Goal: Task Accomplishment & Management: Complete application form

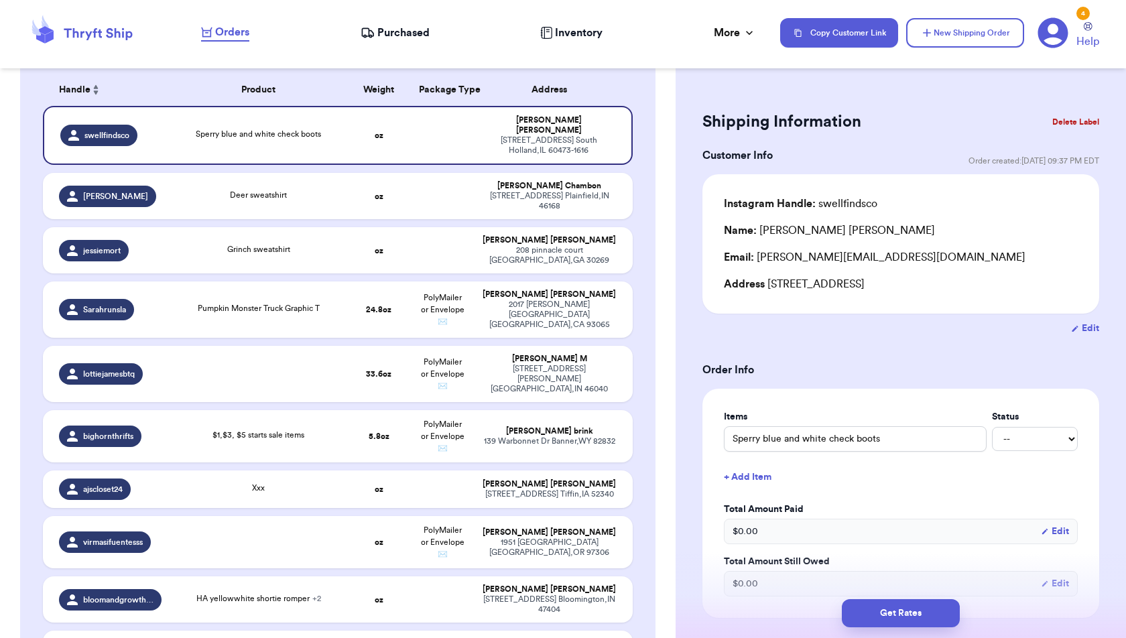
scroll to position [210, 0]
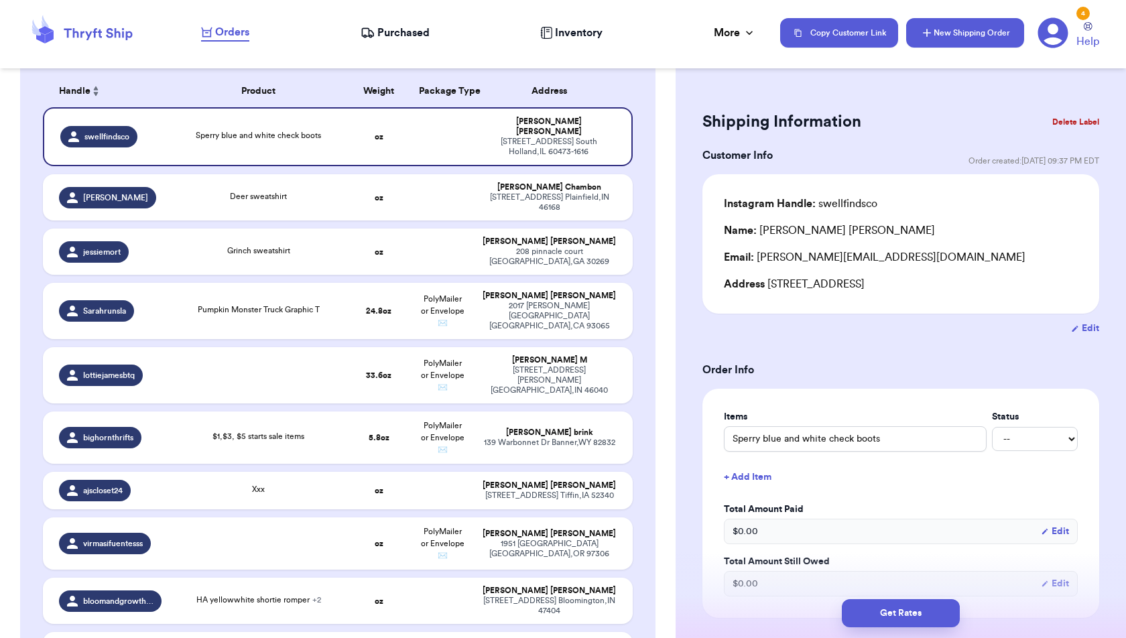
click at [965, 39] on button "New Shipping Order" at bounding box center [965, 32] width 118 height 29
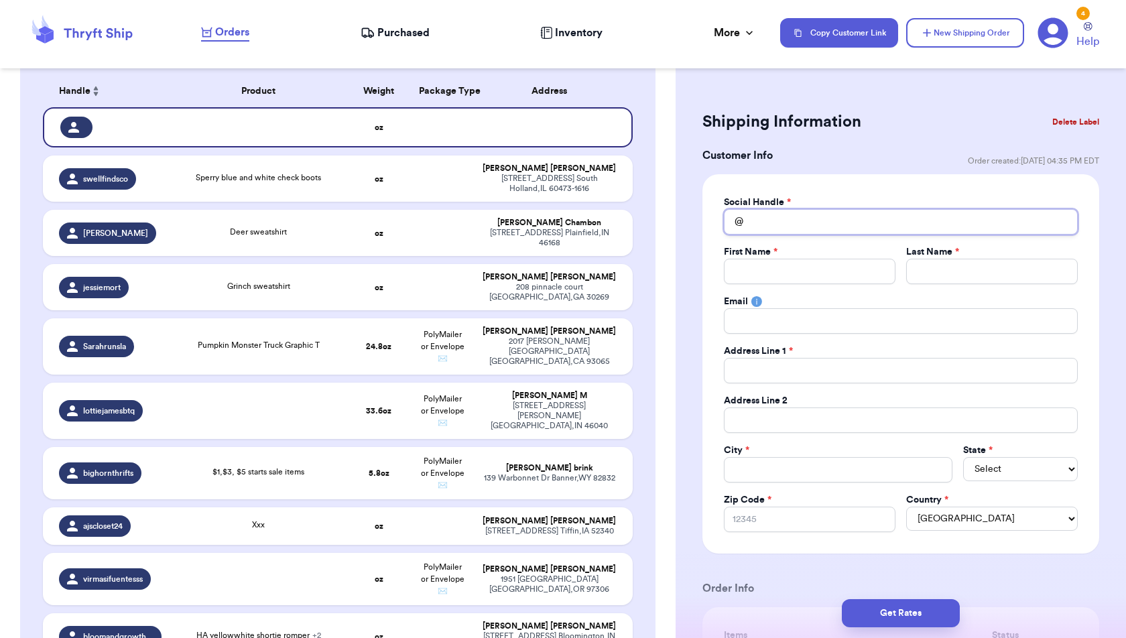
click at [869, 224] on input "Total Amount Paid" at bounding box center [901, 221] width 354 height 25
type input "k"
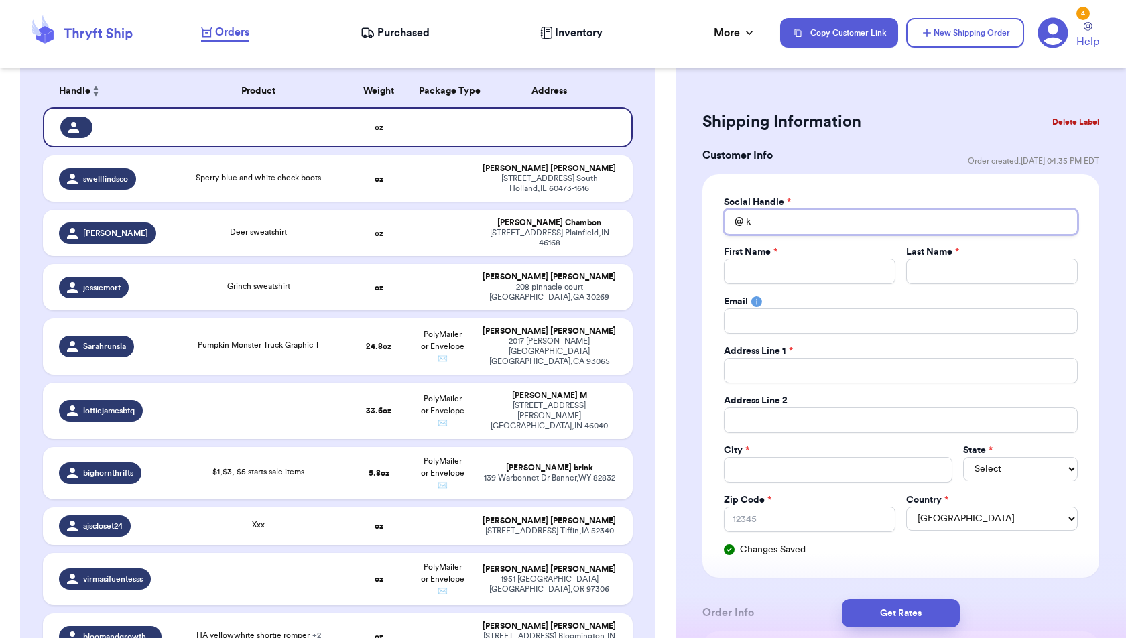
type input "ka"
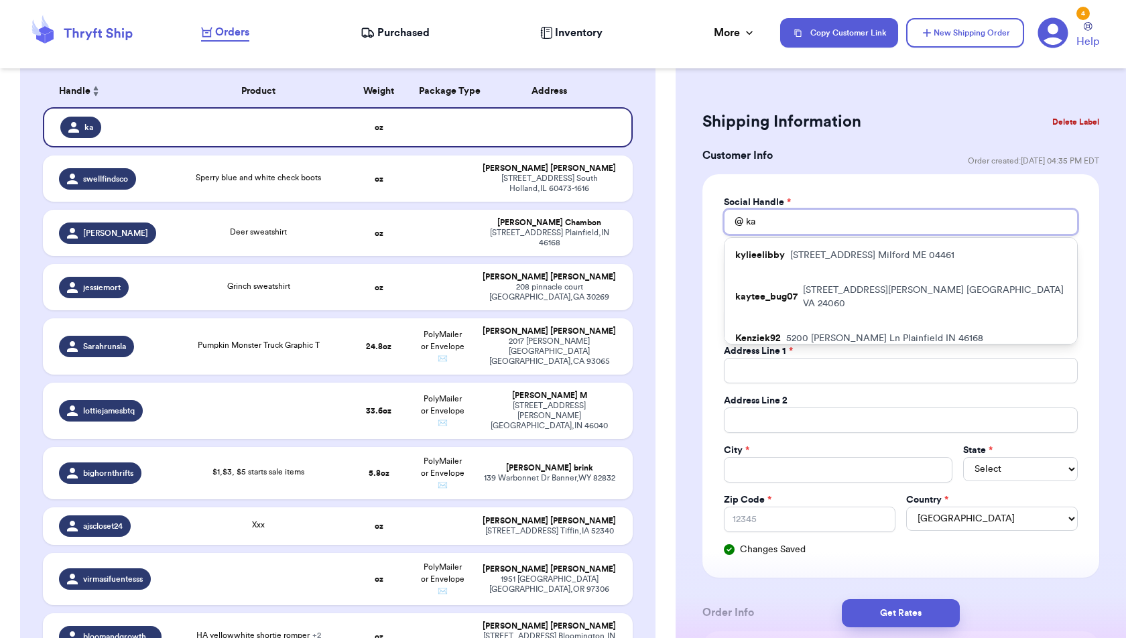
type input "[PERSON_NAME]"
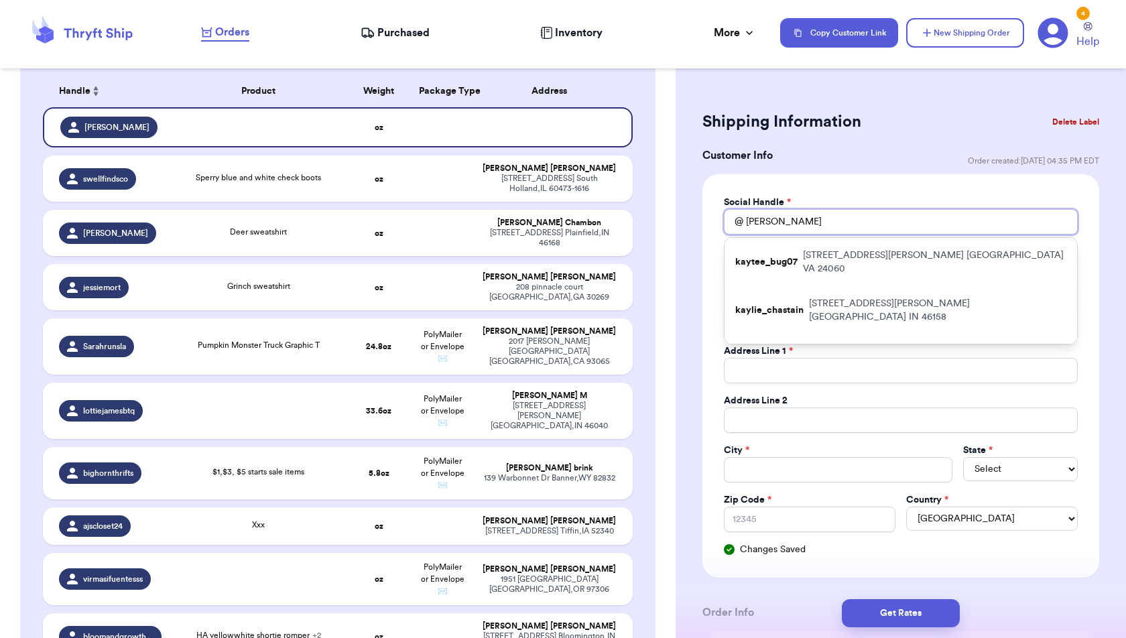
type input "[PERSON_NAME]"
type input "kayla"
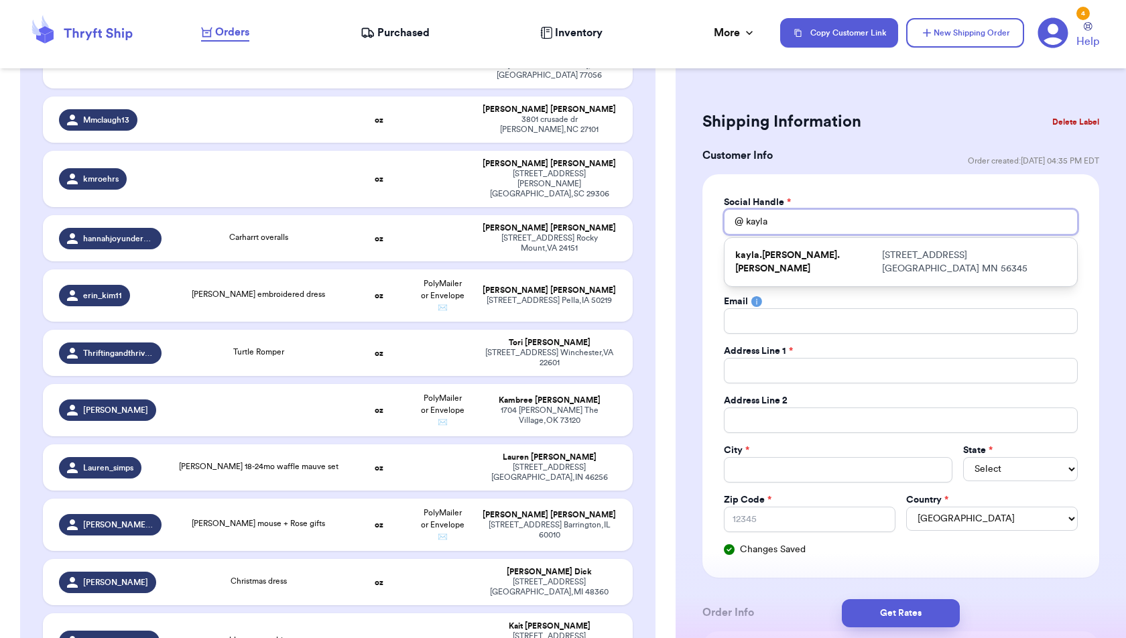
scroll to position [1648, 0]
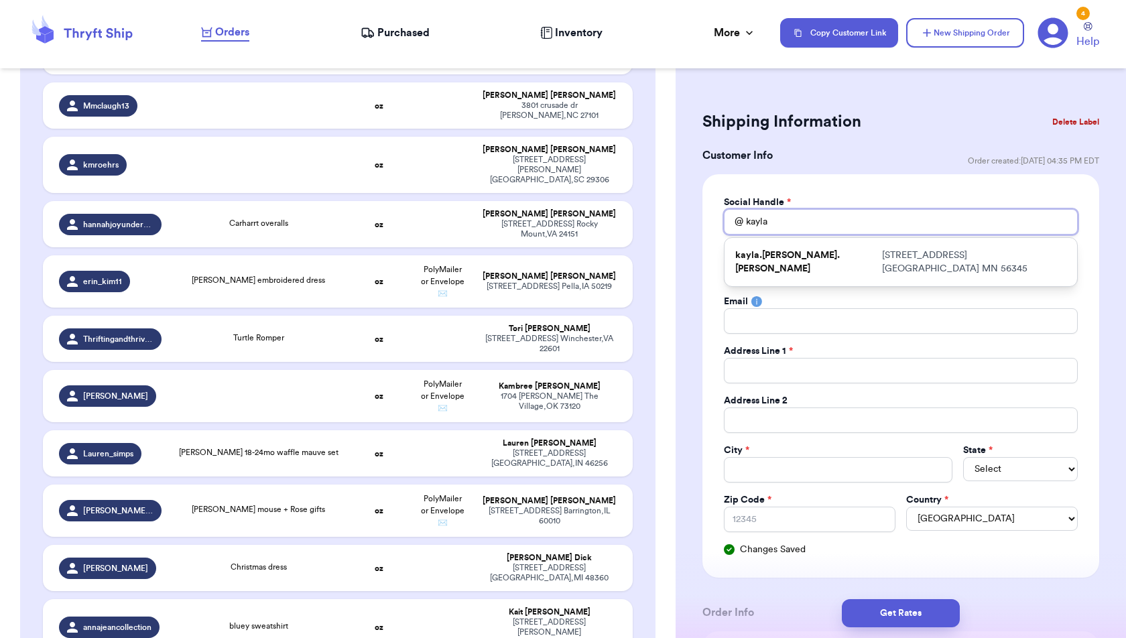
type input "[PERSON_NAME]"
type input "ka"
type input "k"
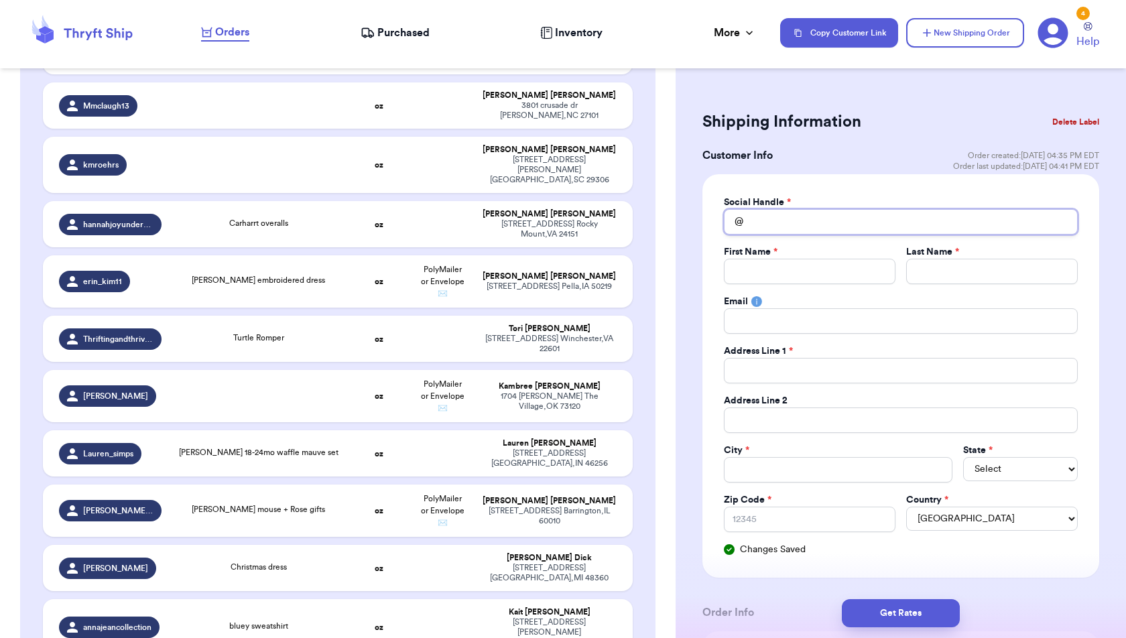
type input "c"
type input "ch"
type input "che"
type input "chea"
type input "cheap"
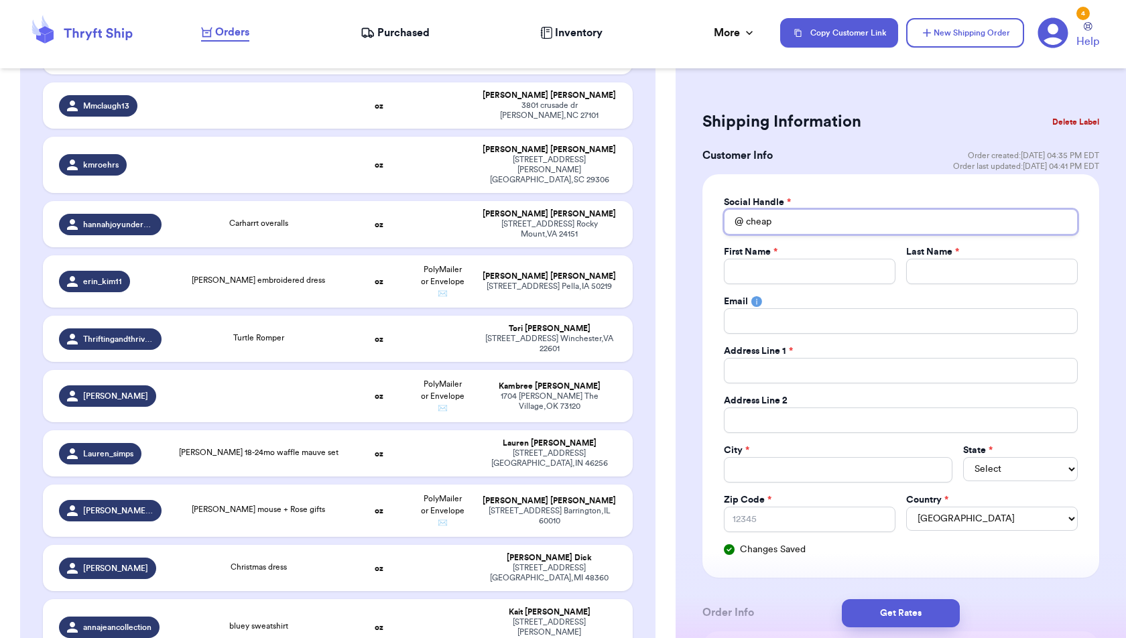
type input "chea"
type input "che"
type input "ch"
type input "c"
type input "k"
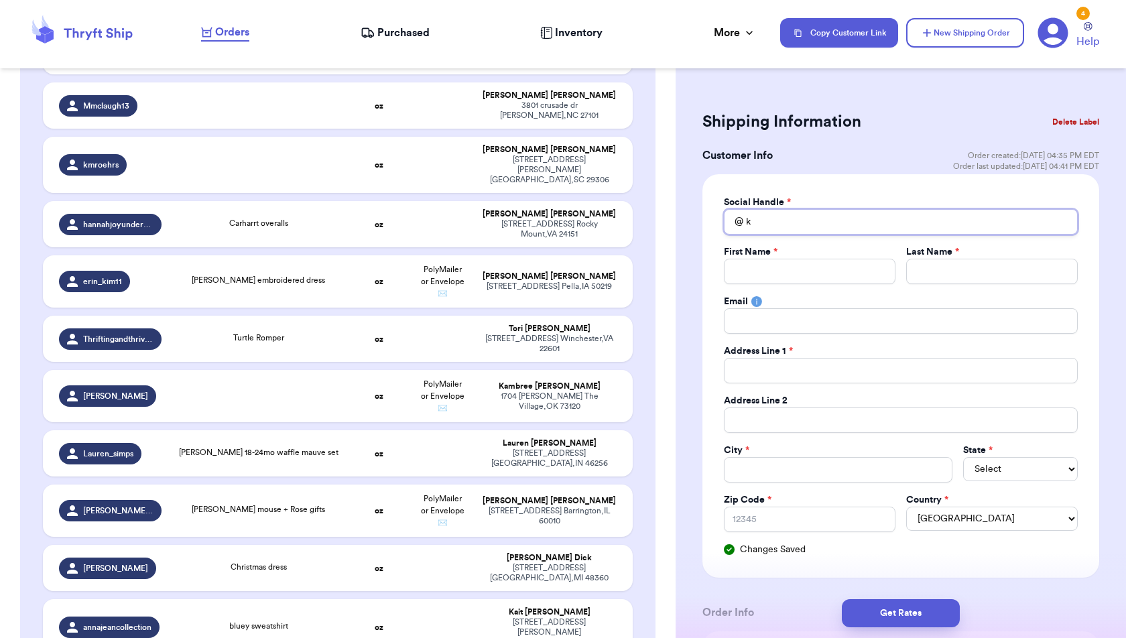
type input "ke"
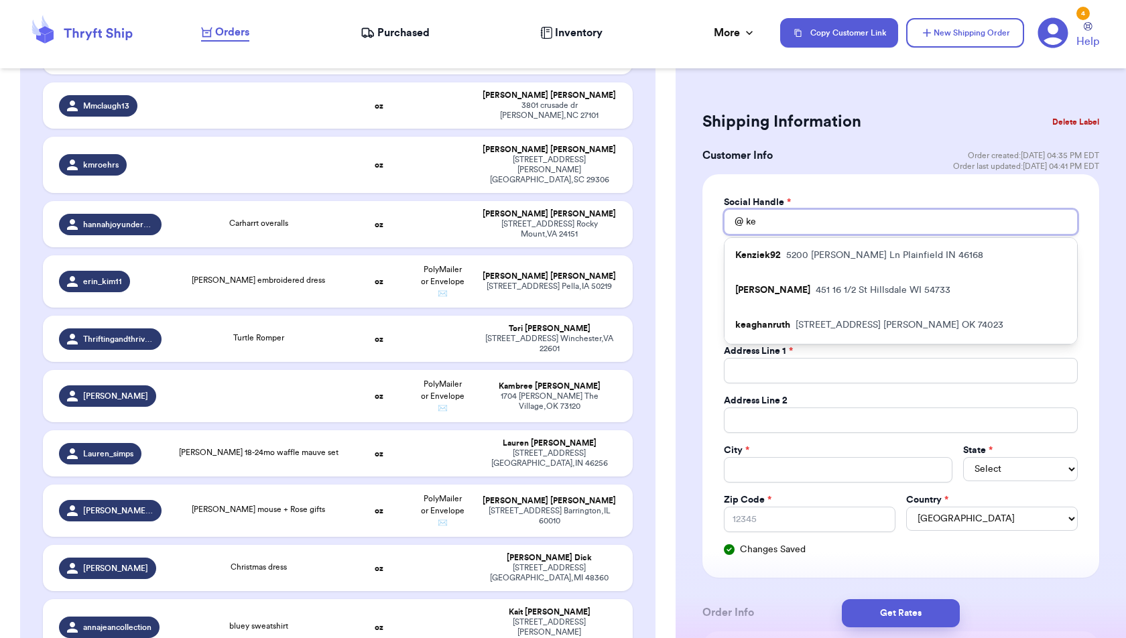
type input "kem"
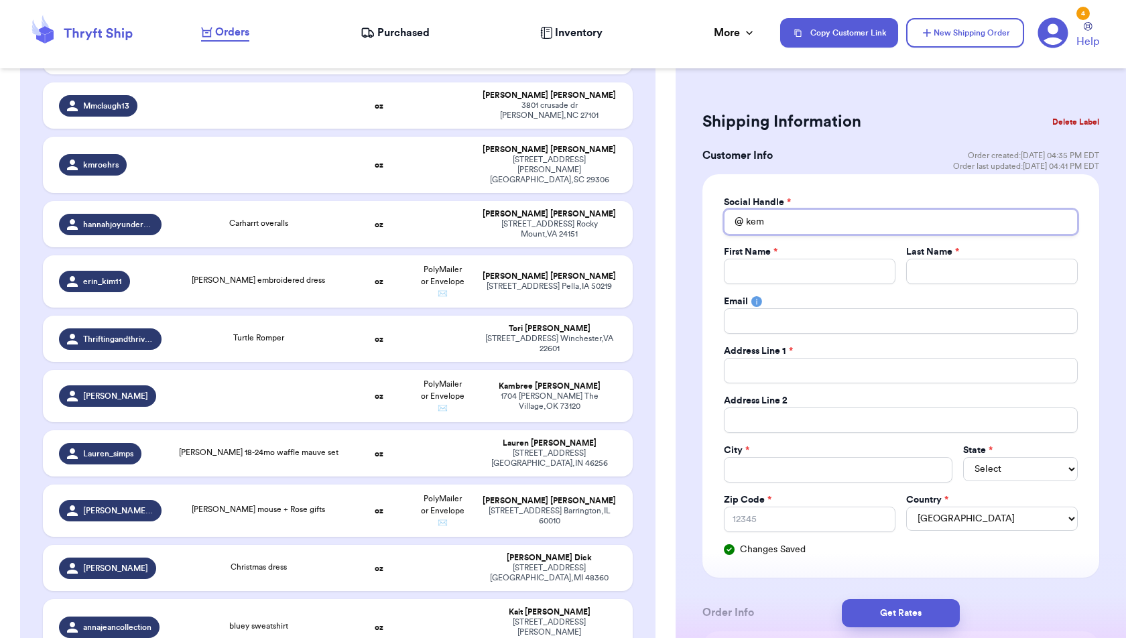
type input "kem\"
type input "kem"
type input "ke"
type input "[PERSON_NAME]"
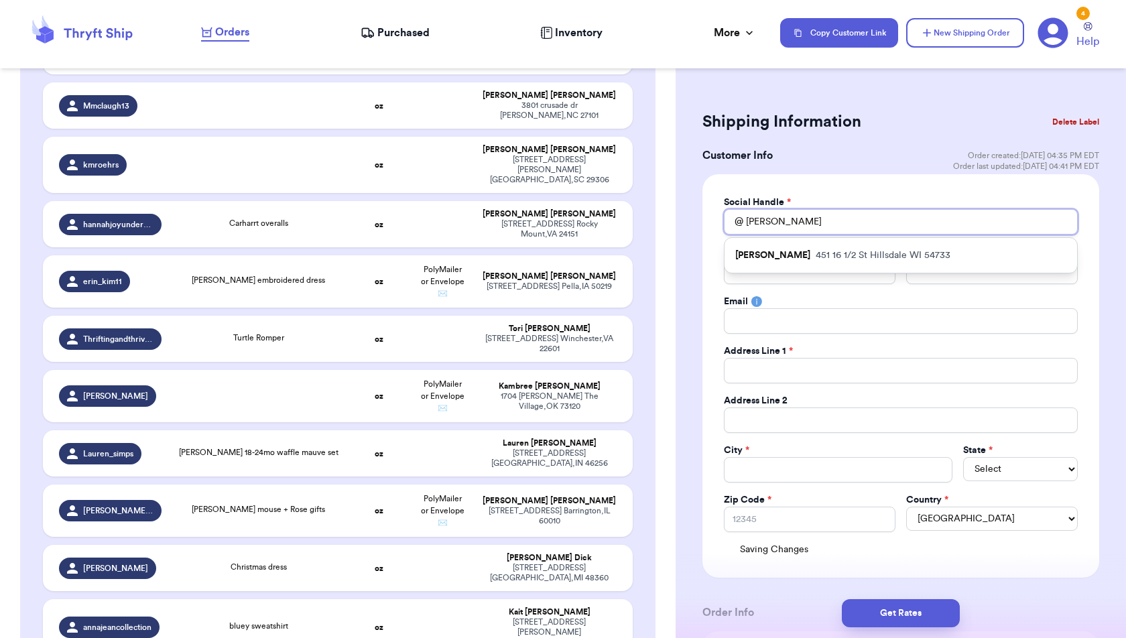
type input "kenne"
type input "kenned"
type input "[PERSON_NAME]"
type input "kenned"
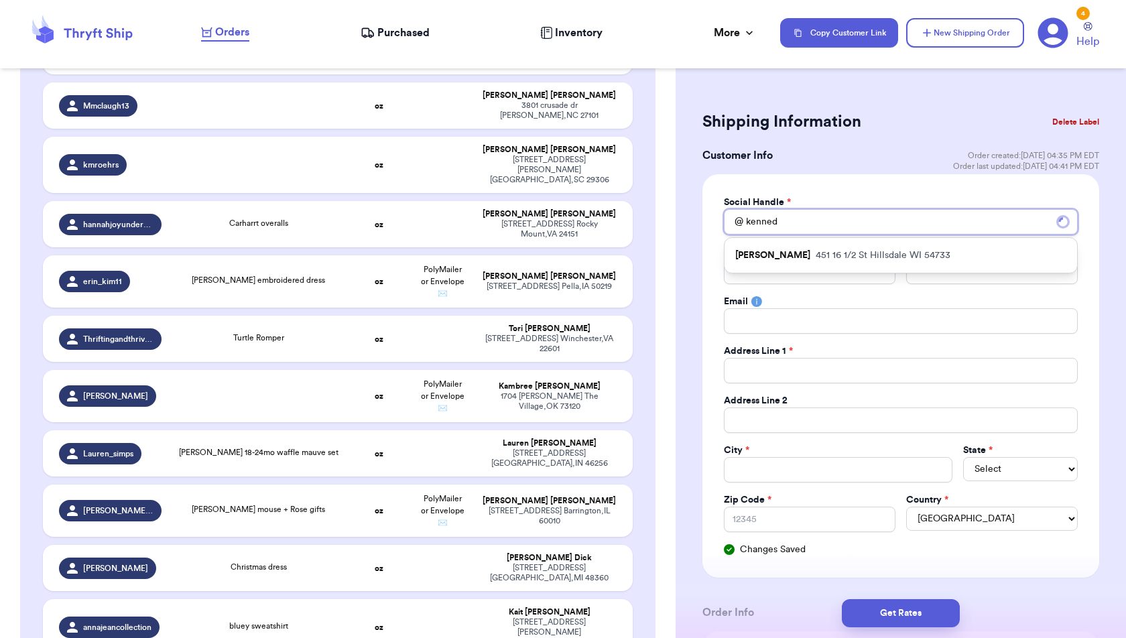
type input "kenne"
type input "[PERSON_NAME]"
type input "ke"
type input "k"
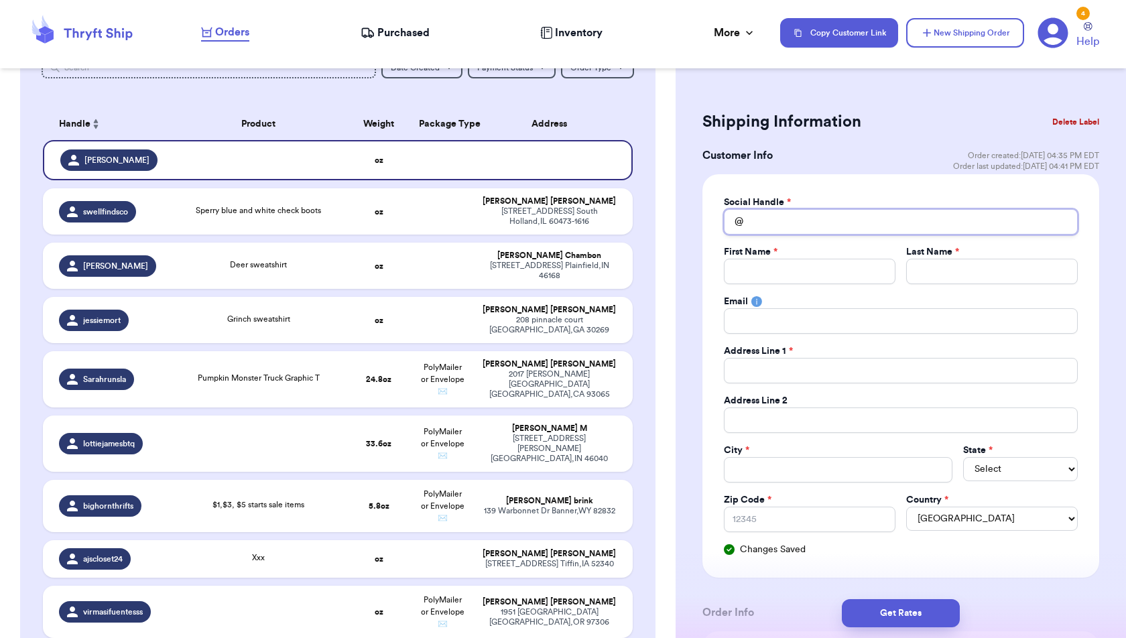
scroll to position [166, 0]
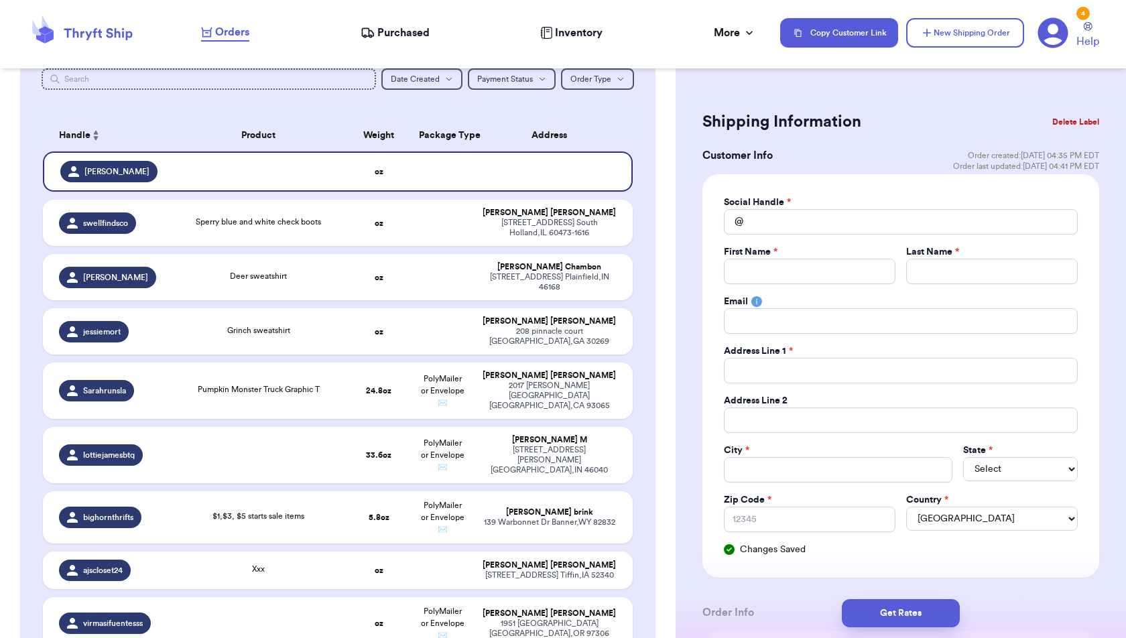
click at [1082, 120] on button "Delete Label" at bounding box center [1076, 121] width 58 height 29
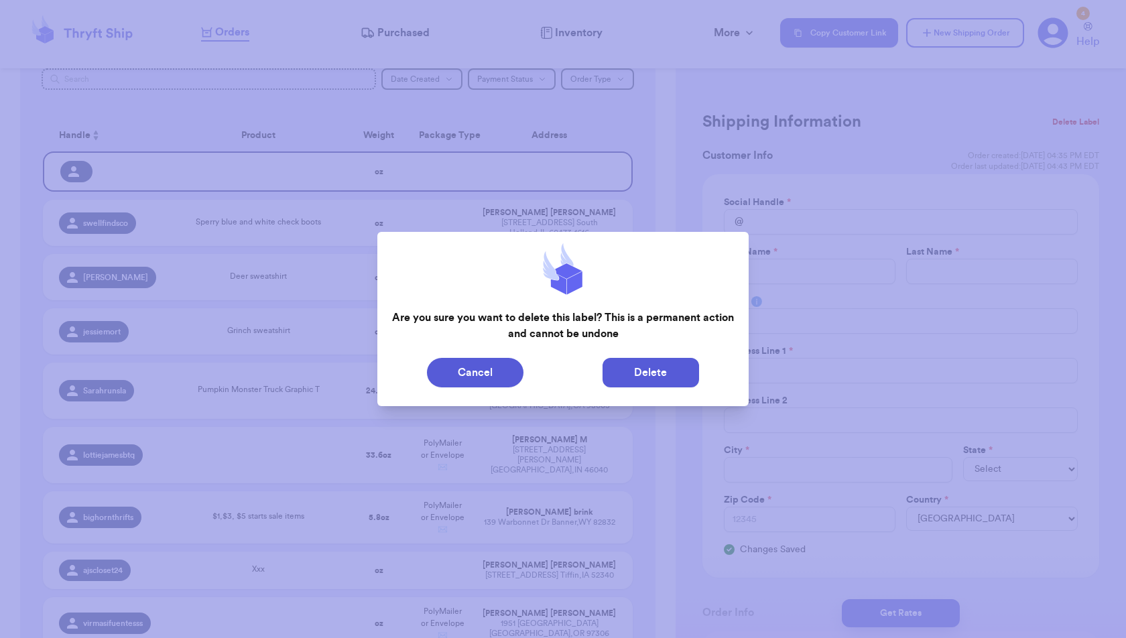
click at [686, 375] on button "Delete" at bounding box center [651, 372] width 97 height 29
type input "Sperry blue and white check boots"
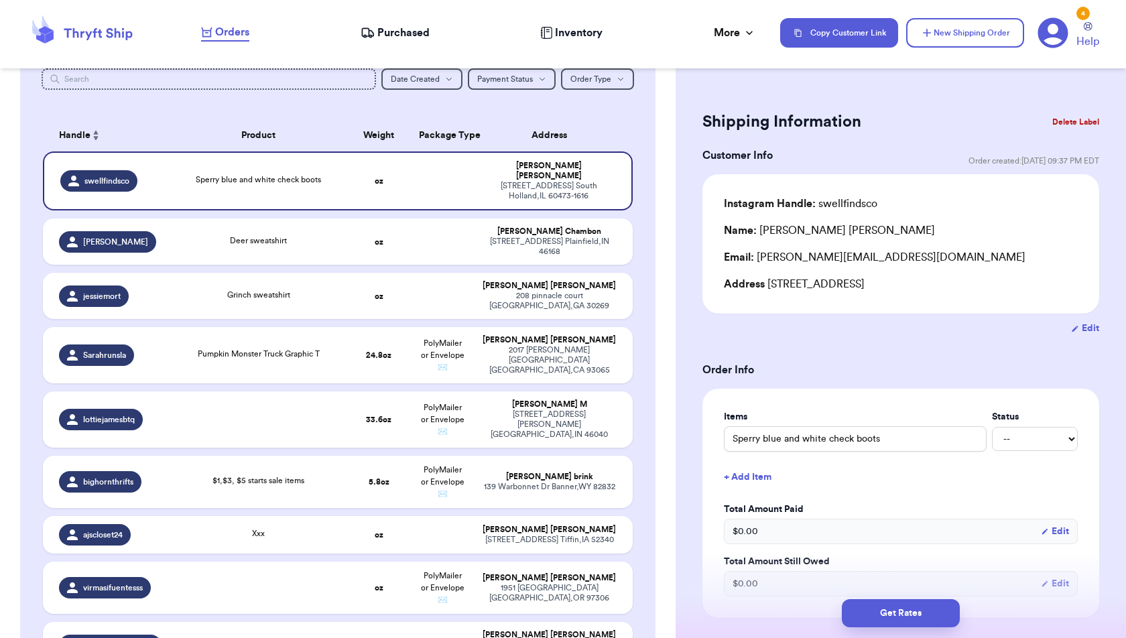
click at [972, 48] on div "Copy Customer Link New Shipping Order 4 Help" at bounding box center [945, 33] width 330 height 33
click at [970, 30] on button "New Shipping Order" at bounding box center [965, 32] width 118 height 29
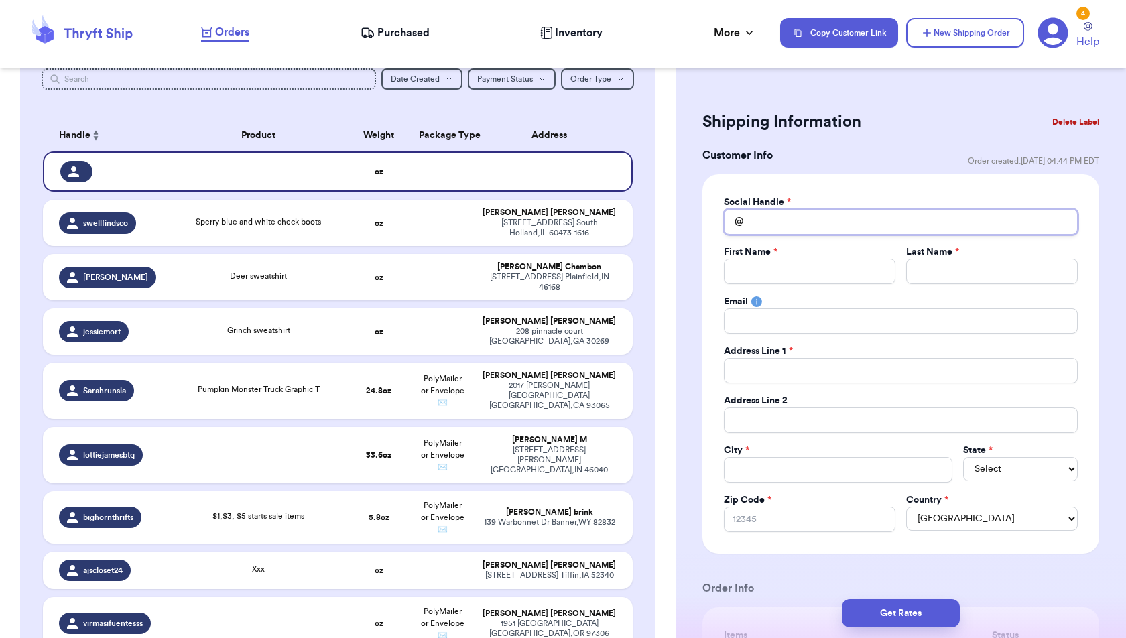
click at [810, 226] on input "Total Amount Paid" at bounding box center [901, 221] width 354 height 25
type input "i"
type input "if"
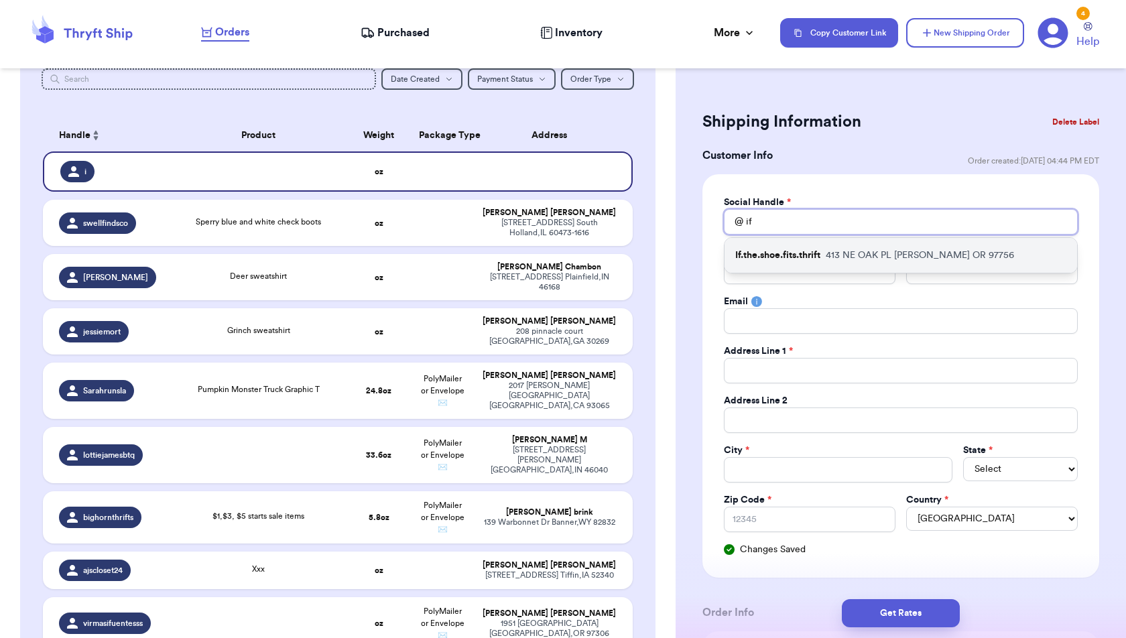
type input "if"
click at [814, 253] on p "If.the.shoe.fits.thrift" at bounding box center [777, 255] width 85 height 13
type input "If.the.shoe.fits.thrift"
type input "[PERSON_NAME]"
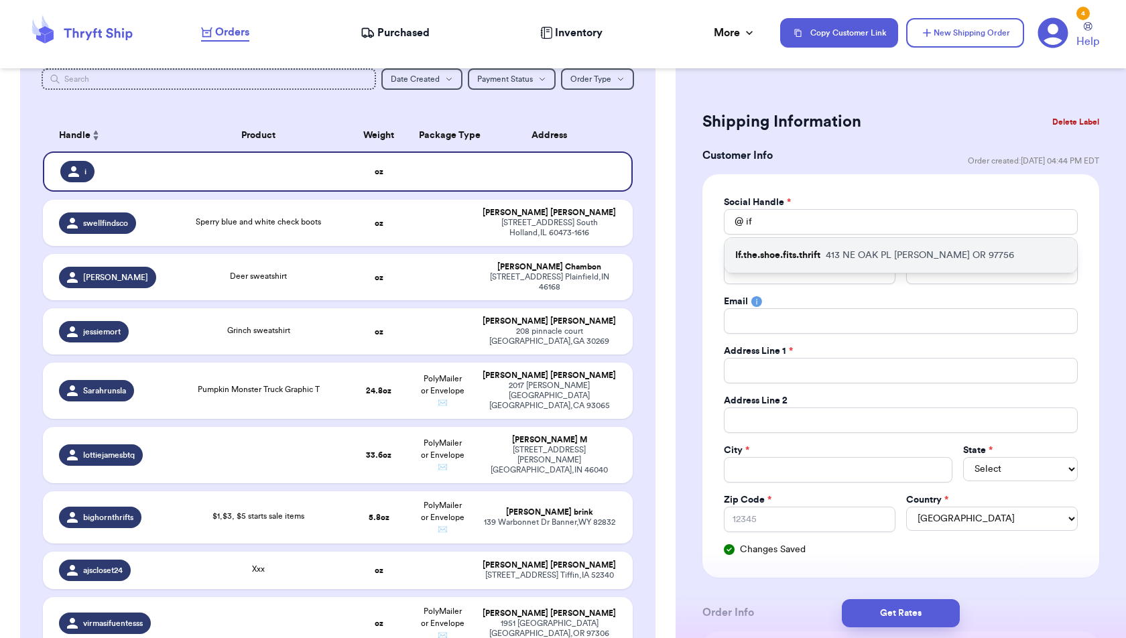
type input "[EMAIL_ADDRESS][DOMAIN_NAME]"
type input "413 NE OAK PL"
type input "[PERSON_NAME]"
select select "OR"
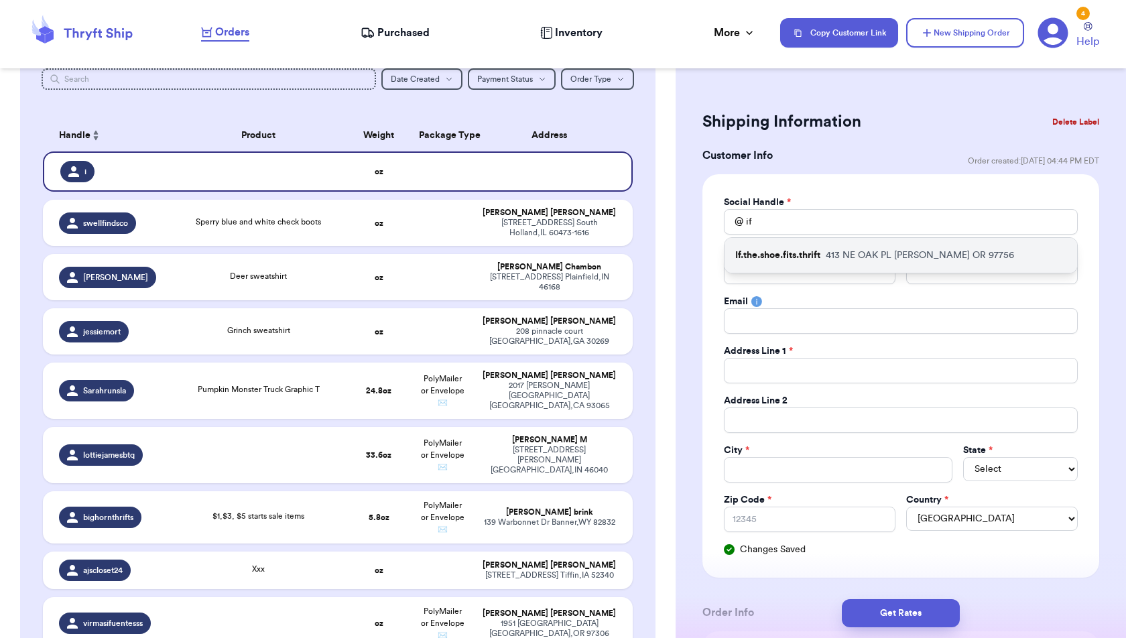
type input "97756"
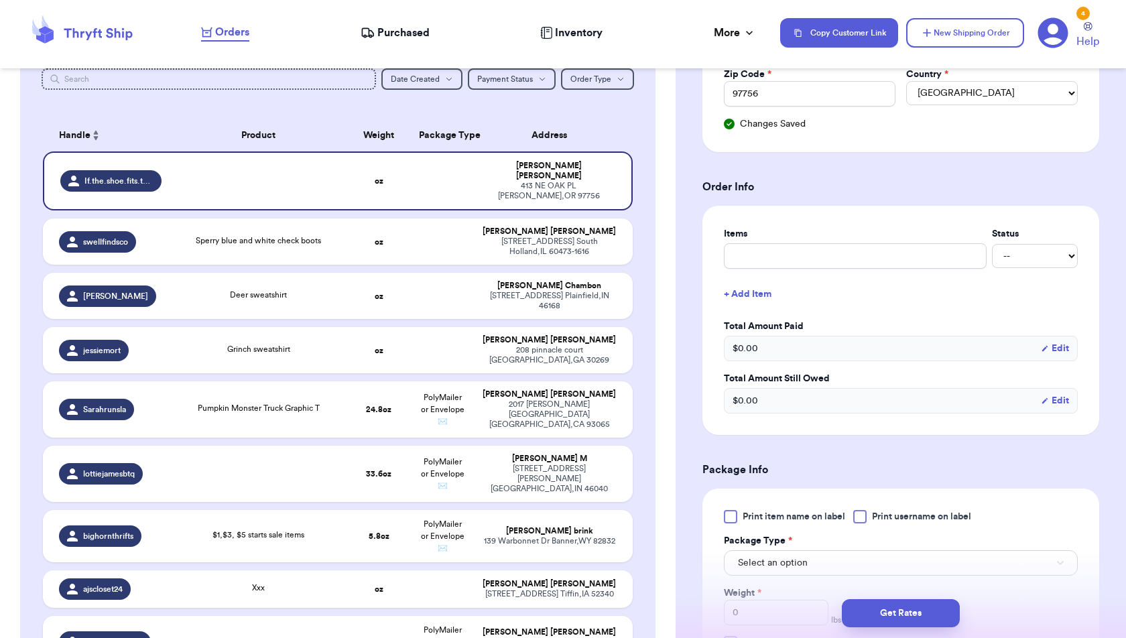
scroll to position [426, 0]
click at [833, 259] on input "text" at bounding box center [855, 255] width 263 height 25
type input "M"
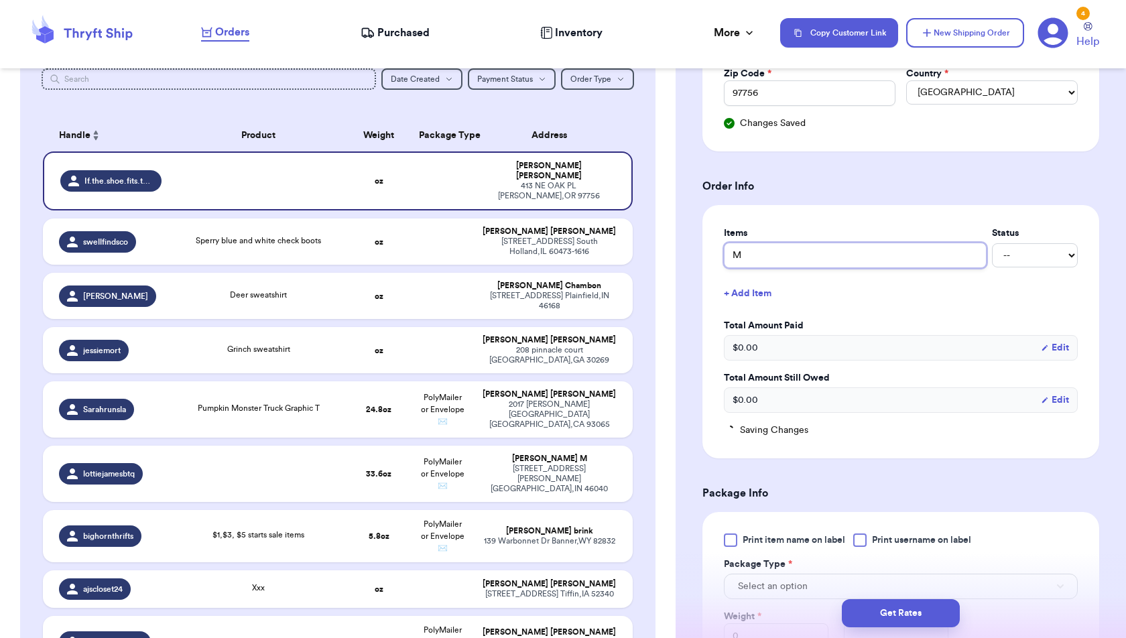
type input "Ma"
type input "Mag"
type input "MagM"
type input "MagMe"
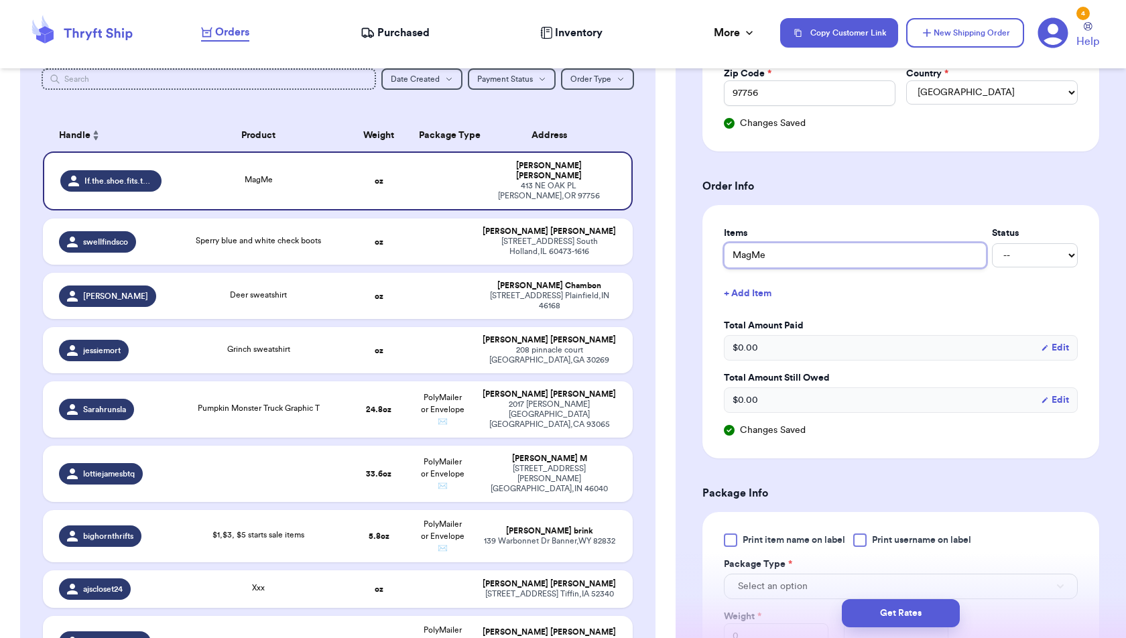
type input "MagMe M"
type input "MagMe Mo"
type input "MagMe Mou"
type input "MagMe Moun"
type input "MagMe Mount"
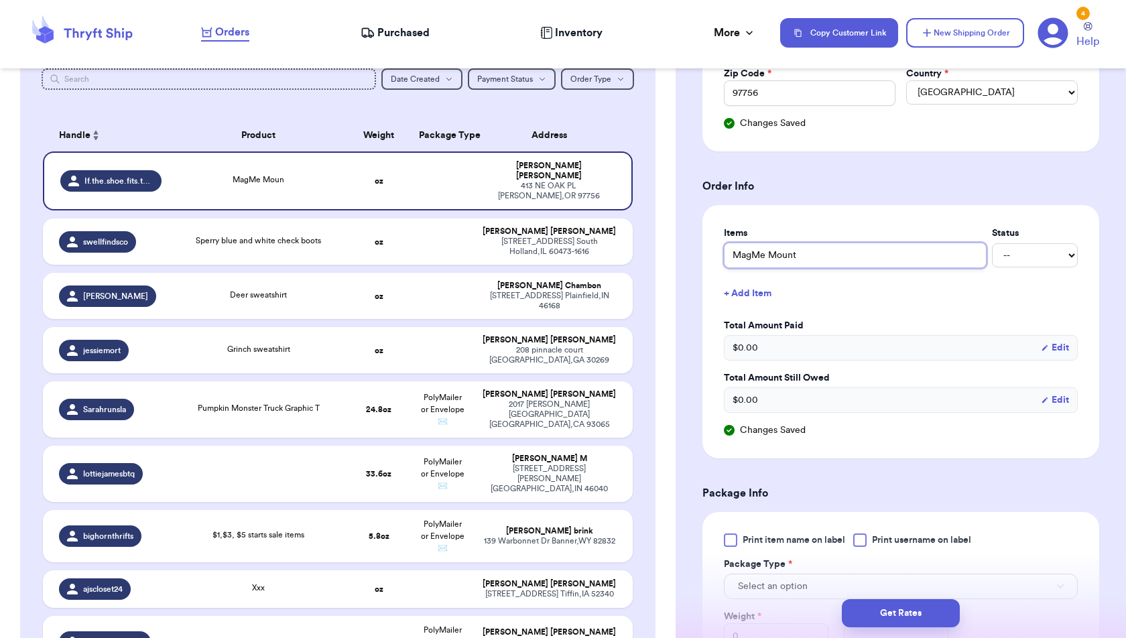
type input "MagMe Mounta"
type input "MagMe Mountai"
type input "MagMe Mountain"
type input "MagMe Mountain A"
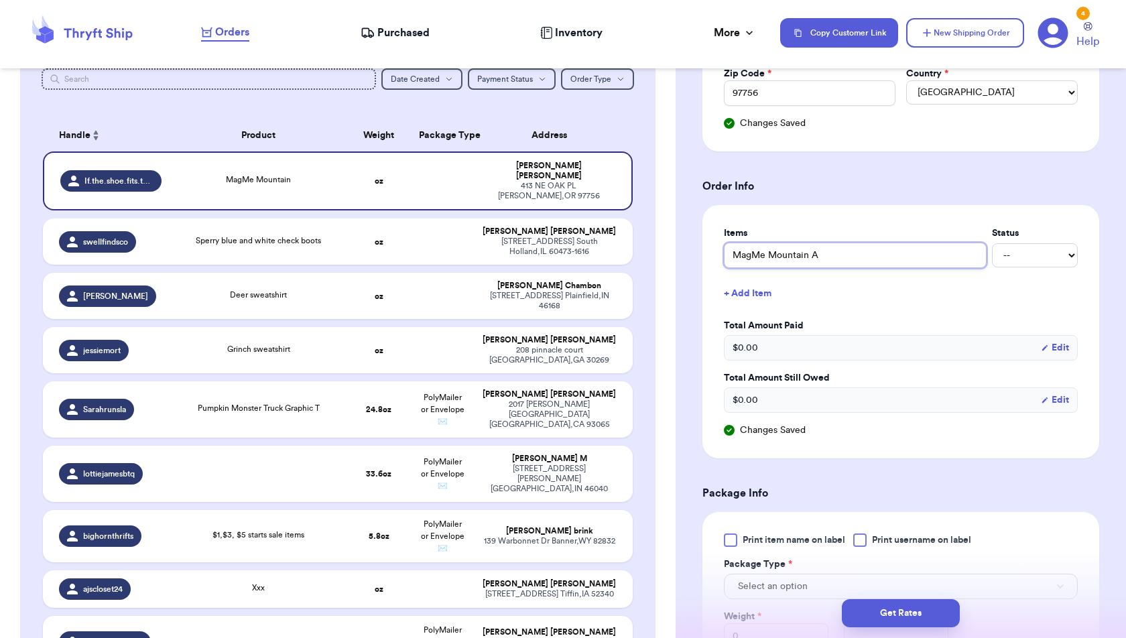
type input "MagMe Mountain An"
type input "MagMe Mountain Ani"
type input "MagMe Mountain Anim"
type input "MagMe Mountain Anima"
type input "MagMe Mountain Animal"
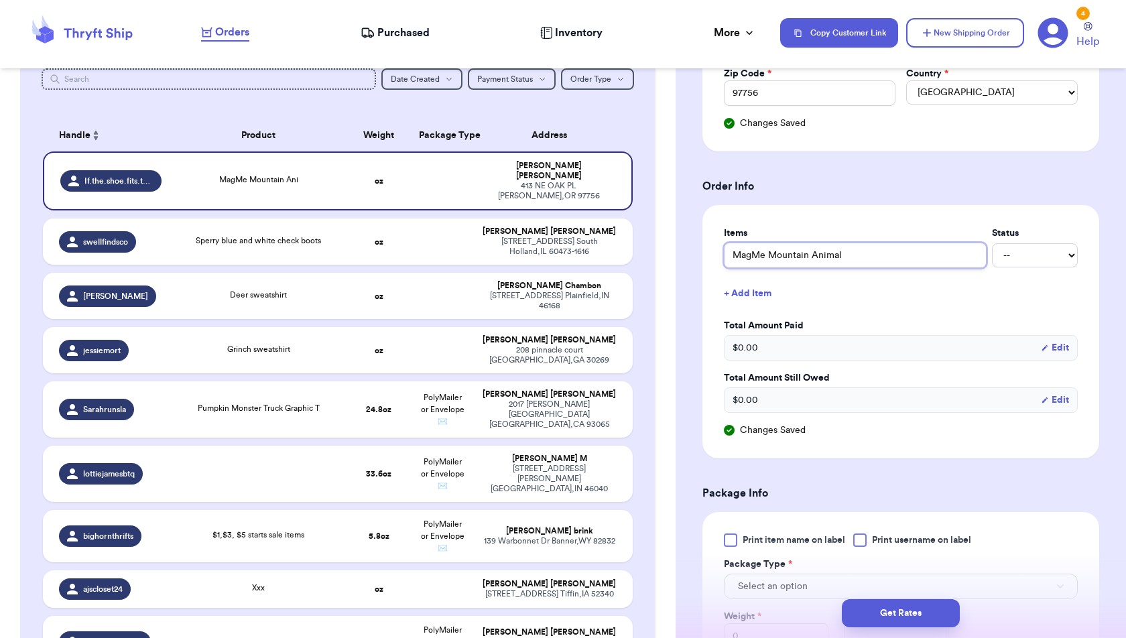
type input "MagMe Mountain Animal"
type input "MagMe Mountain Animal F"
type input "MagMe Mountain Animal Fo"
type input "MagMe Mountain Animal Foo"
type input "MagMe Mountain Animal Foot"
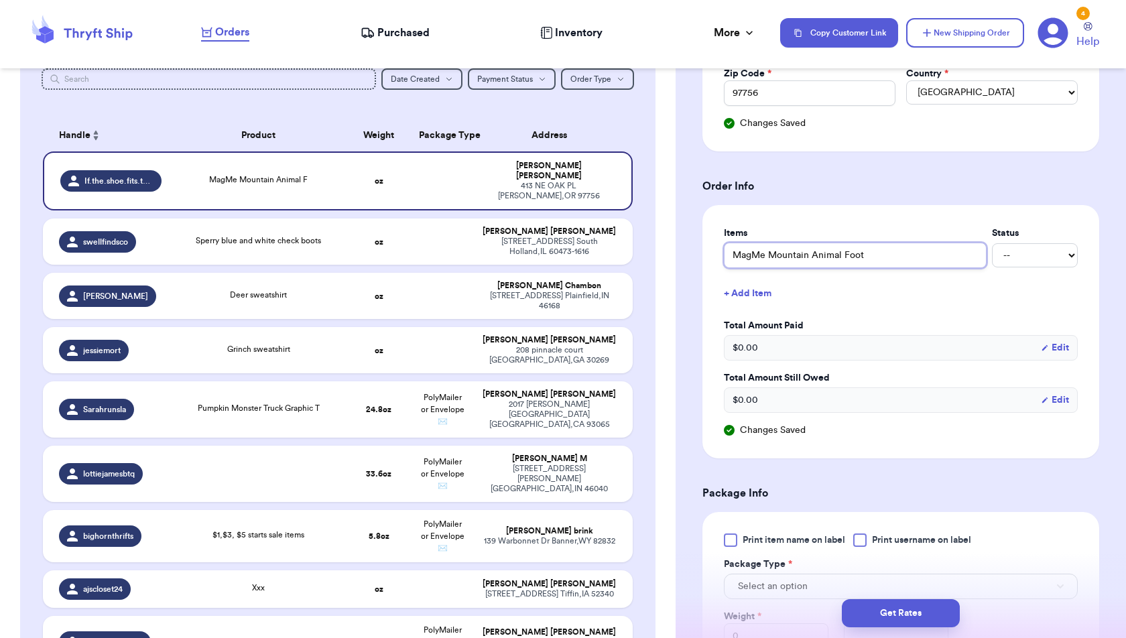
type input "MagMe Mountain Animal Footi"
type input "MagMe Mountain Animal Footie"
type input "MagMe Mountain Animal Footie S"
type input "MagMe Mountain Animal Footie Sl"
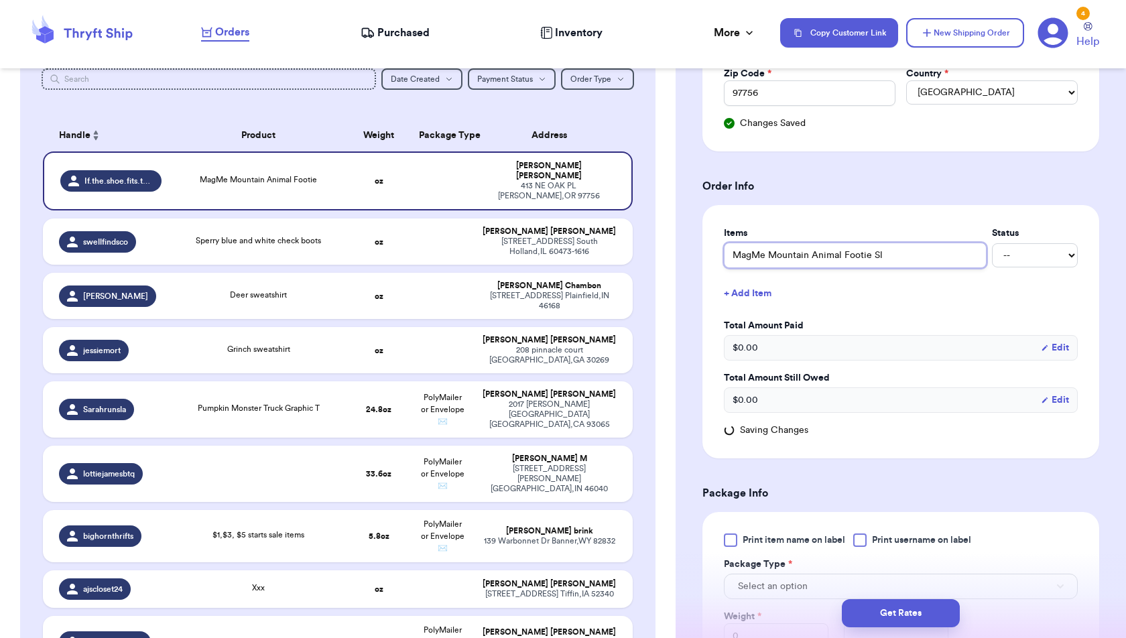
type input "MagMe Mountain Animal Footie Sle"
type input "MagMe Mountain Animal Footie Slee"
type input "MagMe Mountain Animal Footie Sleep"
type input "MagMe Mountain Animal Footie Sleepe"
type input "MagMe Mountain Animal Footie Sleeper"
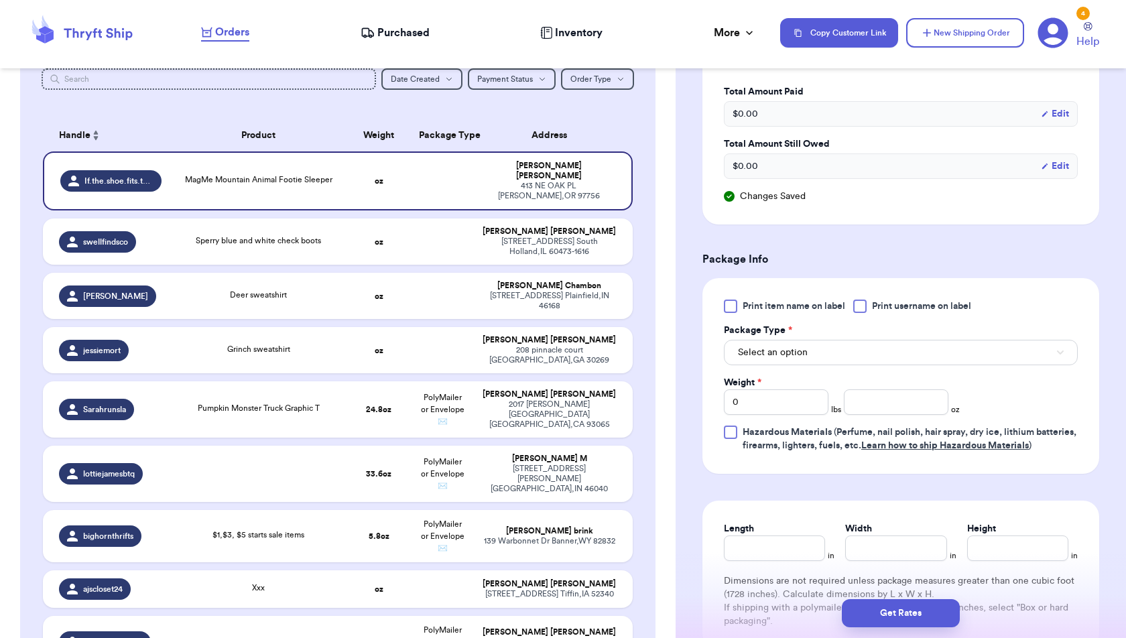
scroll to position [674, 0]
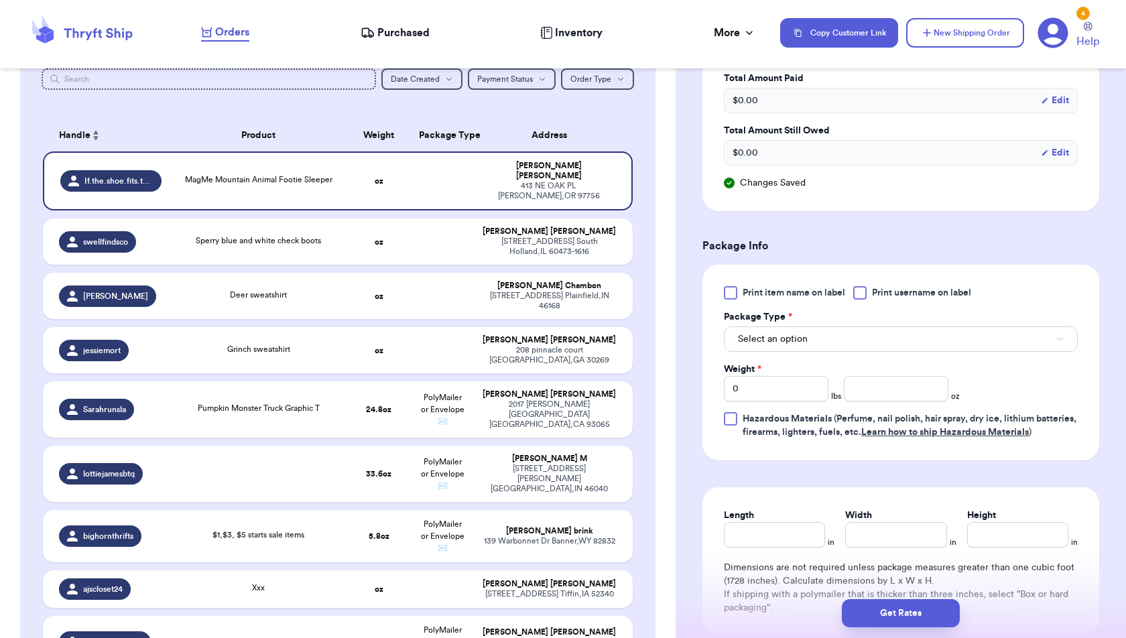
type input "MagMe Mountain Animal Footie Sleeper"
click at [955, 336] on button "Select an option" at bounding box center [901, 338] width 354 height 25
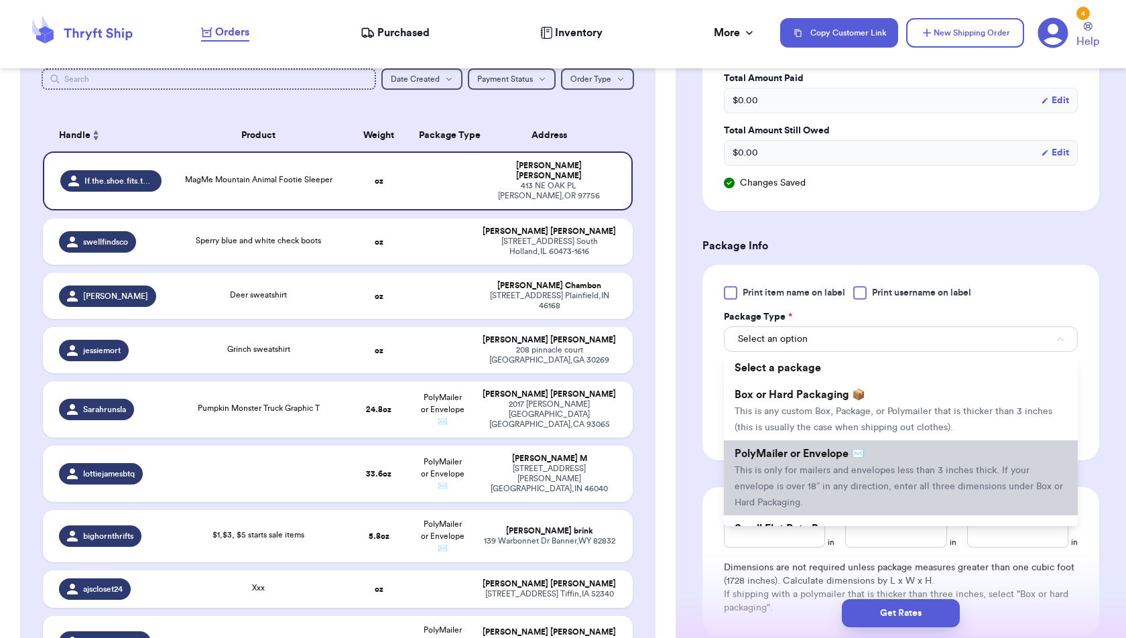
click at [940, 470] on li "PolyMailer or Envelope ✉️ This is only for mailers and envelopes less than 3 in…" at bounding box center [901, 477] width 354 height 75
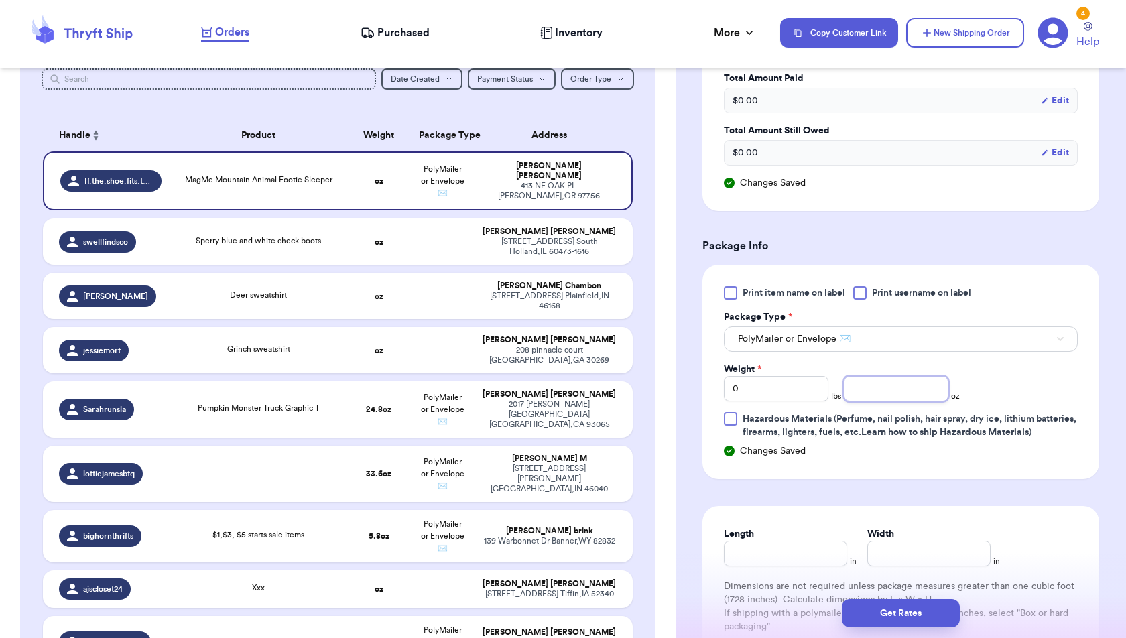
click at [897, 386] on input "number" at bounding box center [896, 388] width 105 height 25
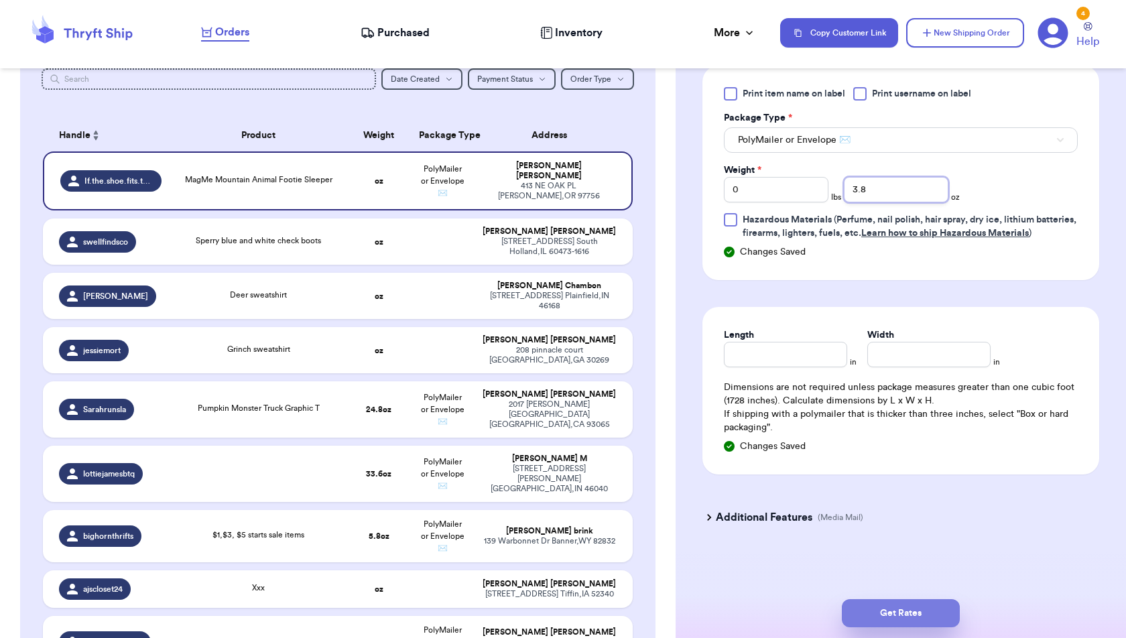
type input "3.8"
click at [921, 610] on button "Get Rates" at bounding box center [901, 613] width 118 height 28
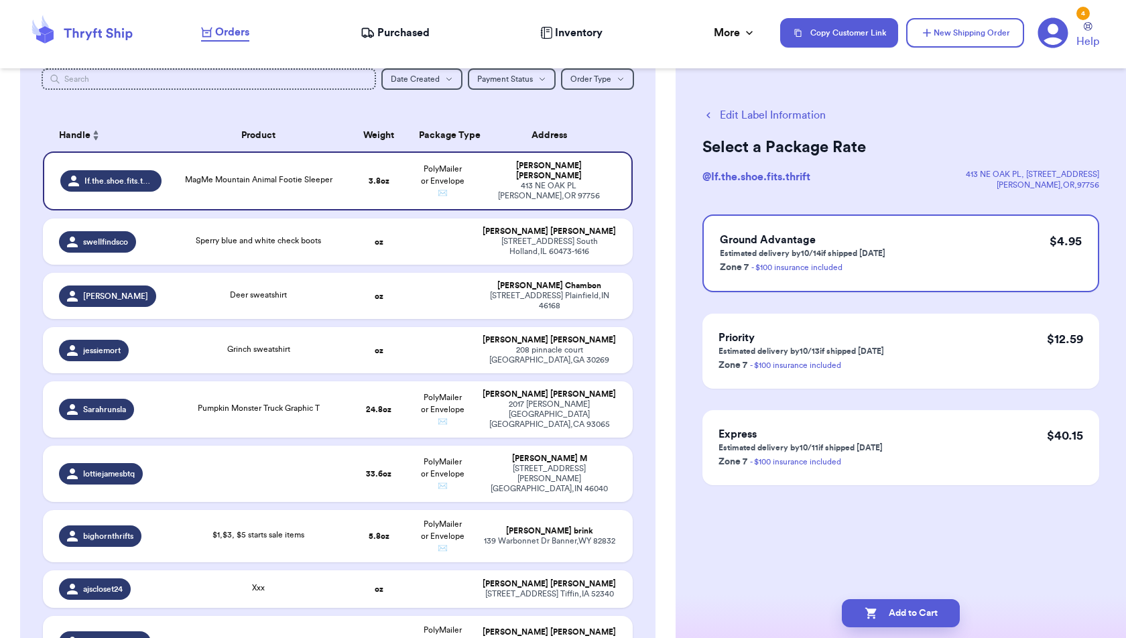
scroll to position [0, 0]
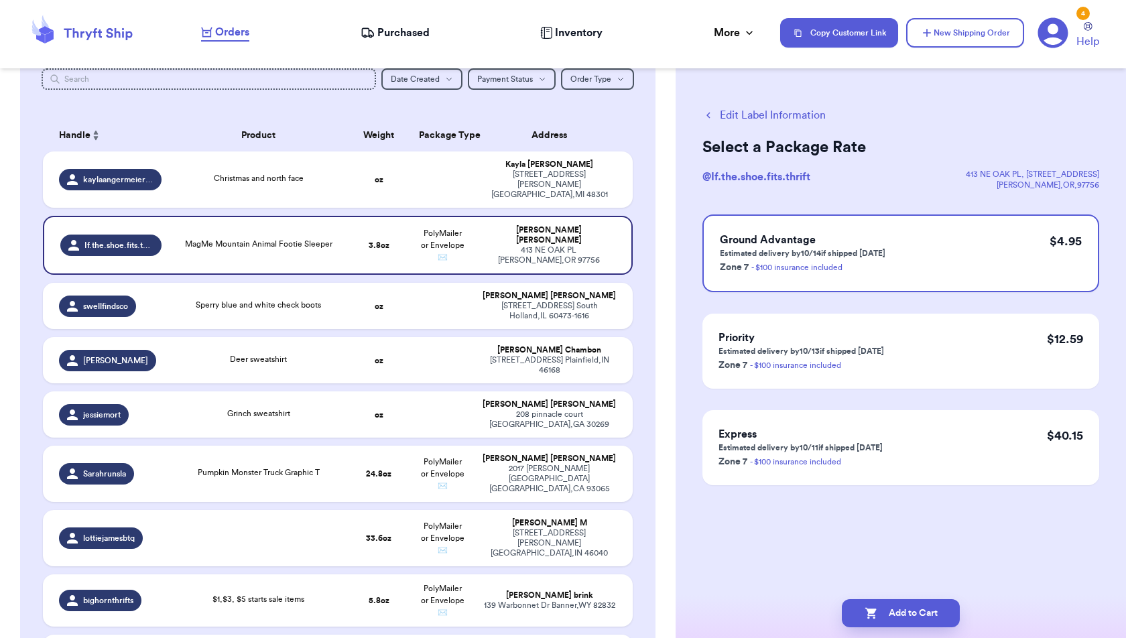
click at [921, 610] on button "Add to Cart" at bounding box center [901, 613] width 118 height 28
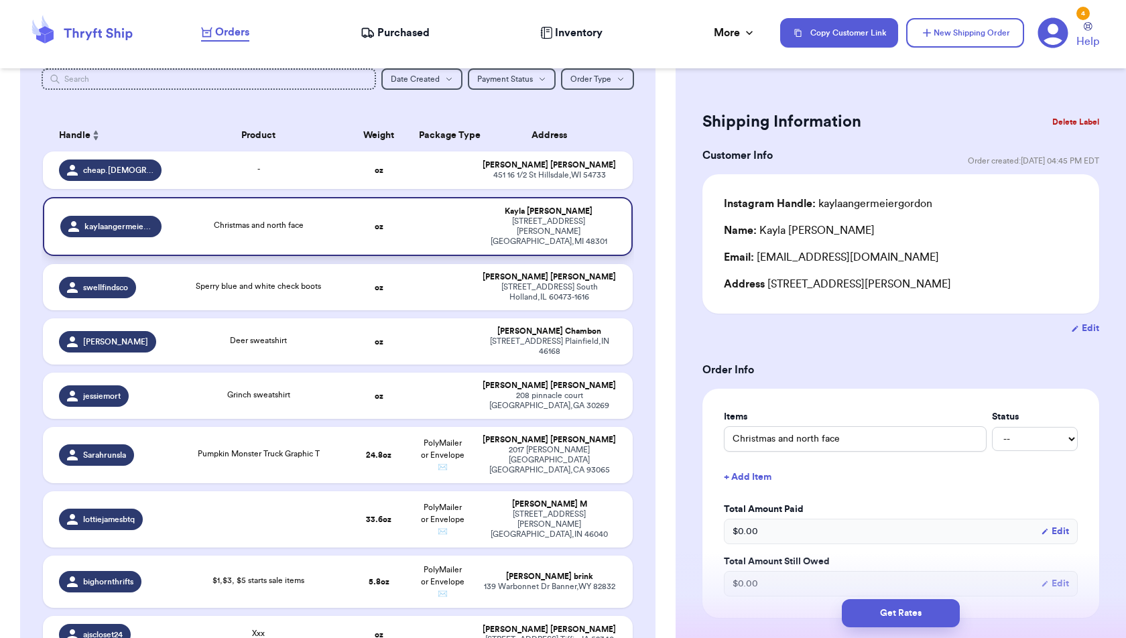
click at [458, 221] on td at bounding box center [443, 226] width 64 height 59
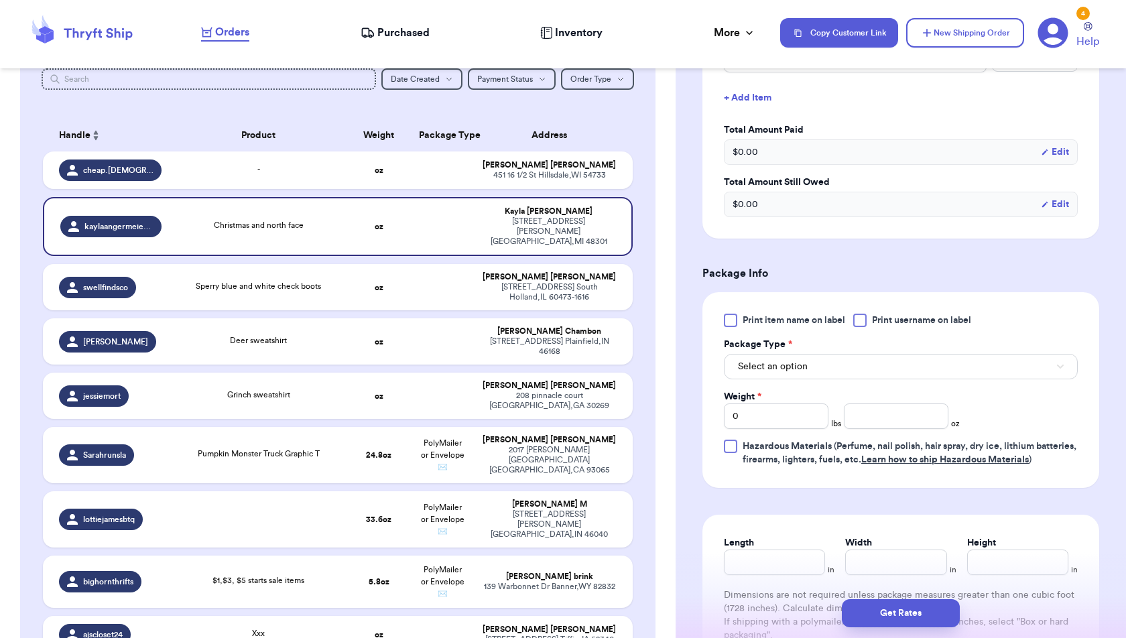
scroll to position [410, 0]
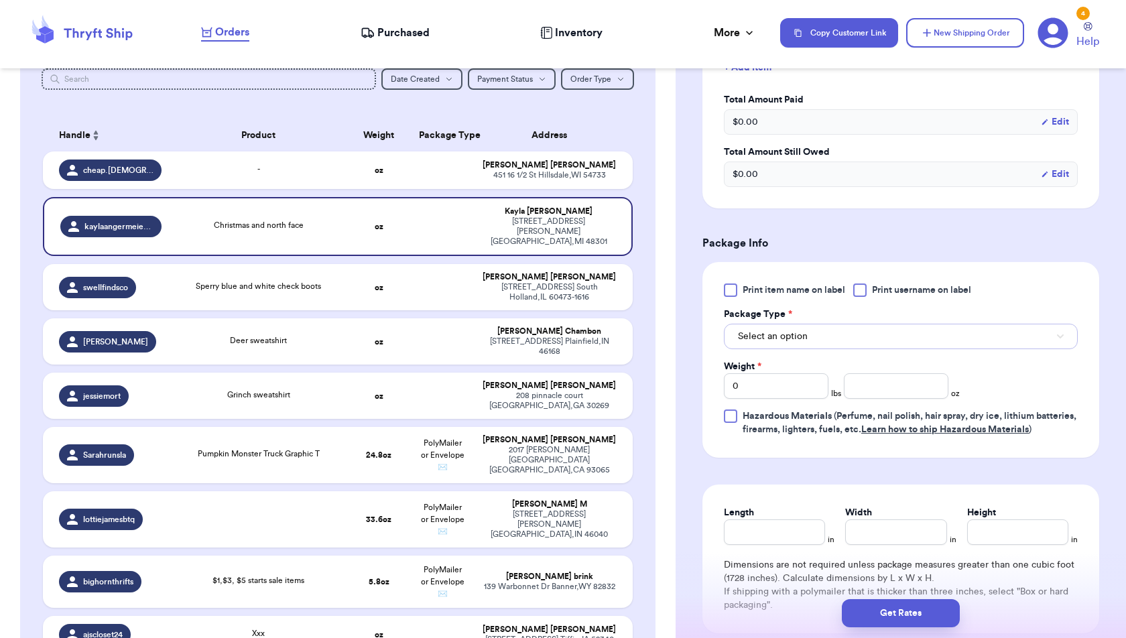
click at [803, 337] on span "Select an option" at bounding box center [773, 336] width 70 height 13
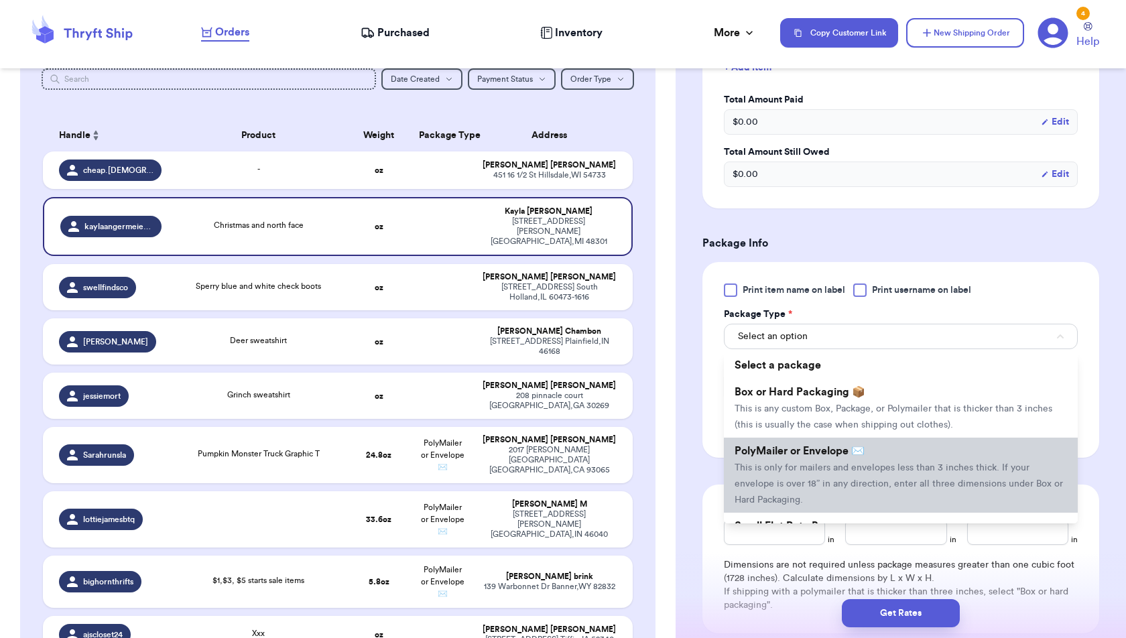
click at [805, 456] on li "PolyMailer or Envelope ✉️ This is only for mailers and envelopes less than 3 in…" at bounding box center [901, 475] width 354 height 75
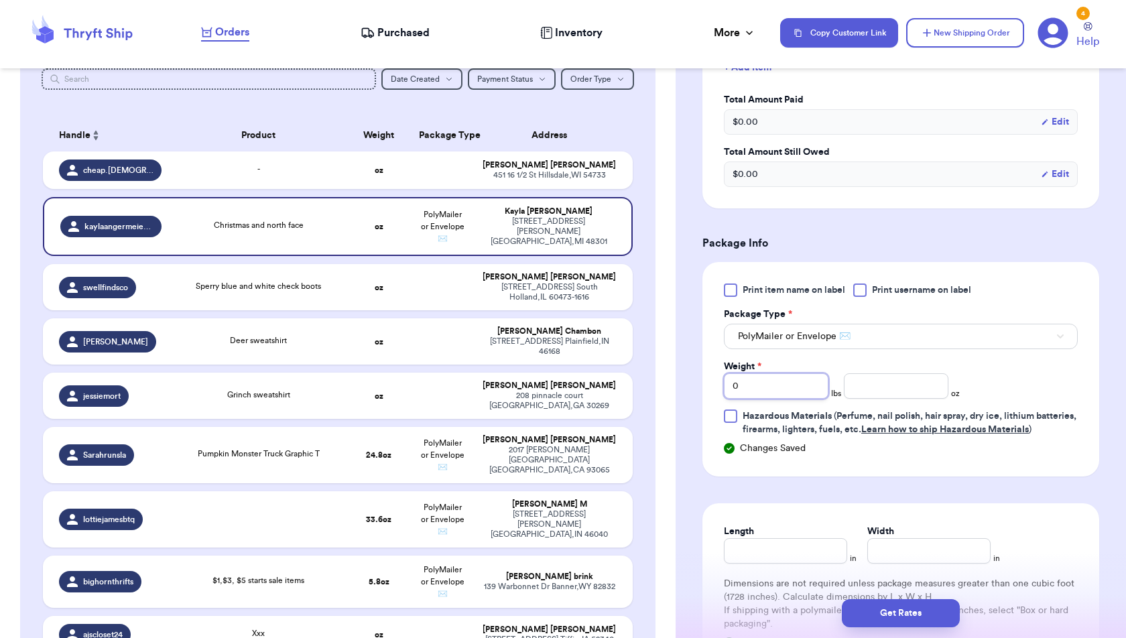
drag, startPoint x: 770, startPoint y: 385, endPoint x: 694, endPoint y: 385, distance: 75.1
click at [694, 385] on div "Shipping Information Delete Label Customer Info Order created: [DATE] 04:45 PM …" at bounding box center [901, 253] width 450 height 1164
type input "1"
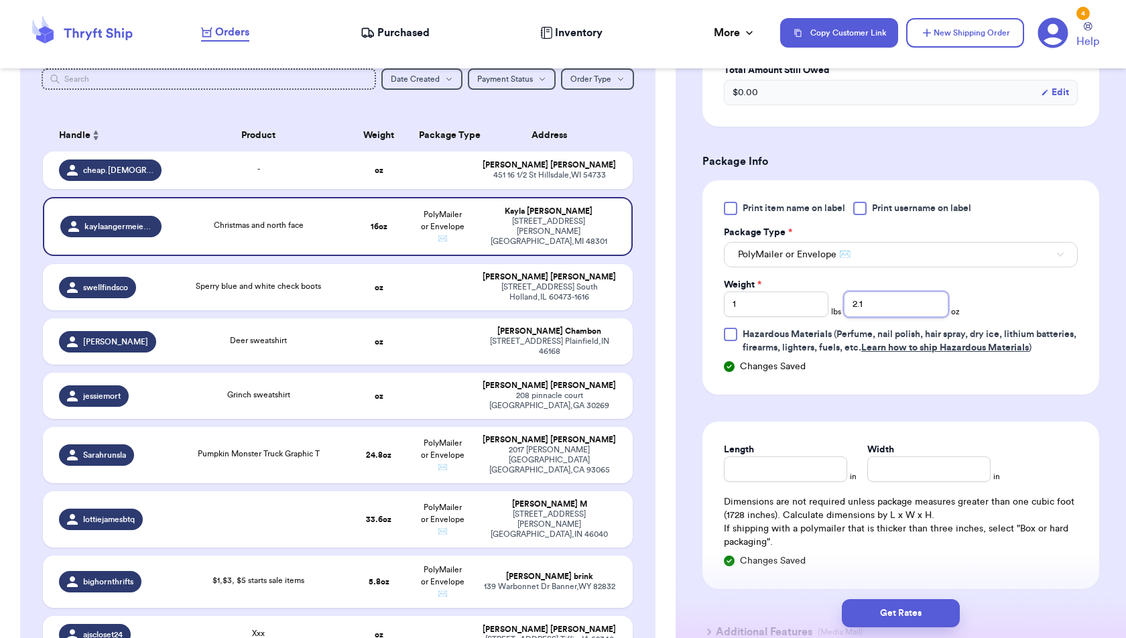
scroll to position [615, 0]
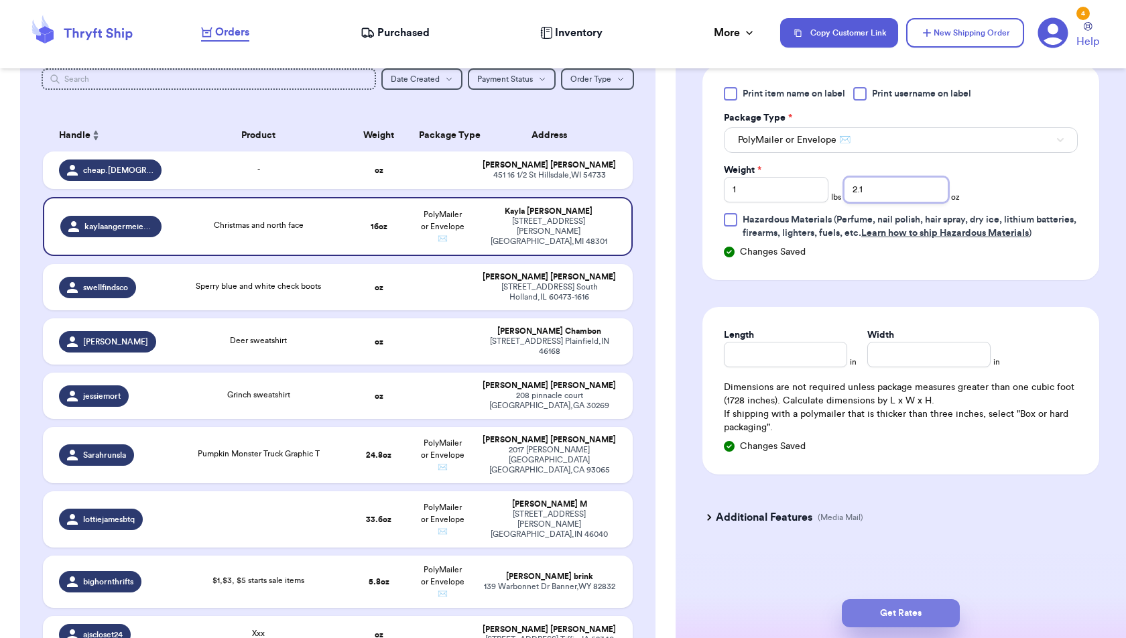
type input "2.1"
click at [890, 621] on button "Get Rates" at bounding box center [901, 613] width 118 height 28
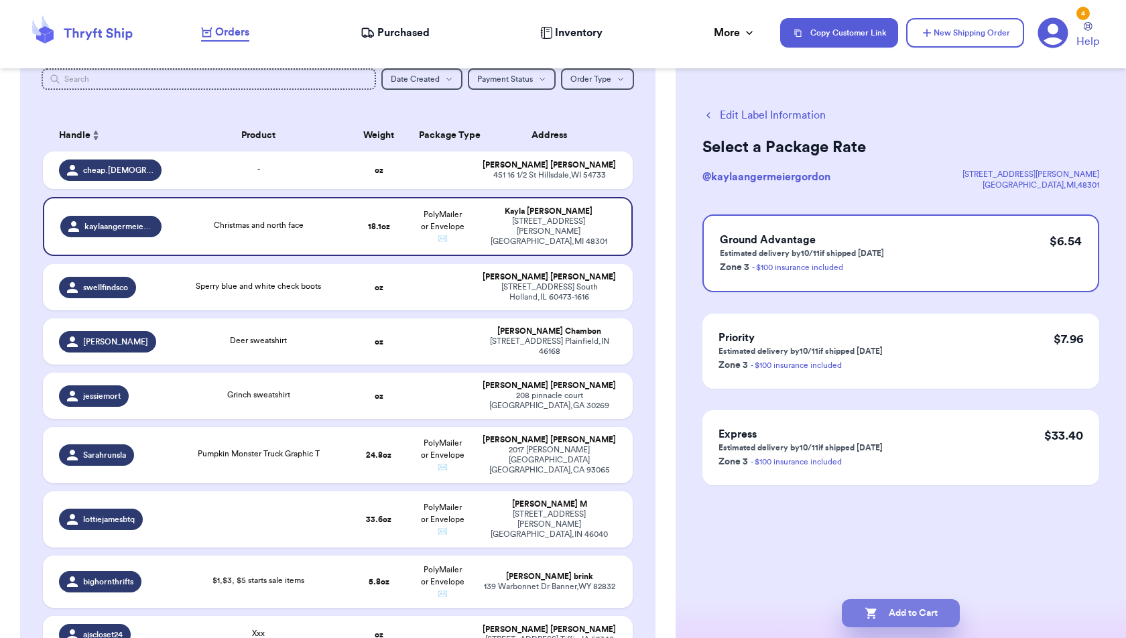
click at [940, 617] on button "Add to Cart" at bounding box center [901, 613] width 118 height 28
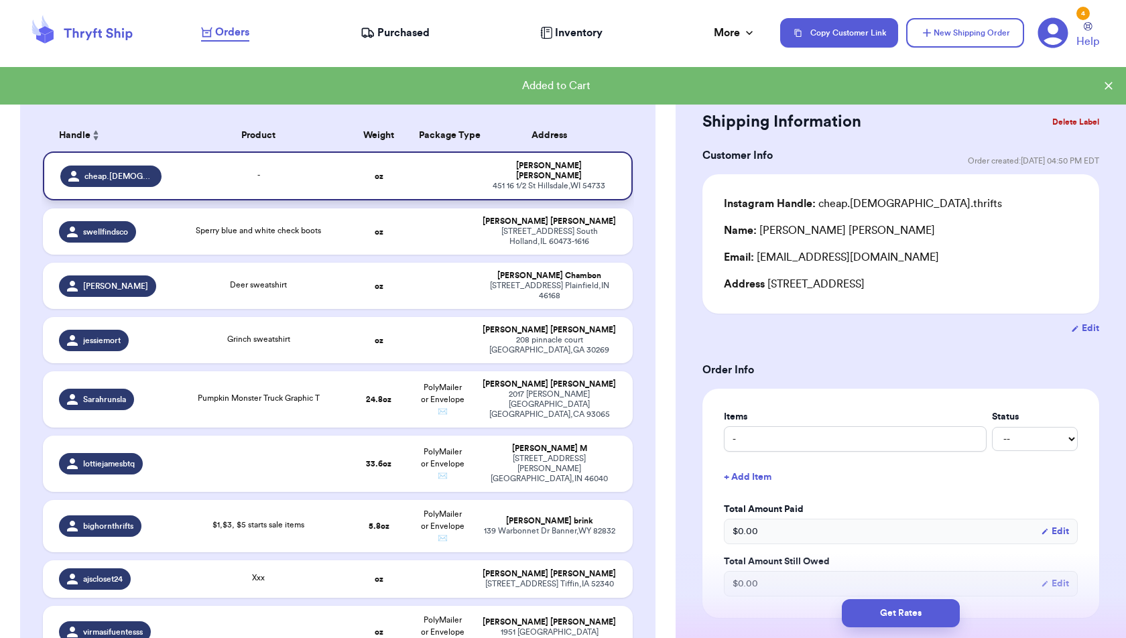
click at [474, 174] on td "[PERSON_NAME] [PERSON_NAME] [STREET_ADDRESS]" at bounding box center [553, 175] width 158 height 49
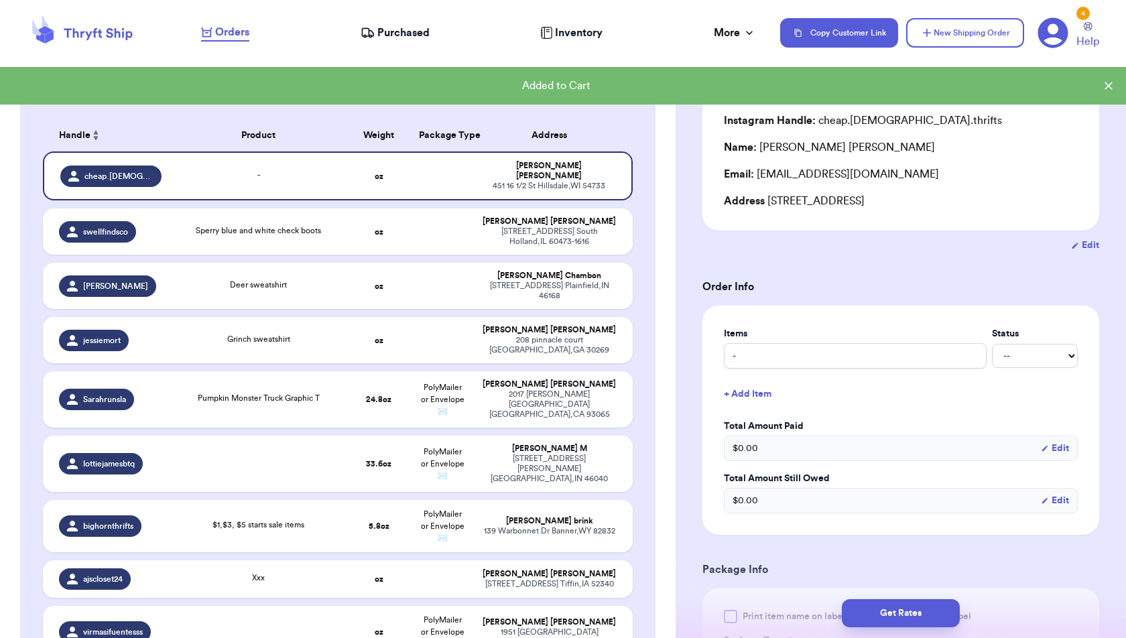
scroll to position [89, 0]
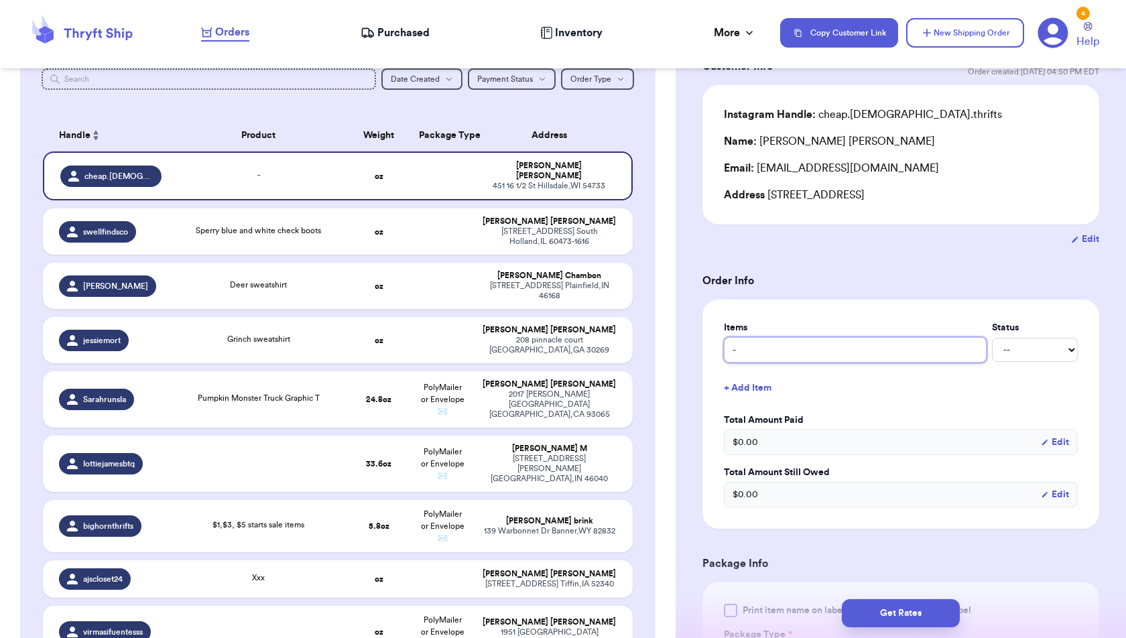
click at [909, 360] on input "-" at bounding box center [855, 349] width 263 height 25
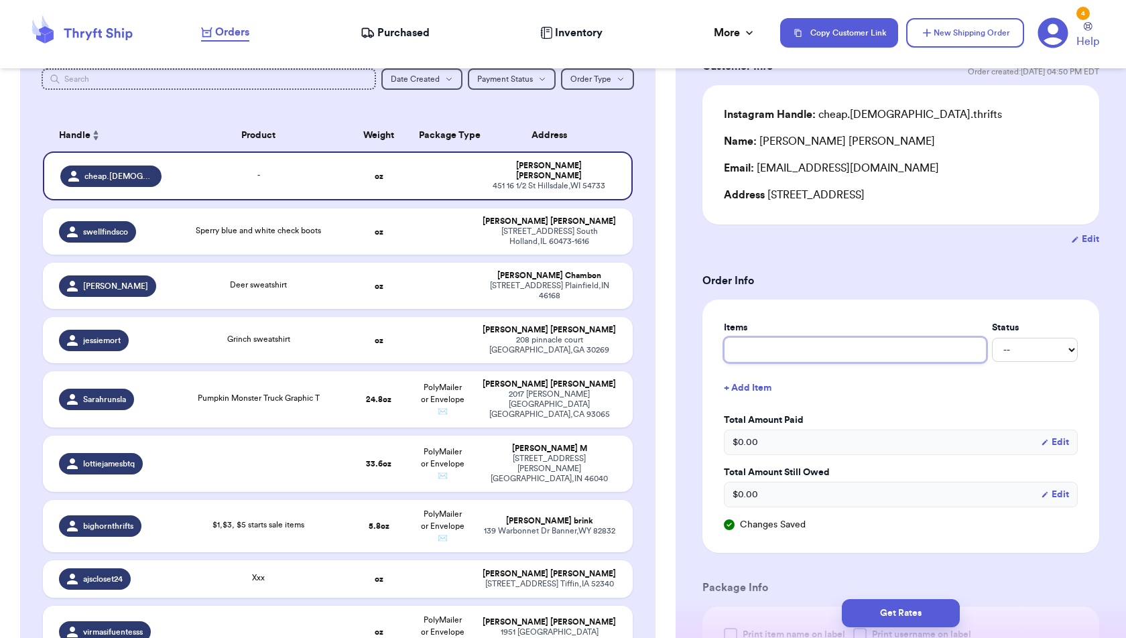
type input "D"
type input "De"
type input "[PERSON_NAME]"
type input "Deer"
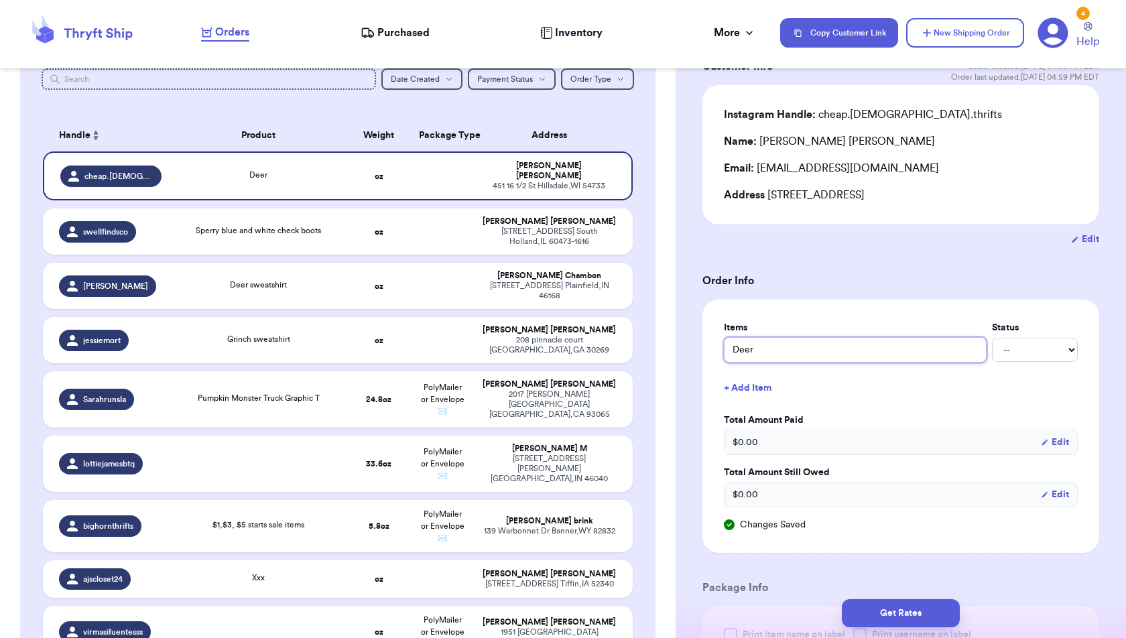
type input "Deer W"
type input "Deer Wa"
type input "Deer War"
type input "Deer Warm"
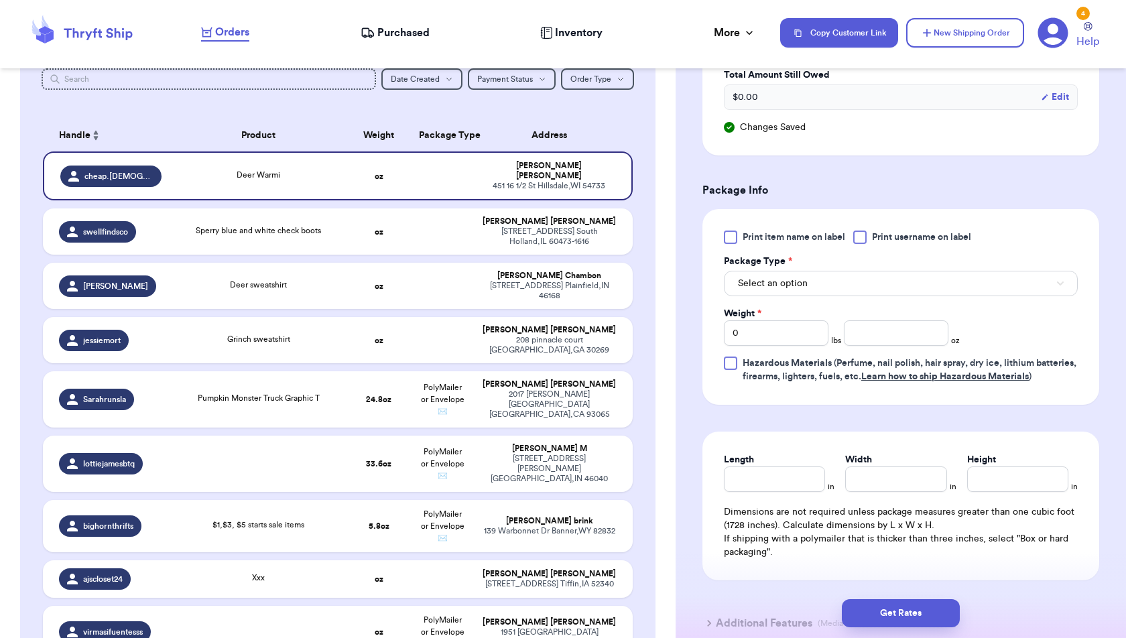
scroll to position [490, 0]
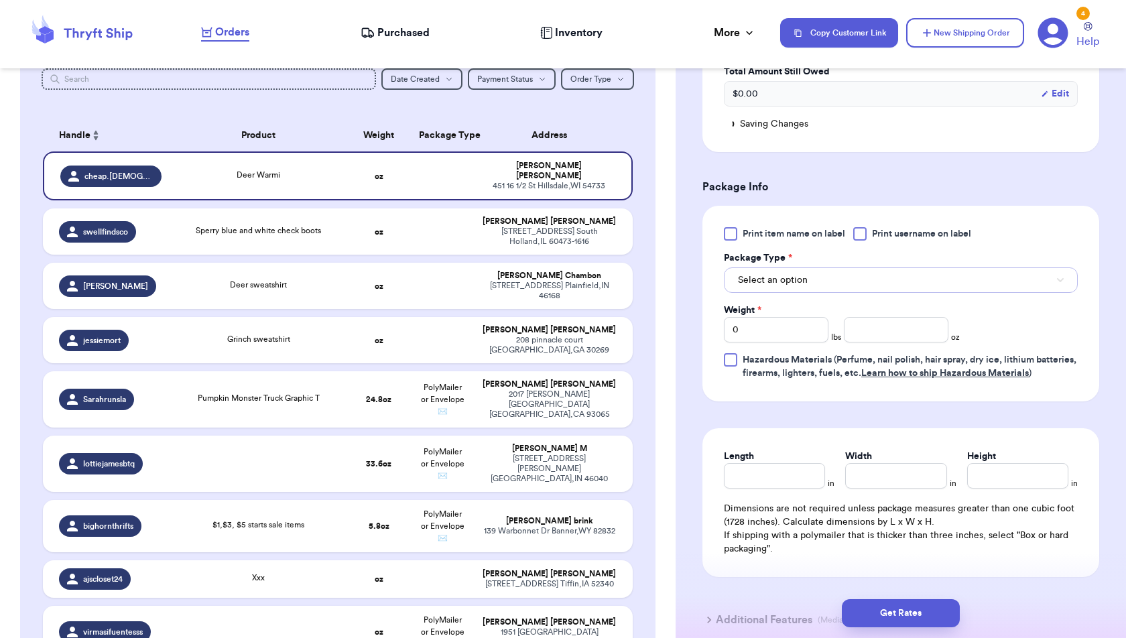
click at [969, 287] on button "Select an option" at bounding box center [901, 279] width 354 height 25
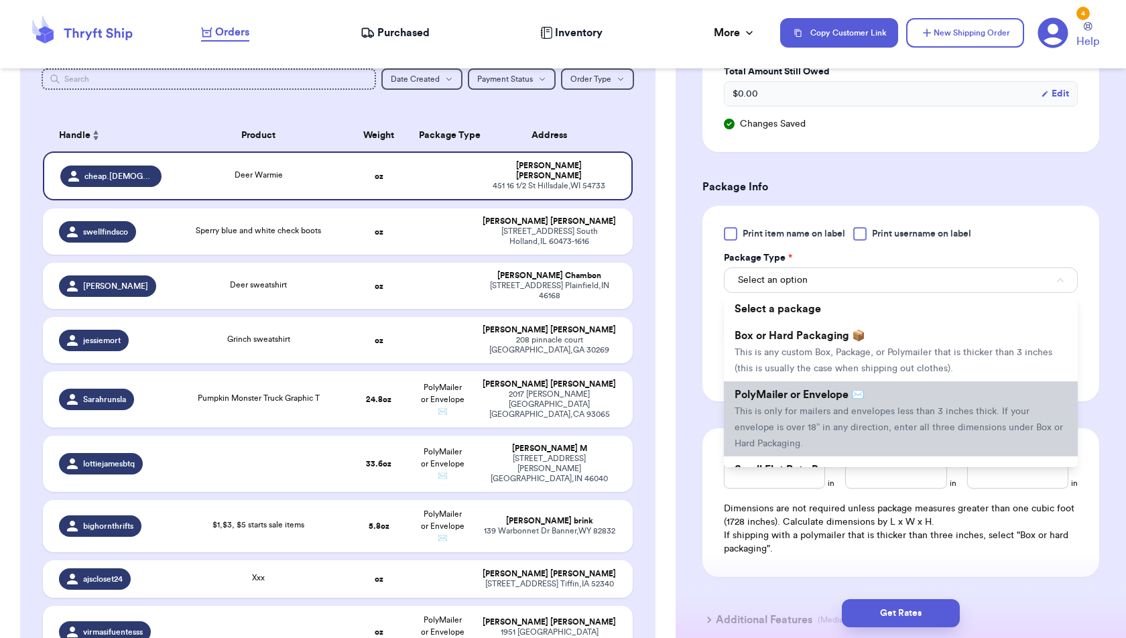
click at [957, 400] on li "PolyMailer or Envelope ✉️ This is only for mailers and envelopes less than 3 in…" at bounding box center [901, 418] width 354 height 75
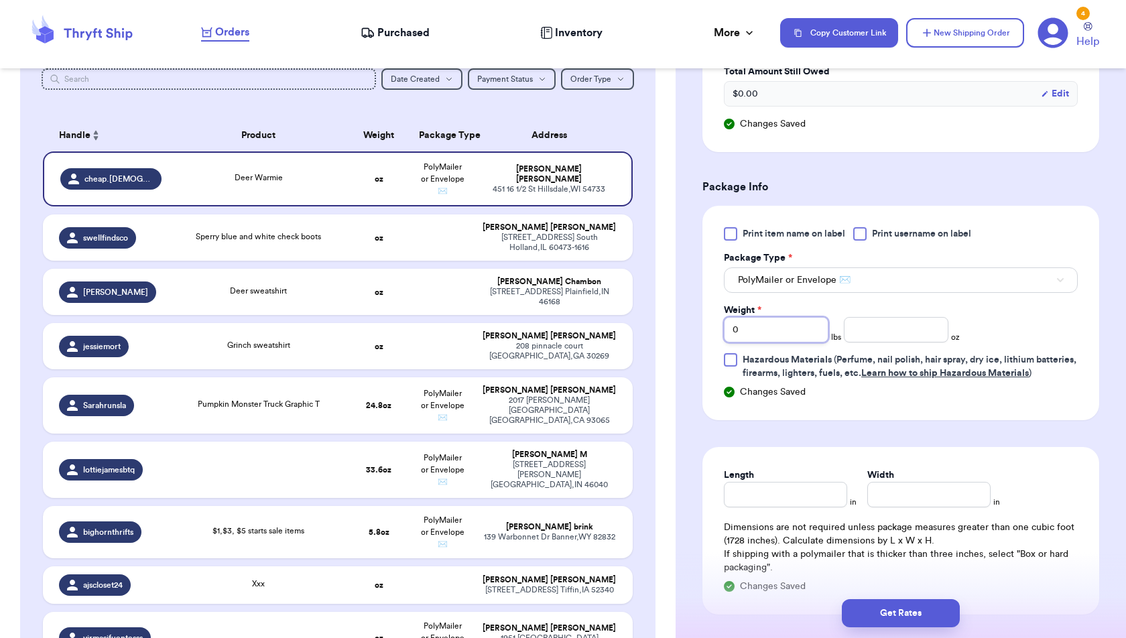
drag, startPoint x: 753, startPoint y: 322, endPoint x: 701, endPoint y: 322, distance: 52.3
click at [701, 322] on div "Shipping Information Delete Label Customer Info Order created: [DATE] 04:50 PM …" at bounding box center [901, 184] width 450 height 1188
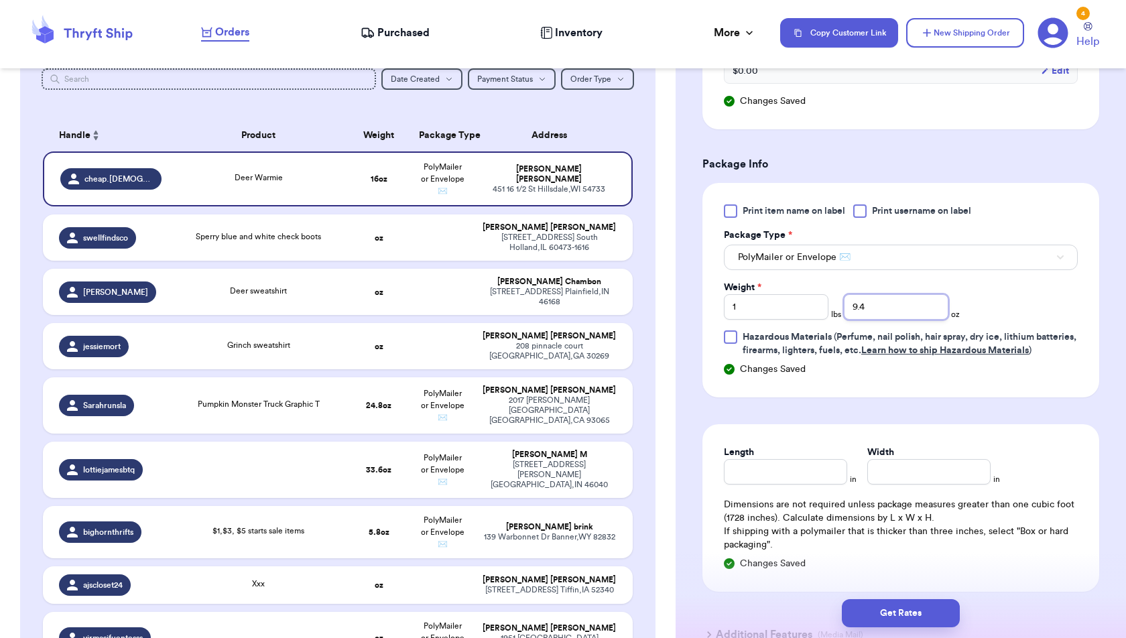
scroll to position [640, 0]
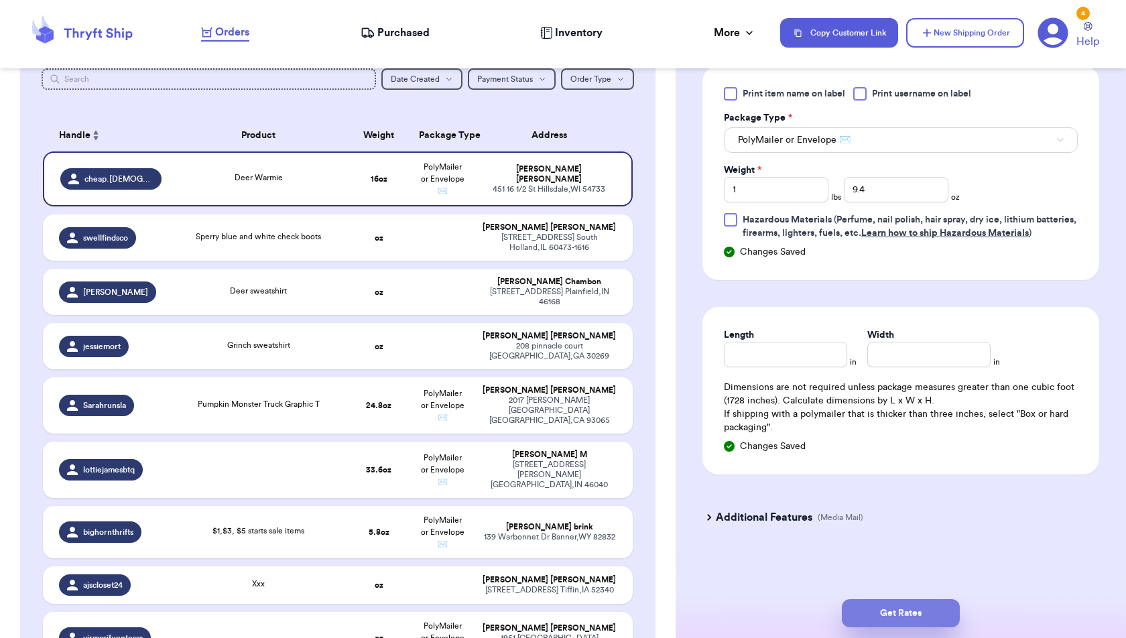
click at [906, 611] on button "Get Rates" at bounding box center [901, 613] width 118 height 28
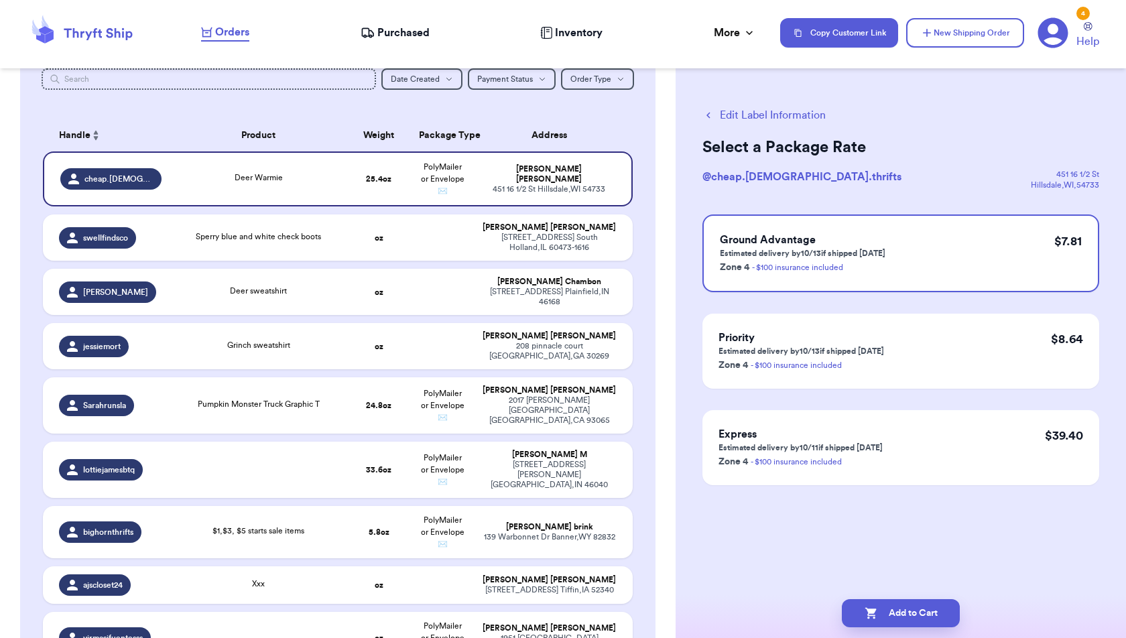
click at [906, 611] on button "Add to Cart" at bounding box center [901, 613] width 118 height 28
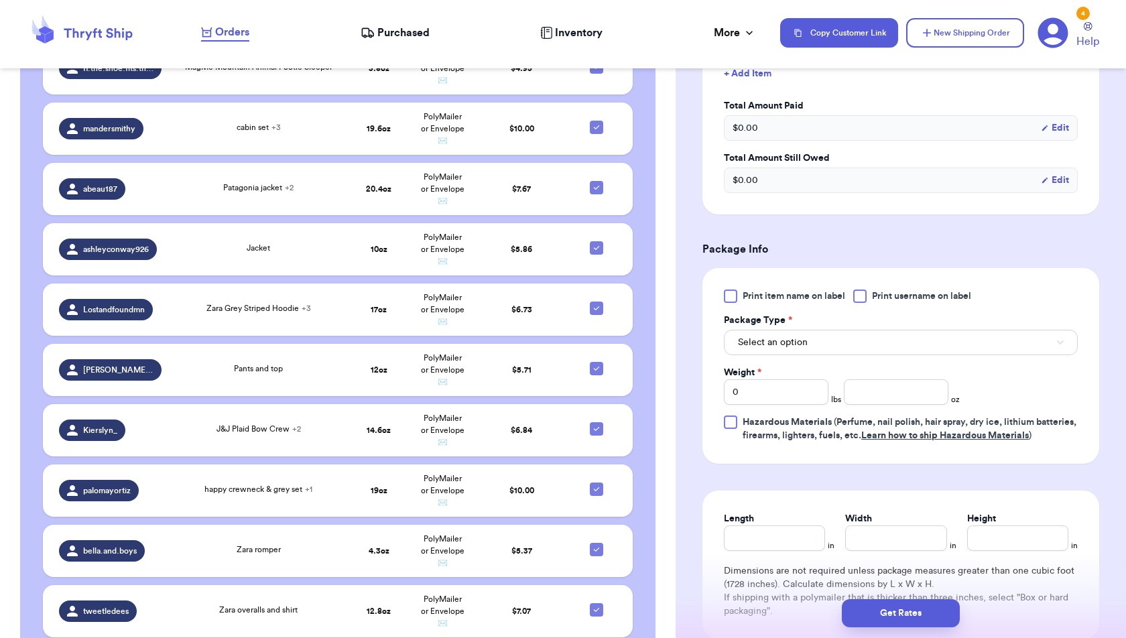
scroll to position [420, 0]
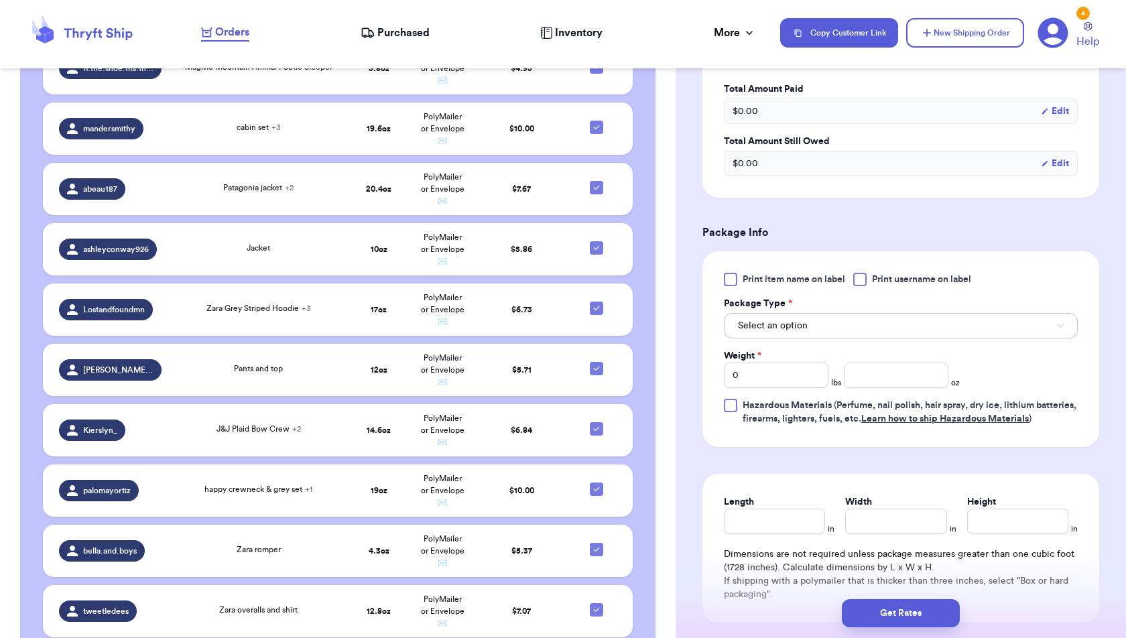
click at [866, 326] on button "Select an option" at bounding box center [901, 325] width 354 height 25
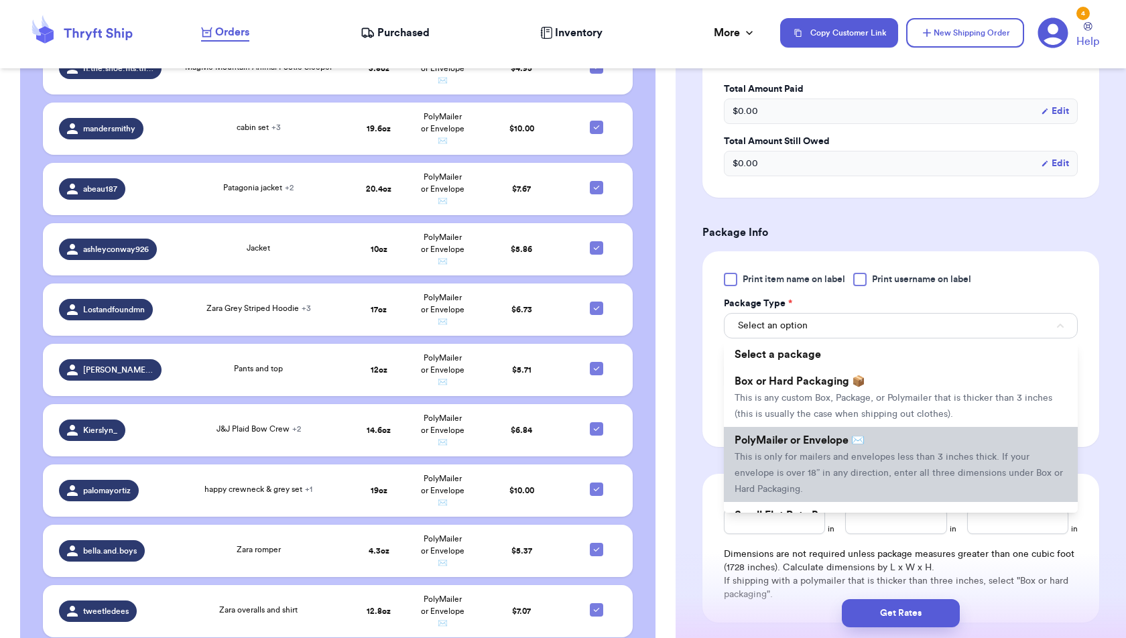
click at [870, 460] on li "PolyMailer or Envelope ✉️ This is only for mailers and envelopes less than 3 in…" at bounding box center [901, 464] width 354 height 75
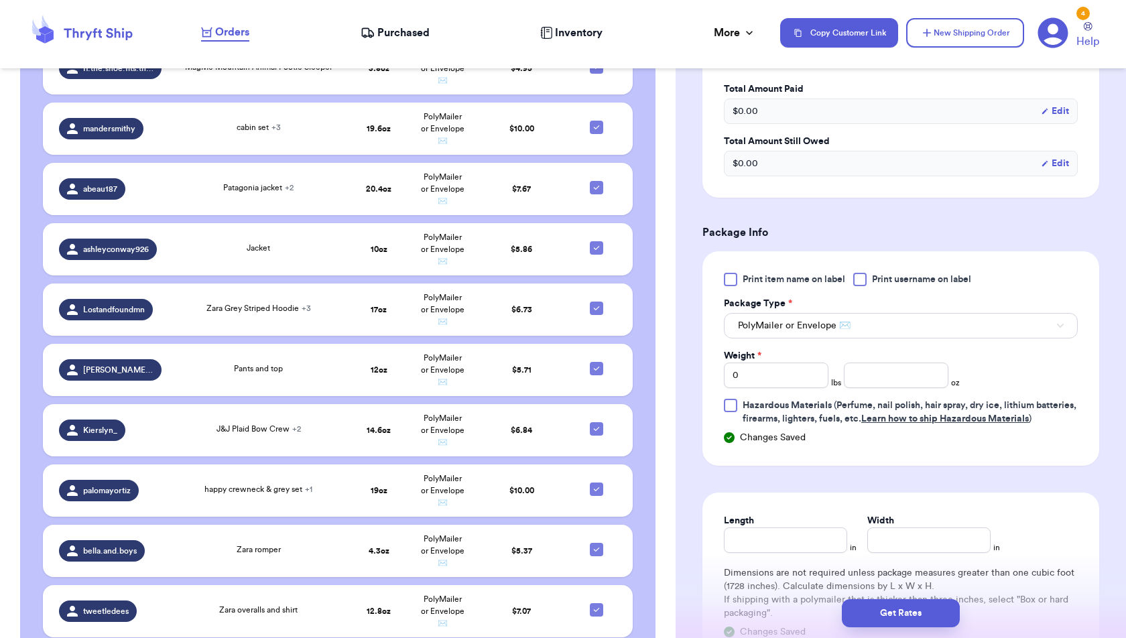
scroll to position [3384, 0]
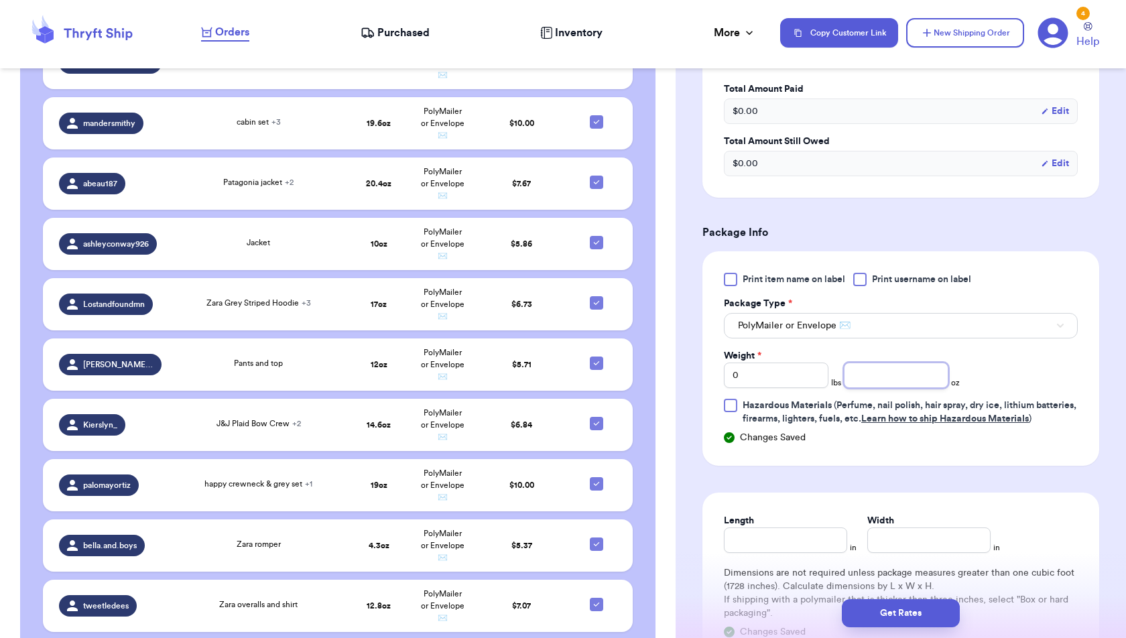
click at [878, 373] on input "number" at bounding box center [896, 375] width 105 height 25
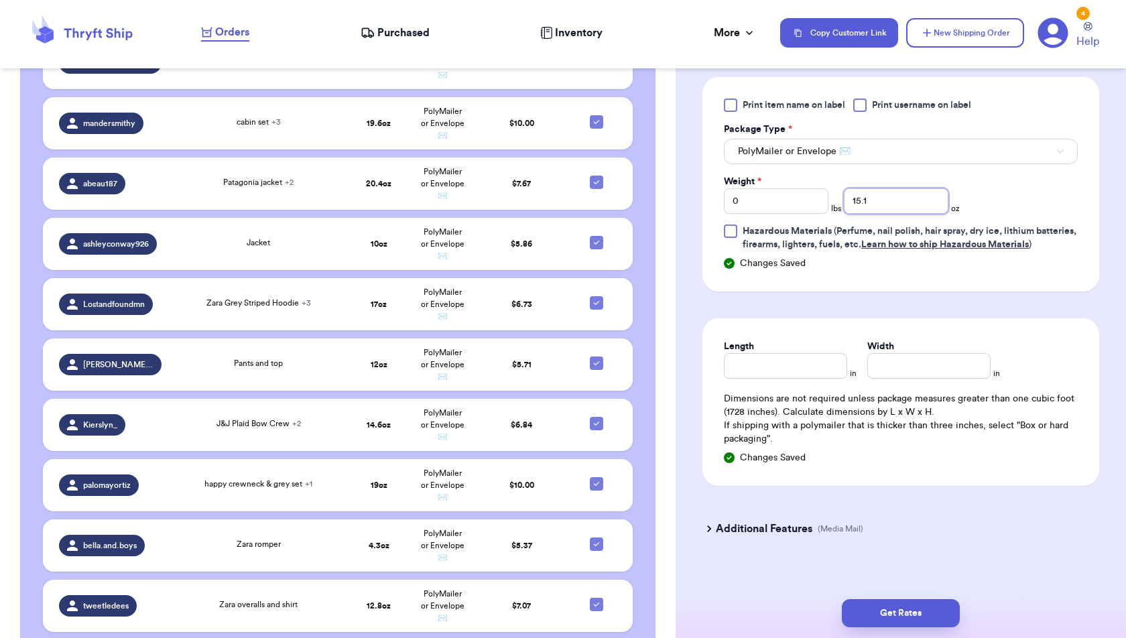
scroll to position [615, 0]
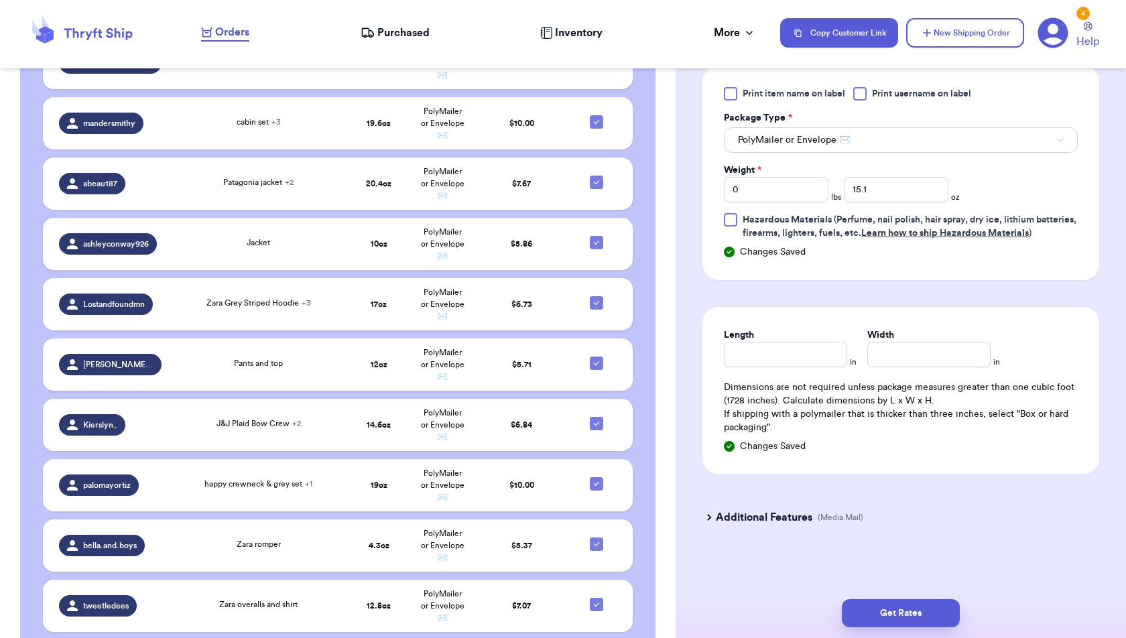
click at [995, 530] on div "Additional Features (Media Mail)" at bounding box center [892, 517] width 397 height 32
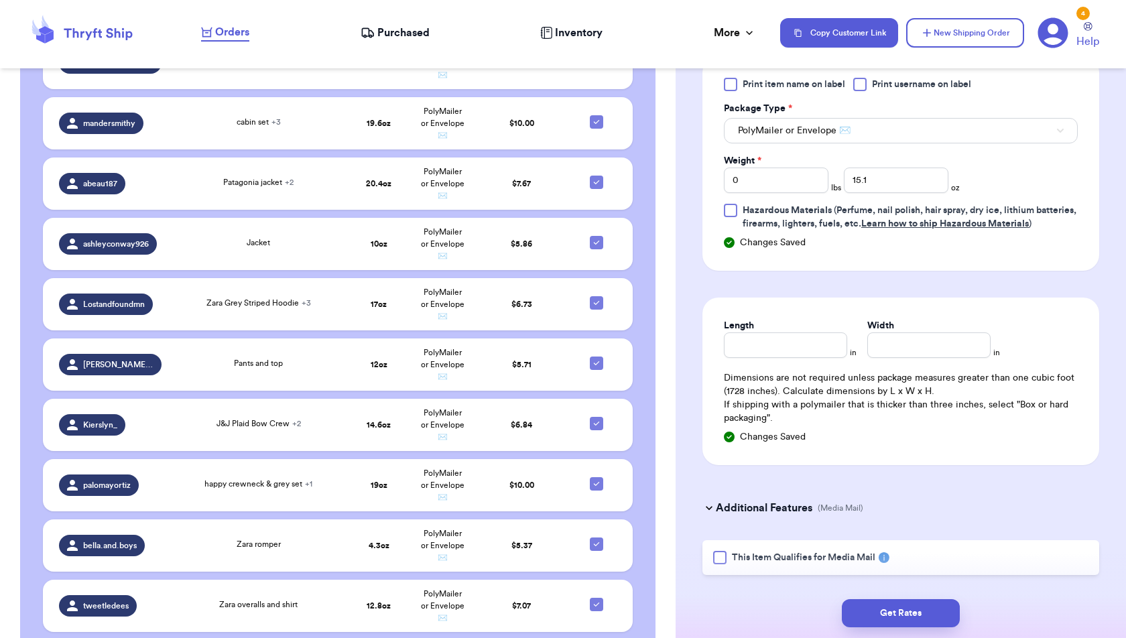
scroll to position [656, 0]
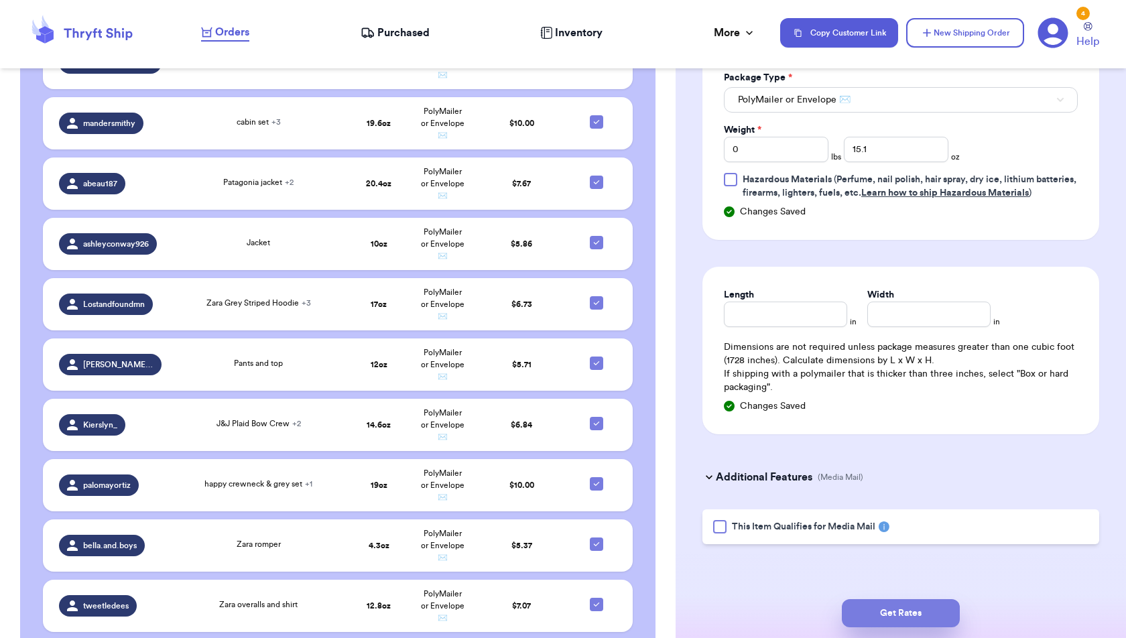
click at [924, 617] on button "Get Rates" at bounding box center [901, 613] width 118 height 28
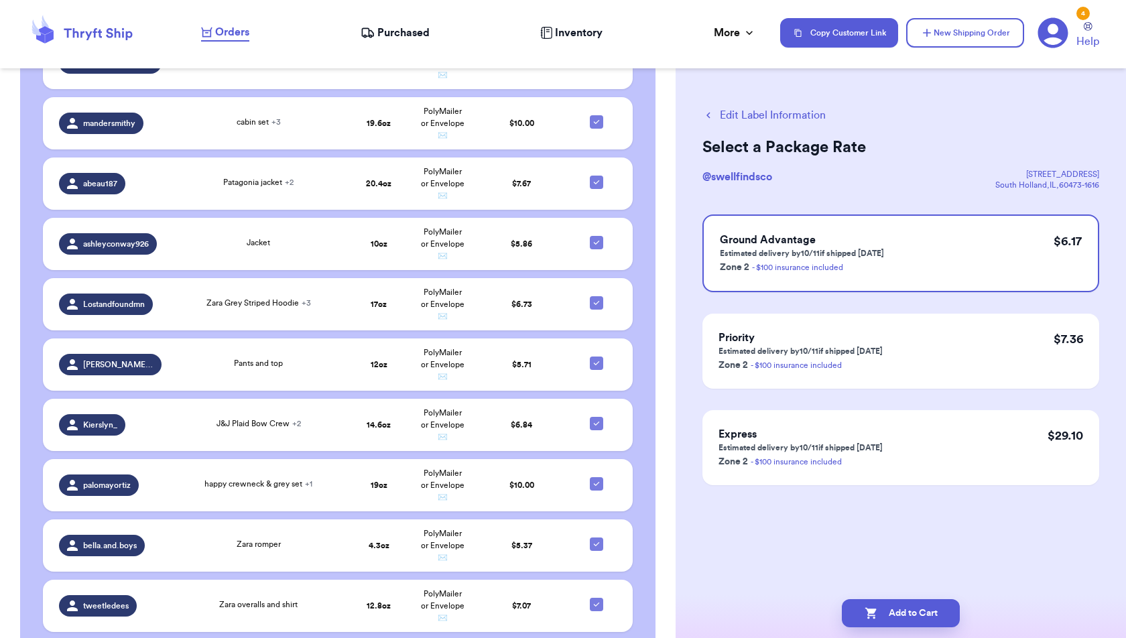
click at [924, 617] on button "Add to Cart" at bounding box center [901, 613] width 118 height 28
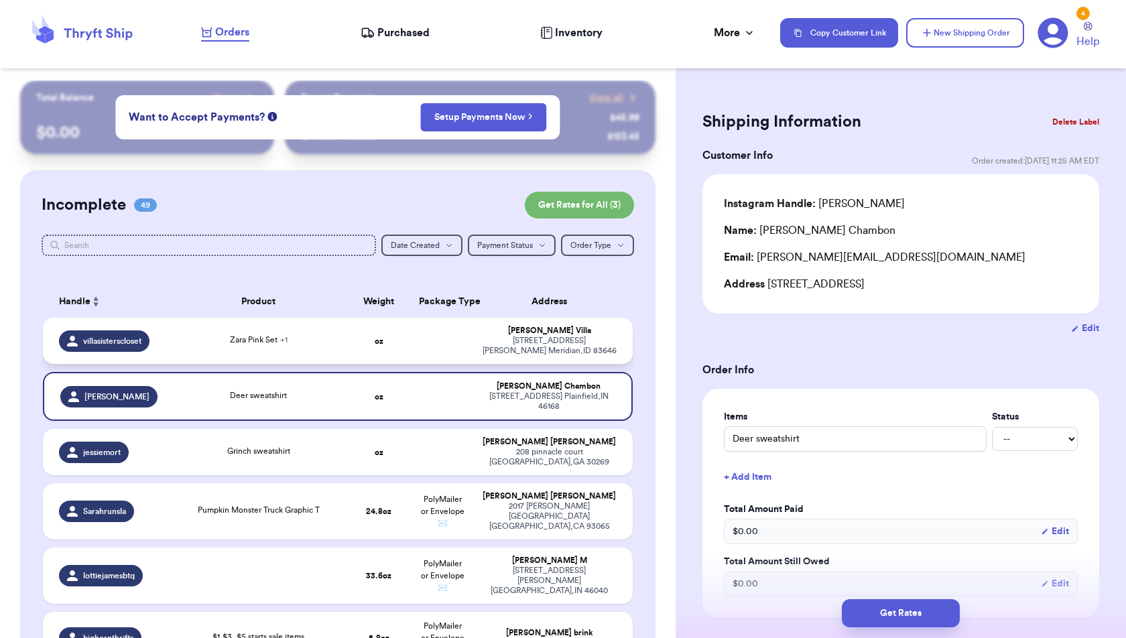
click at [357, 351] on td "oz" at bounding box center [379, 341] width 64 height 46
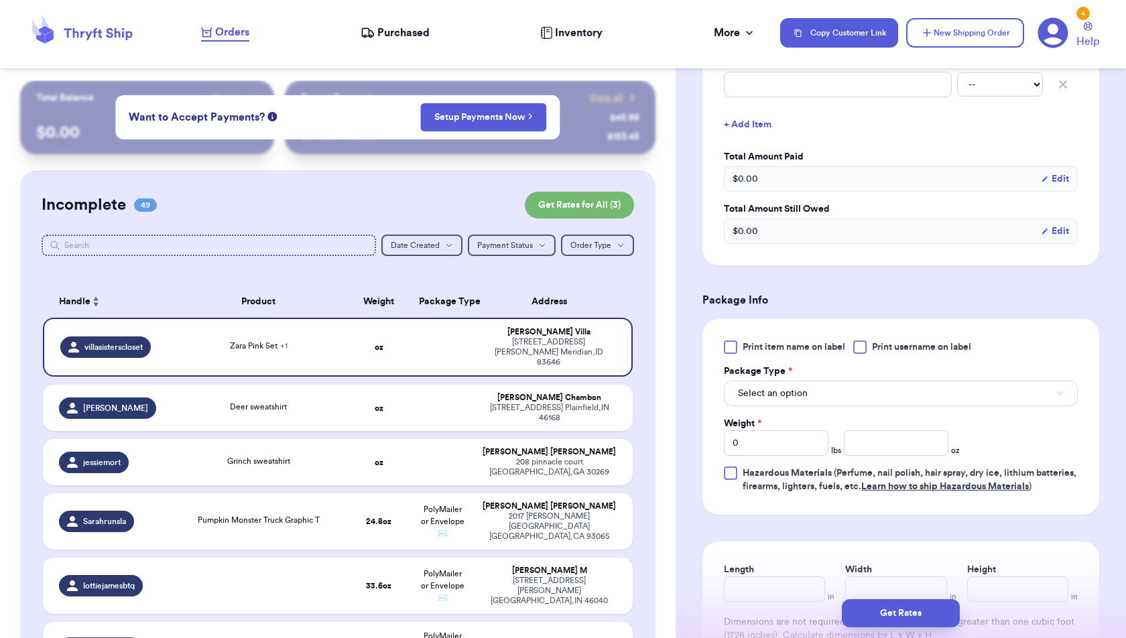
scroll to position [411, 0]
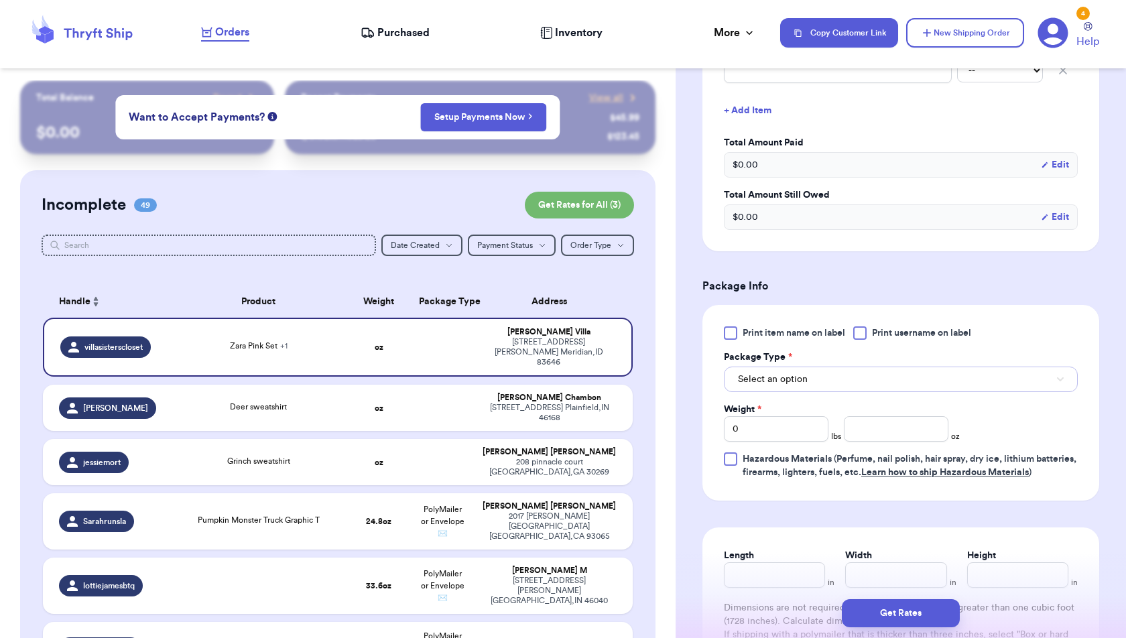
click at [837, 383] on button "Select an option" at bounding box center [901, 379] width 354 height 25
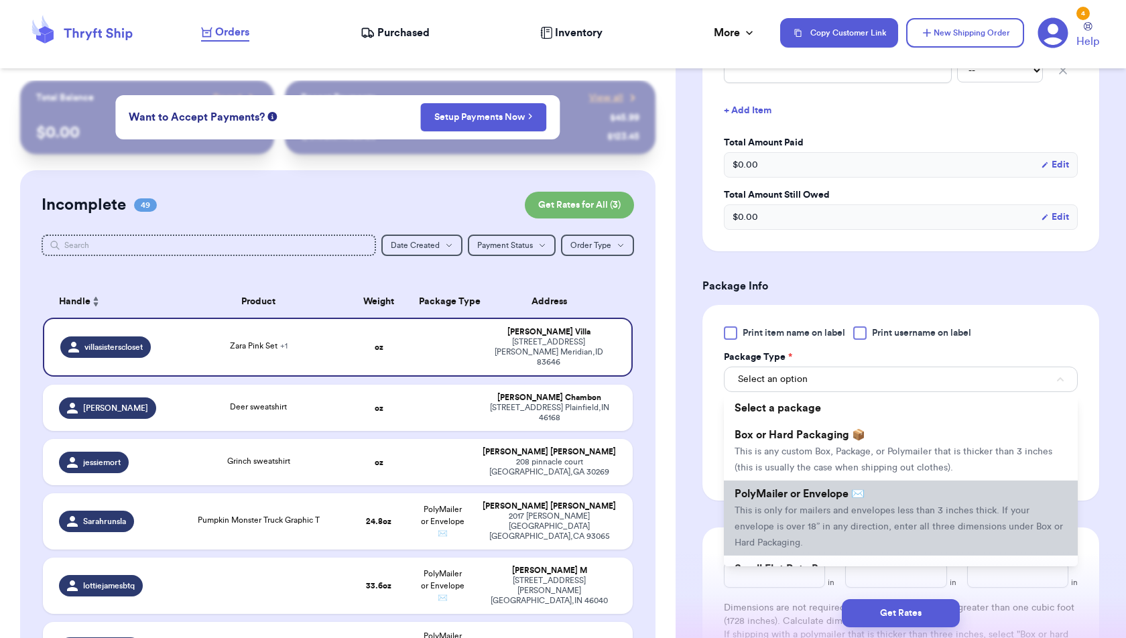
click at [840, 490] on span "PolyMailer or Envelope ✉️" at bounding box center [800, 494] width 130 height 11
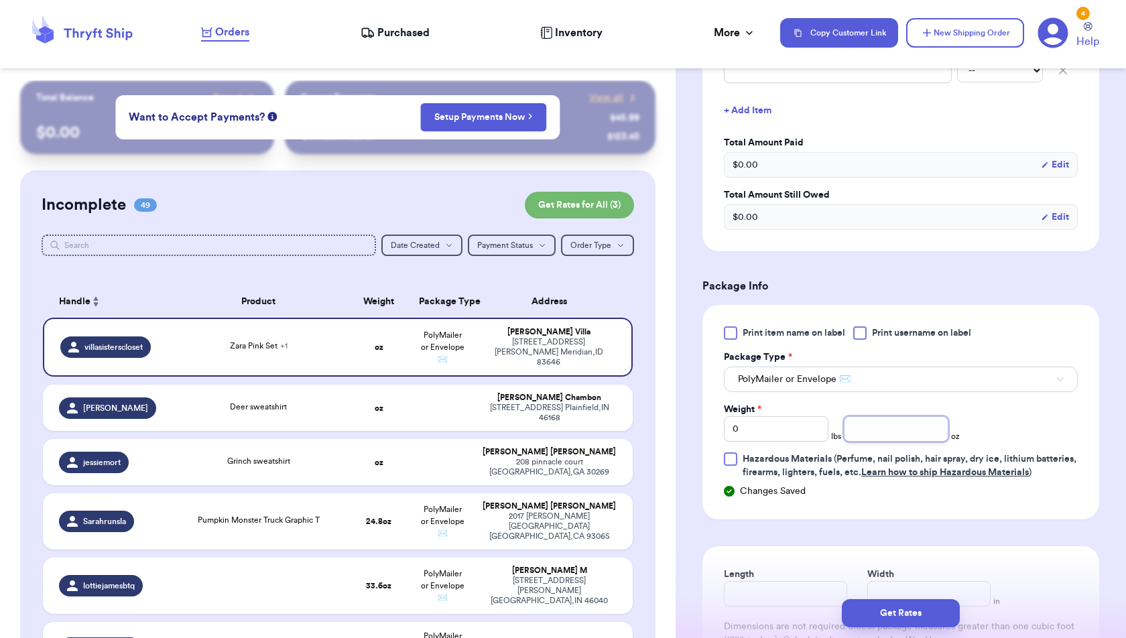
click at [874, 422] on input "number" at bounding box center [896, 428] width 105 height 25
click at [1025, 441] on div "Print item name on label Print username on label Package Type * PolyMailer or E…" at bounding box center [901, 402] width 354 height 153
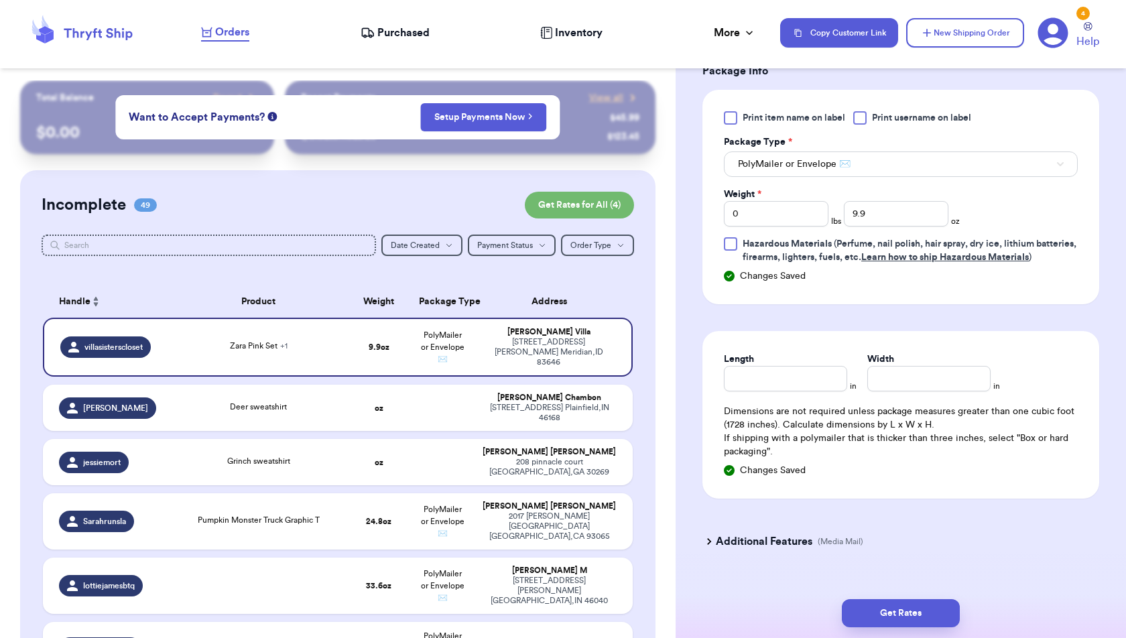
scroll to position [660, 0]
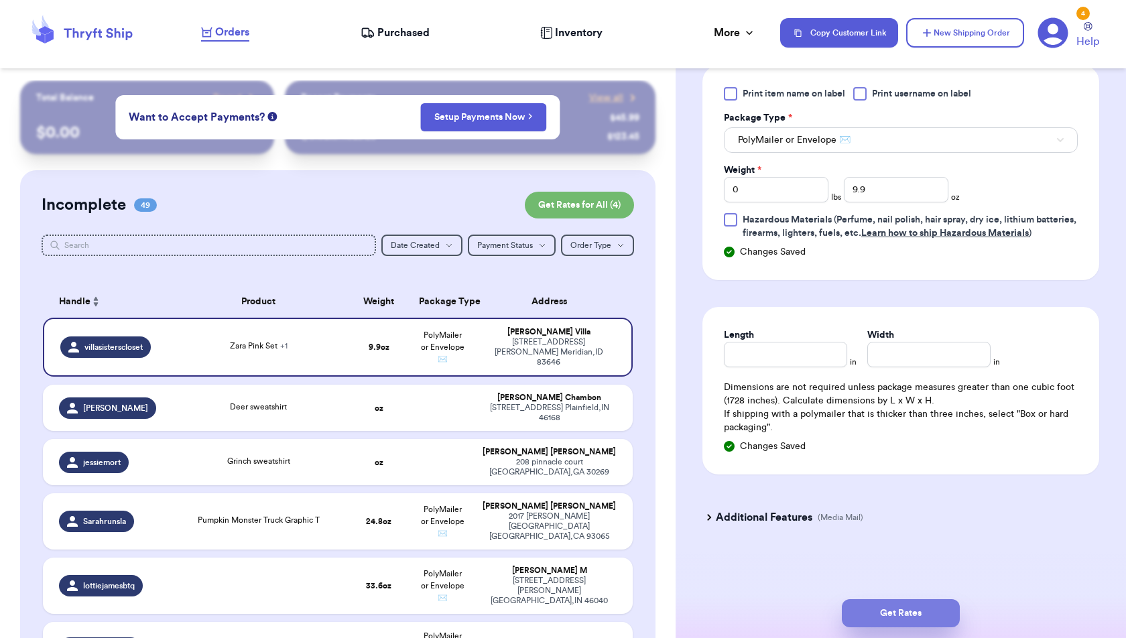
click at [932, 612] on button "Get Rates" at bounding box center [901, 613] width 118 height 28
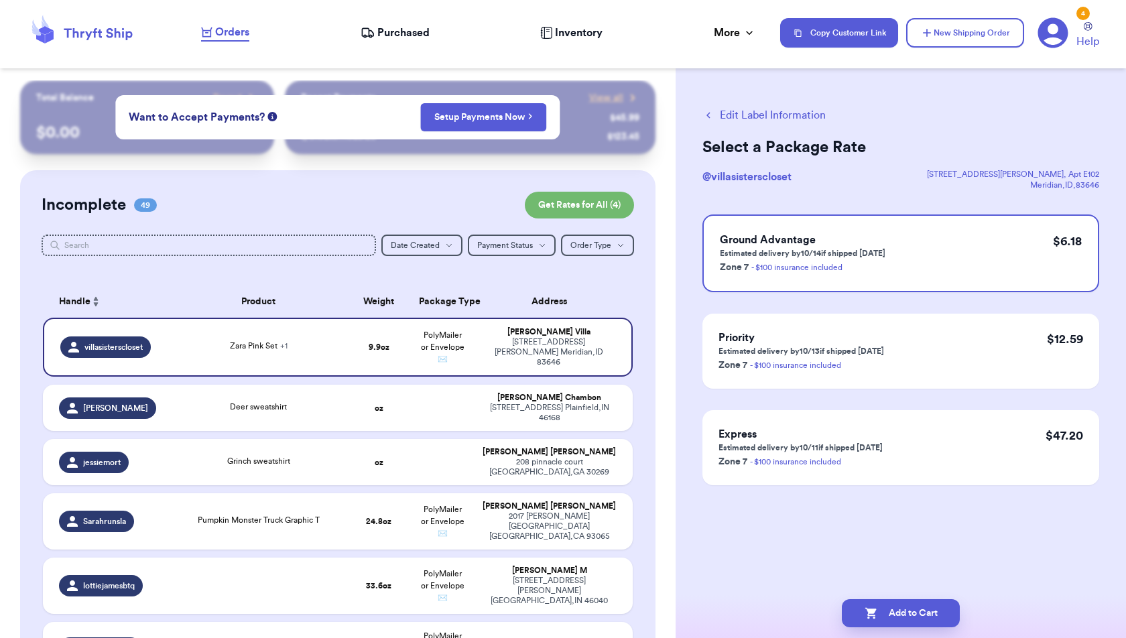
click at [932, 612] on button "Add to Cart" at bounding box center [901, 613] width 118 height 28
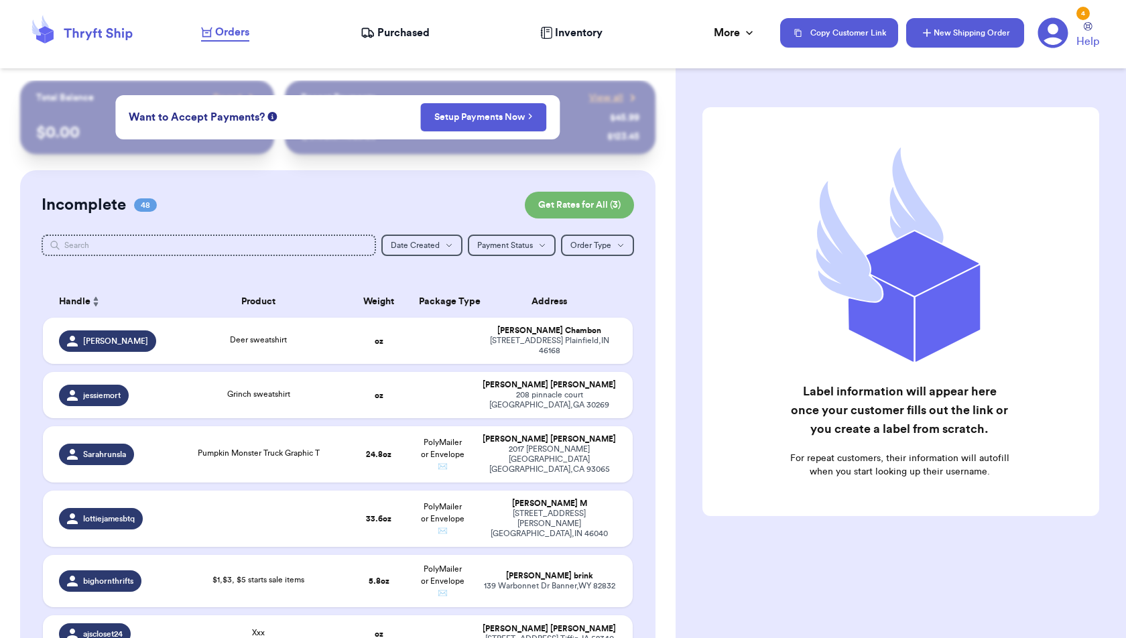
click at [935, 41] on button "New Shipping Order" at bounding box center [965, 32] width 118 height 29
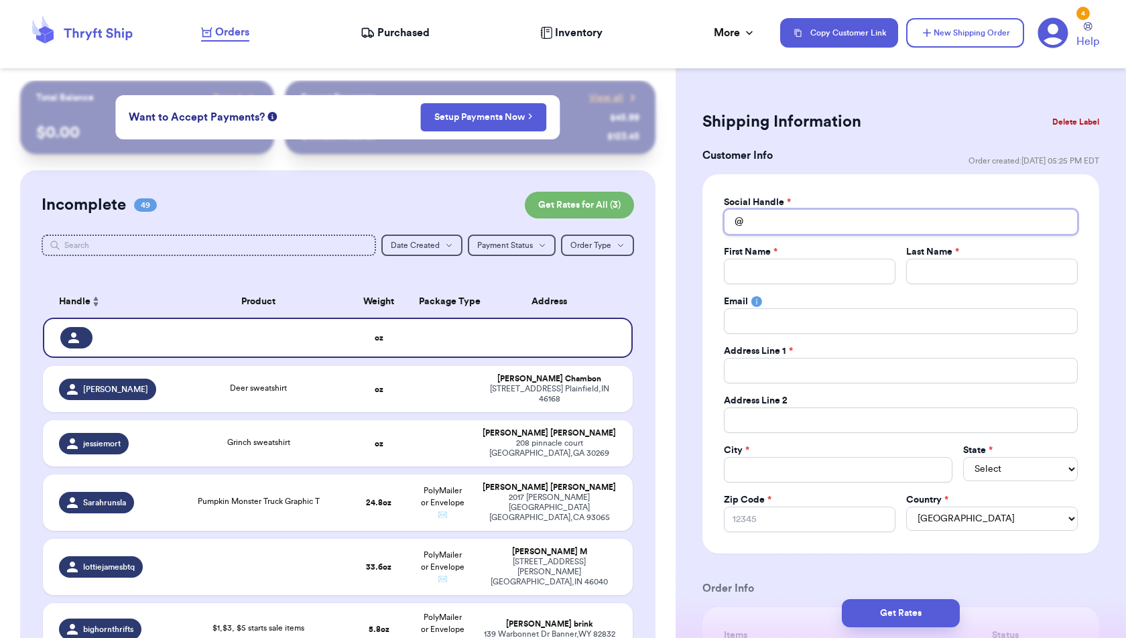
click at [866, 224] on input "Total Amount Paid" at bounding box center [901, 221] width 354 height 25
type input "e"
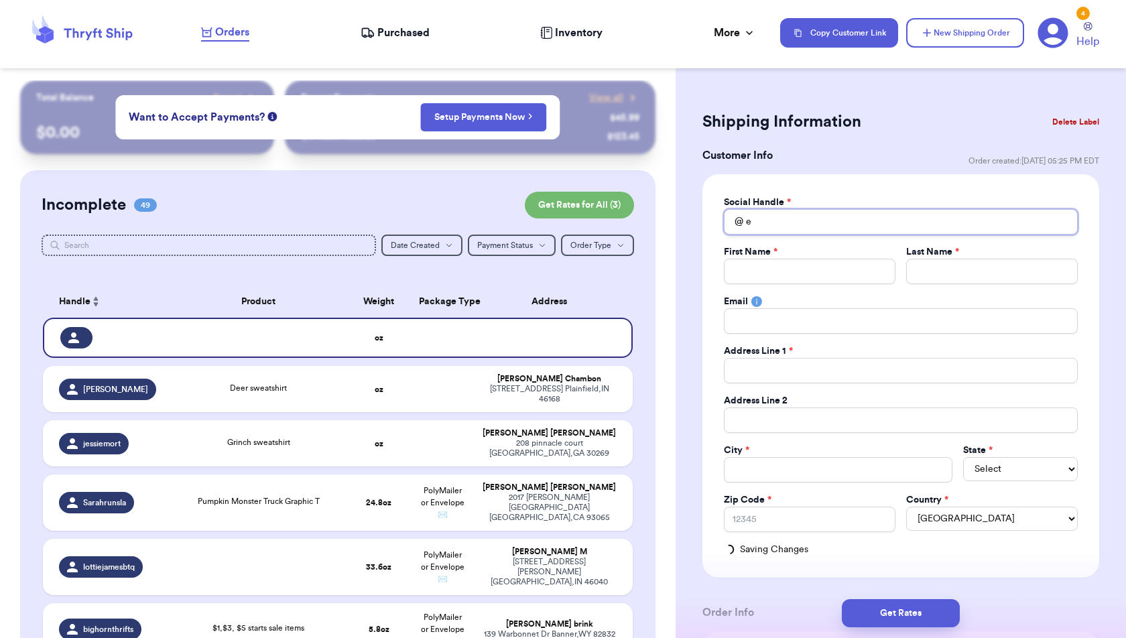
type input "em"
type input "emi"
type input "emil"
type input "emily"
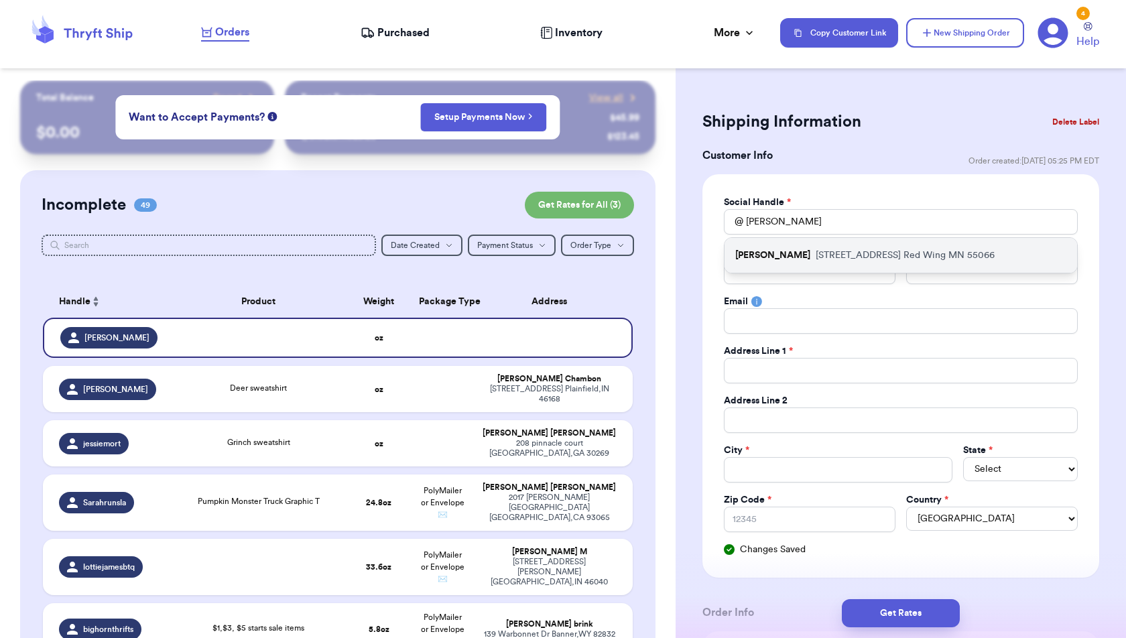
click at [873, 252] on p "678 20th St. Red Wing MN 55066" at bounding box center [905, 255] width 179 height 13
type input "Emily_plein"
type input "[PERSON_NAME]"
type input "Plein"
type input "Emplein29@gmail.com"
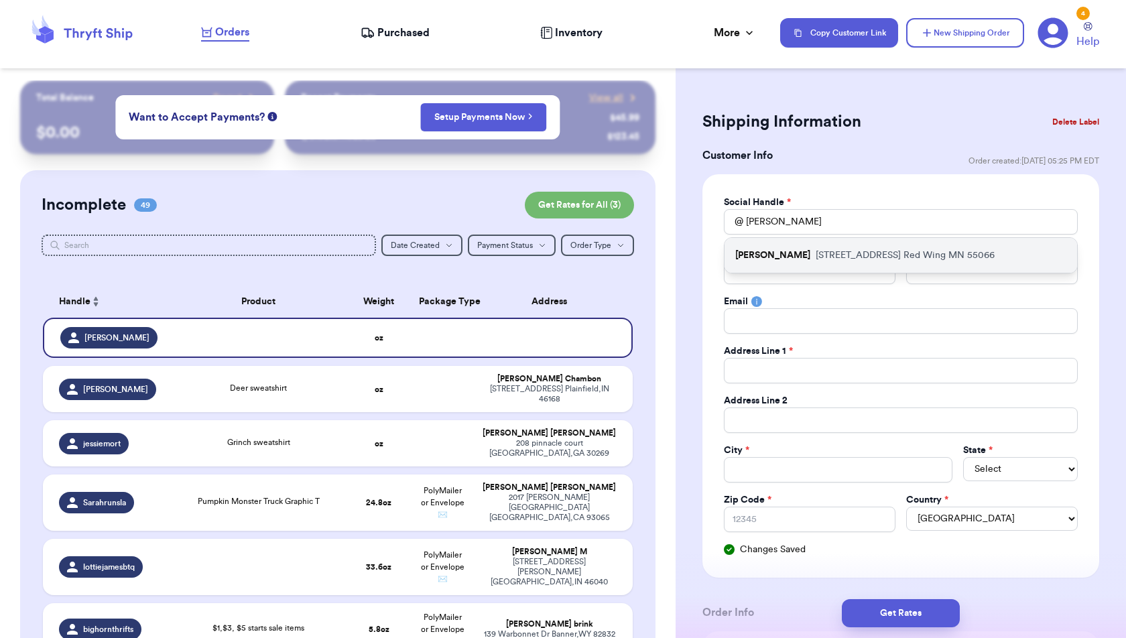
type input "678 20th St."
type input "Red Wing"
select select "MN"
type input "55066"
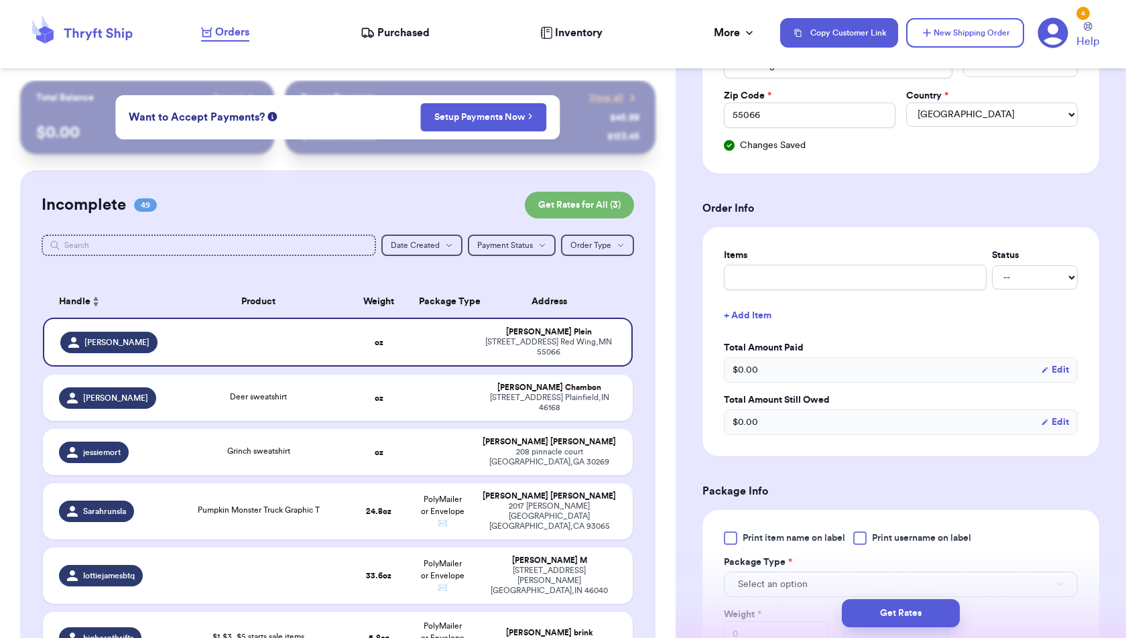
scroll to position [409, 0]
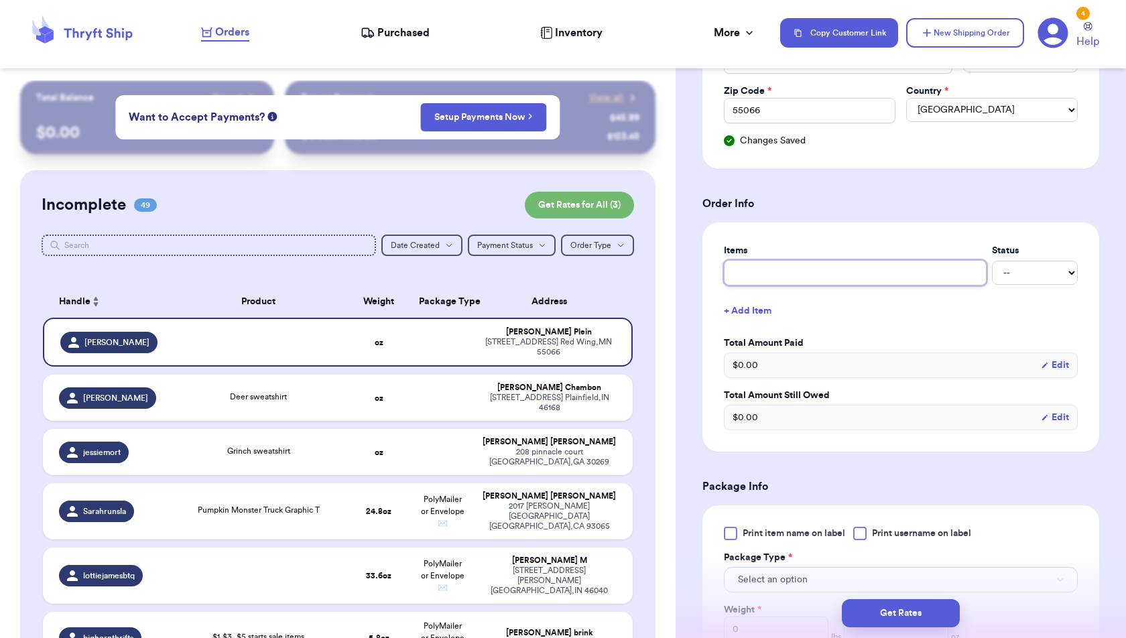
click at [856, 268] on input "text" at bounding box center [855, 272] width 263 height 25
type input "P"
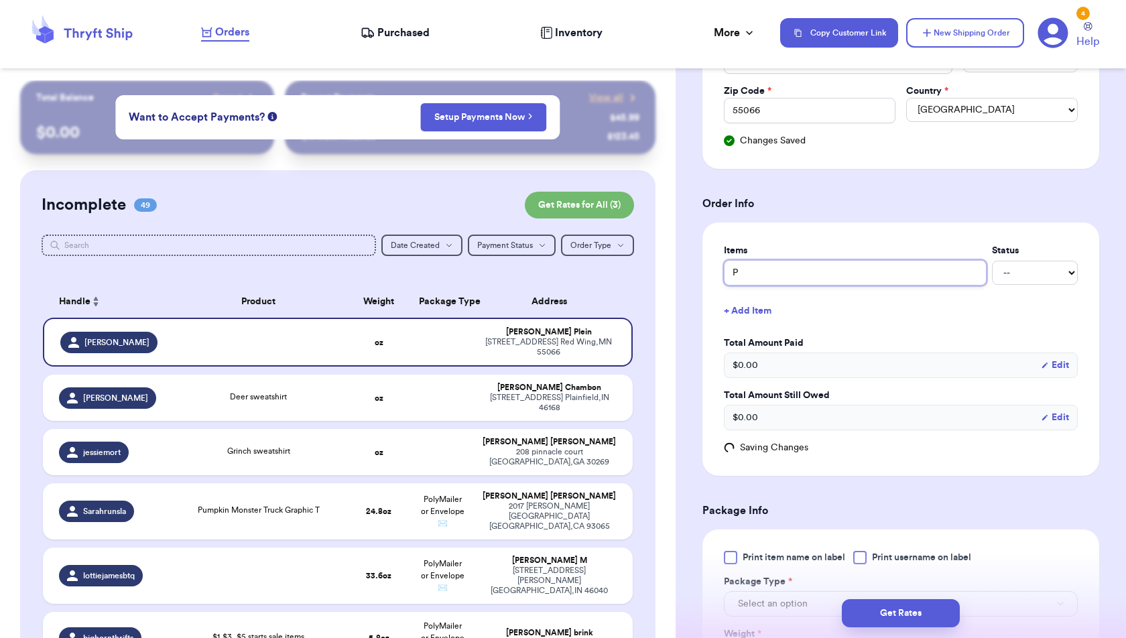
type input "Pi"
type input "Pin"
type input "Pink"
type input "Pink A"
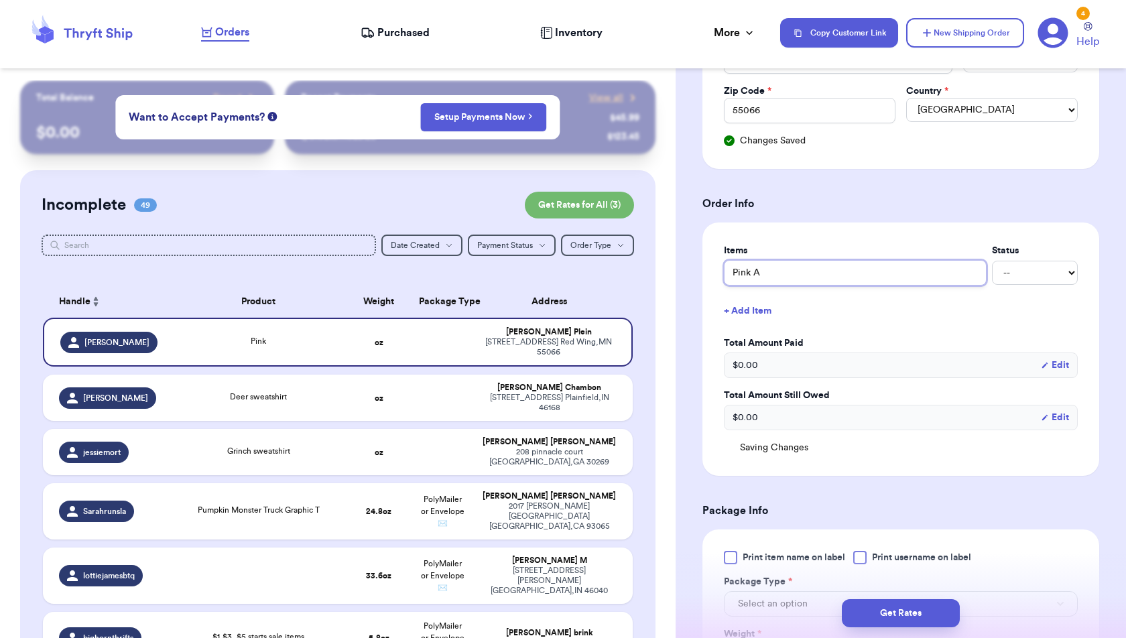
type input "Pink Ad"
type input "Pink Add"
type input "Pink Ad"
type input "Pink Adi"
type input "Pink Adid"
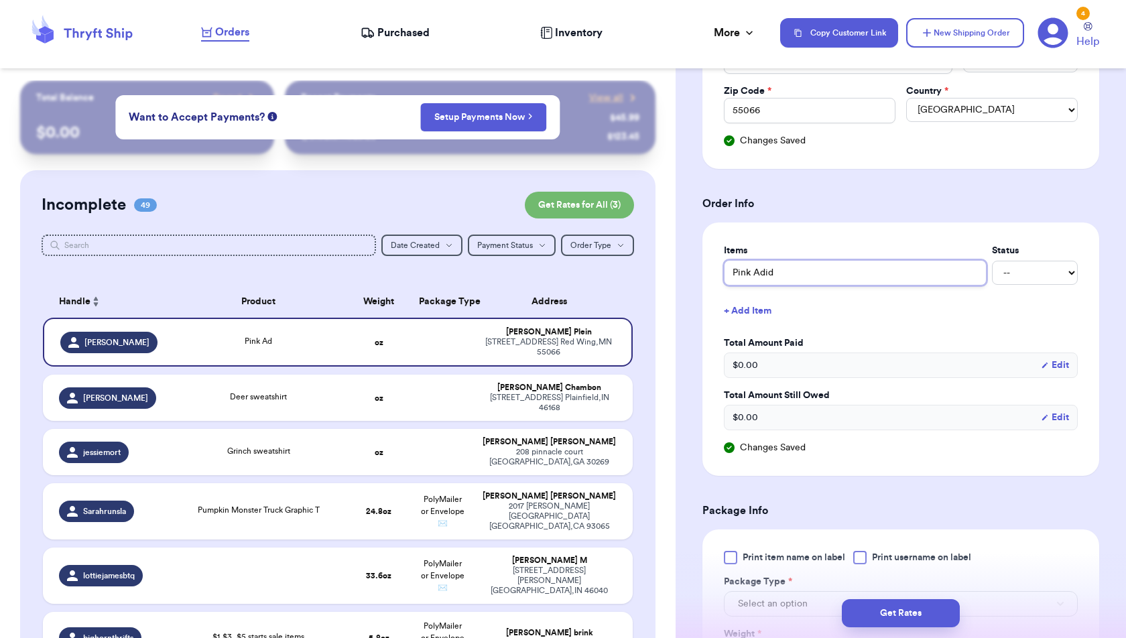
type input "Pink Adida"
type input "Pink Adidas"
type input "Pink Adidas S"
type input "Pink Adidas Sh"
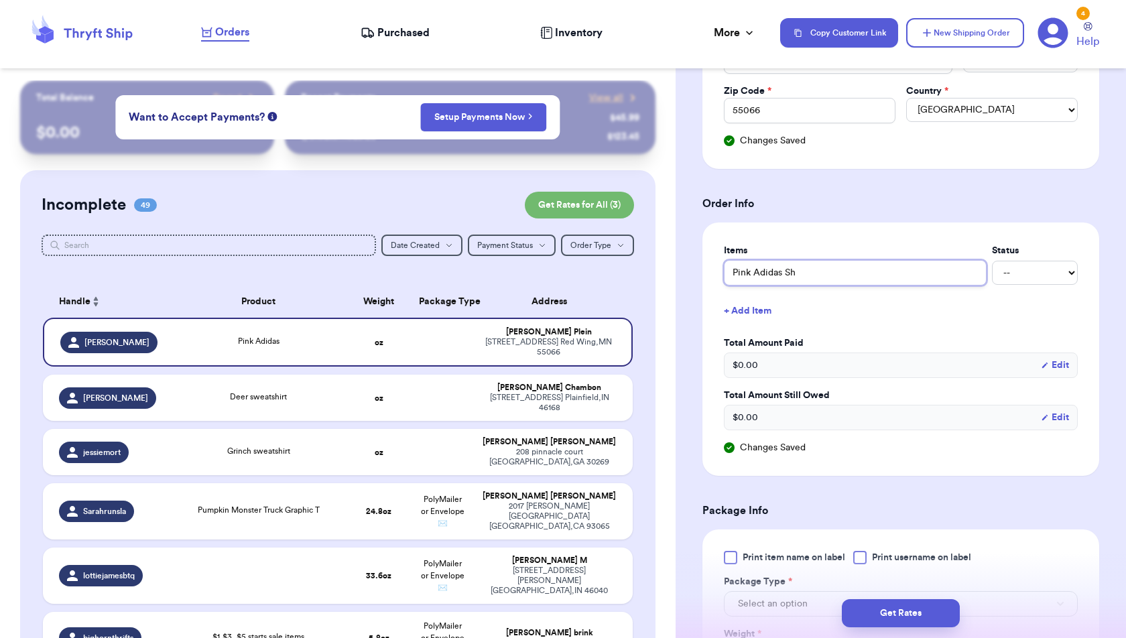
type input "Pink Adidas Sho"
type input "Pink Adidas Shoe"
type input "Pink Adidas Shoes"
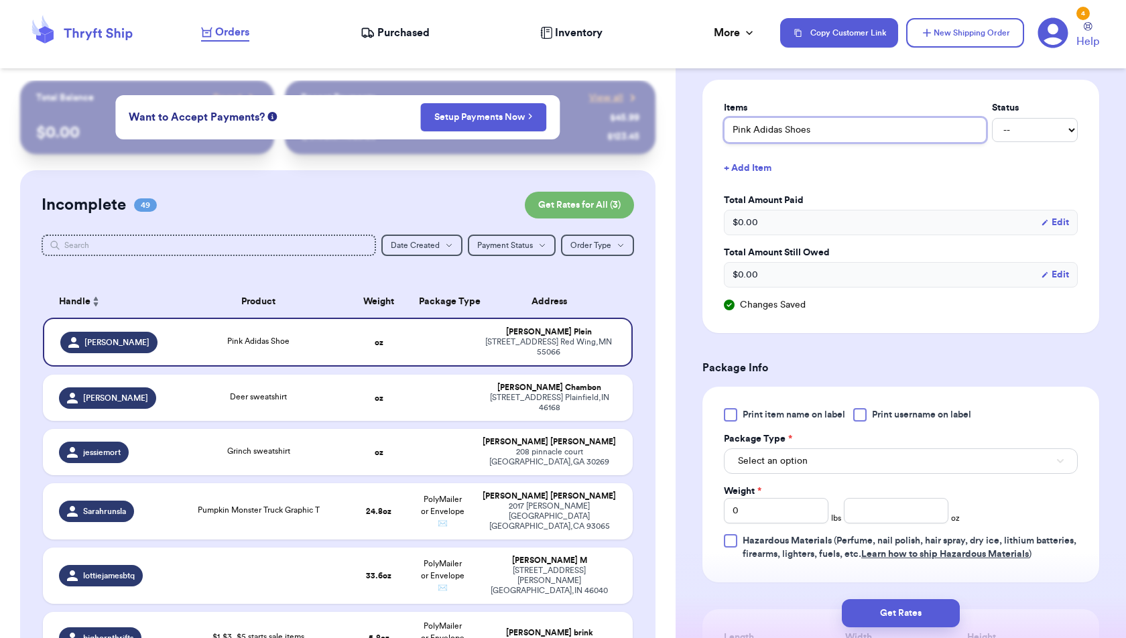
scroll to position [566, 0]
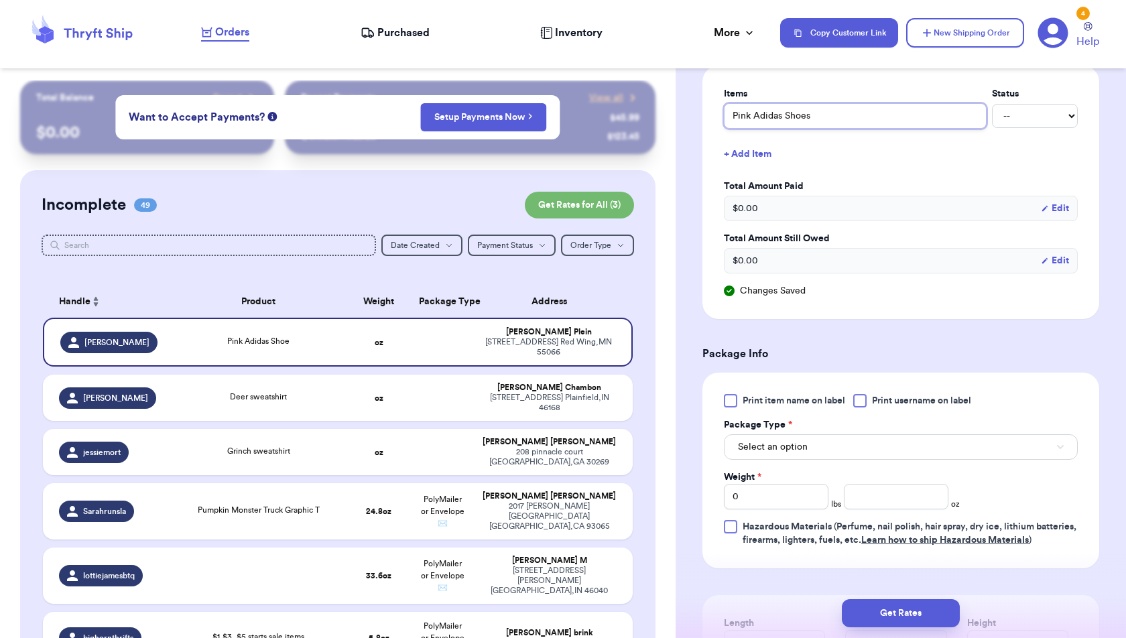
type input "Pink Adidas Shoes"
click at [932, 444] on button "Select an option" at bounding box center [901, 446] width 354 height 25
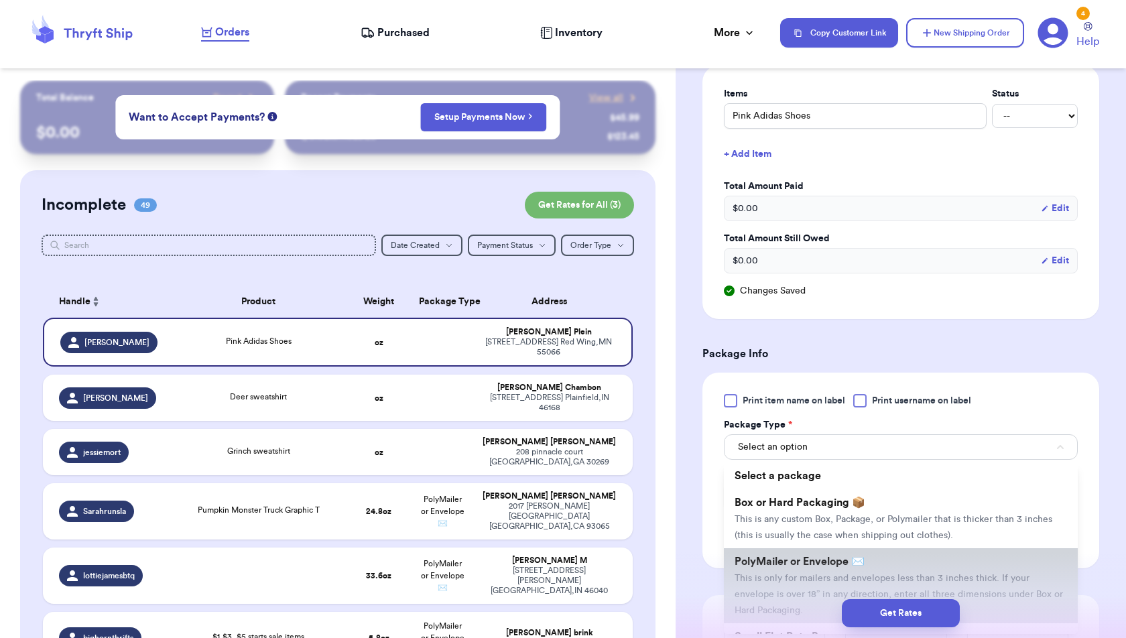
click at [912, 564] on li "PolyMailer or Envelope ✉️ This is only for mailers and envelopes less than 3 in…" at bounding box center [901, 585] width 354 height 75
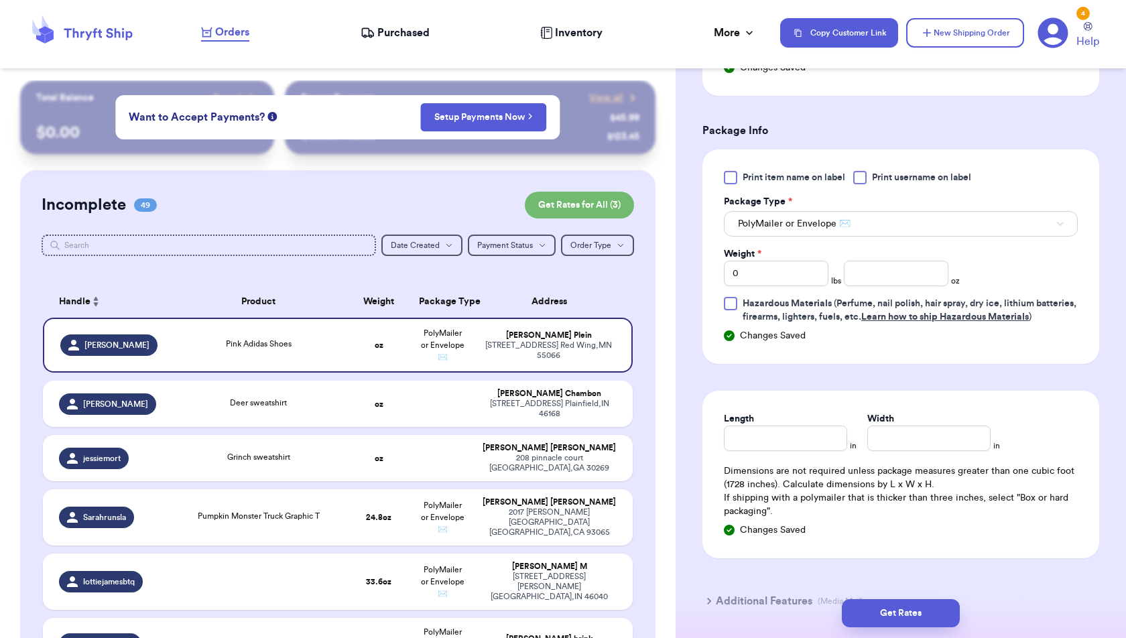
scroll to position [796, 0]
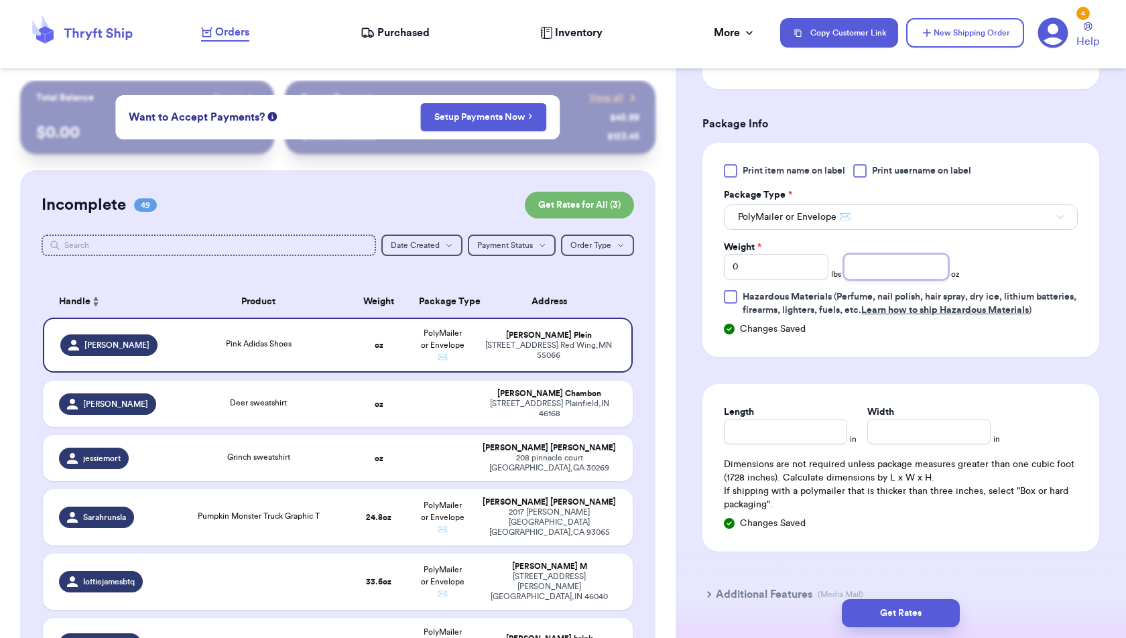
click at [898, 261] on input "number" at bounding box center [896, 266] width 105 height 25
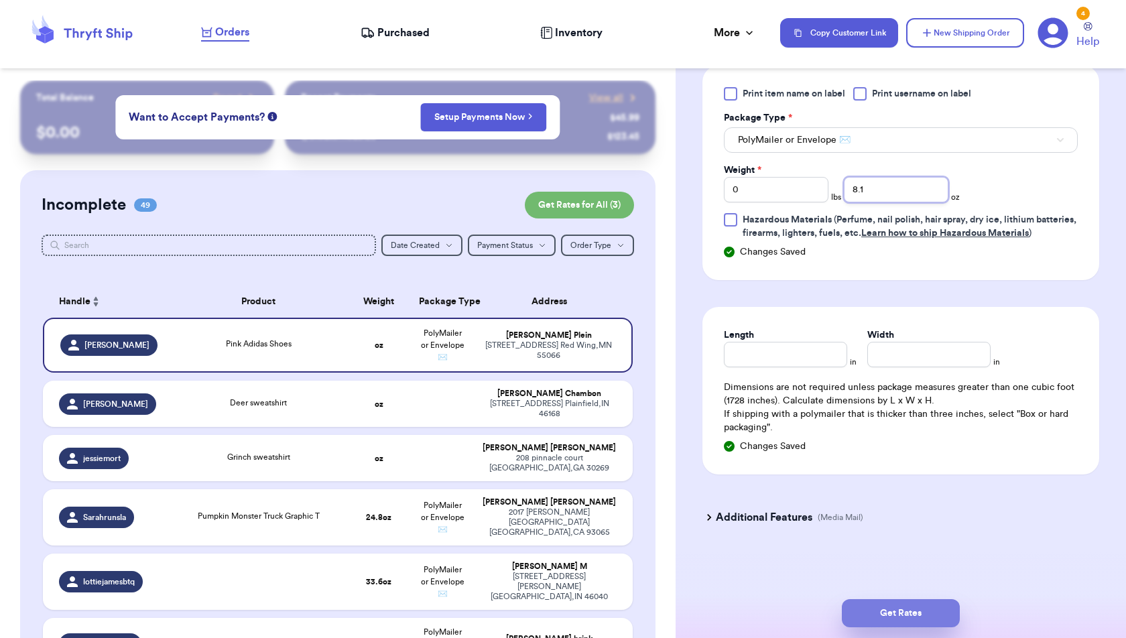
type input "8.1"
click at [926, 613] on button "Get Rates" at bounding box center [901, 613] width 118 height 28
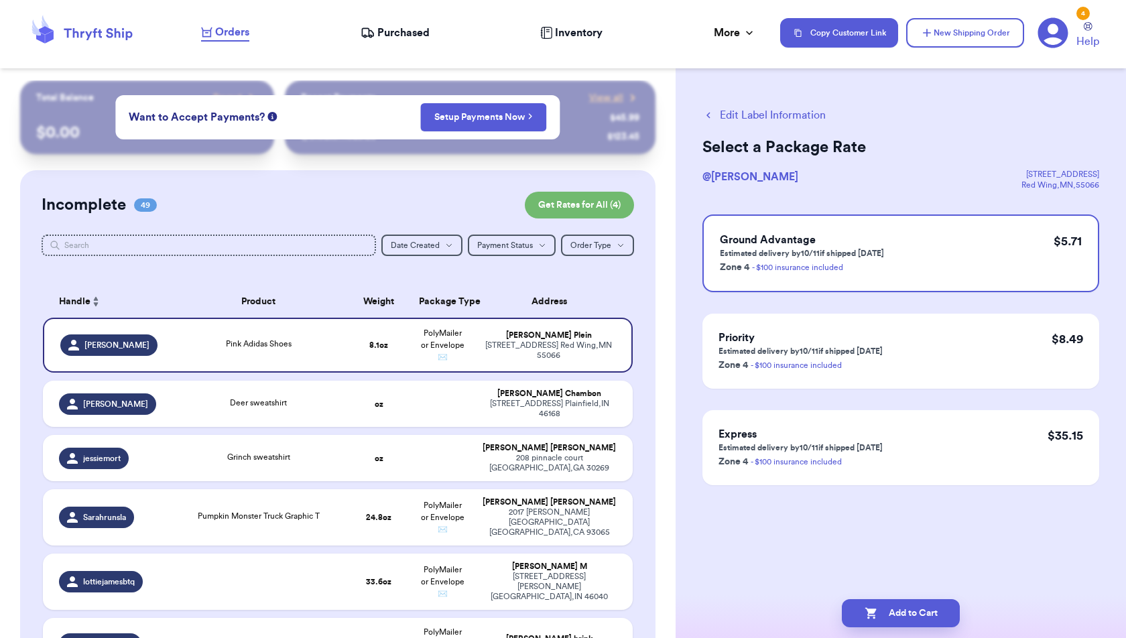
scroll to position [0, 0]
click at [926, 613] on button "Add to Cart" at bounding box center [901, 613] width 118 height 28
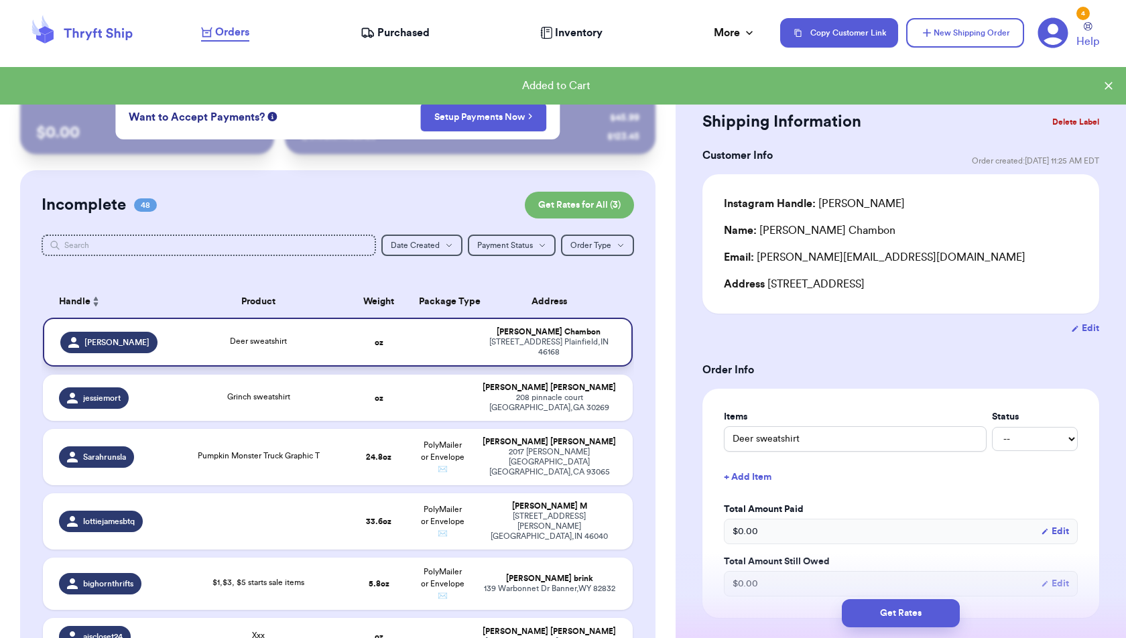
click at [457, 352] on td at bounding box center [443, 342] width 64 height 49
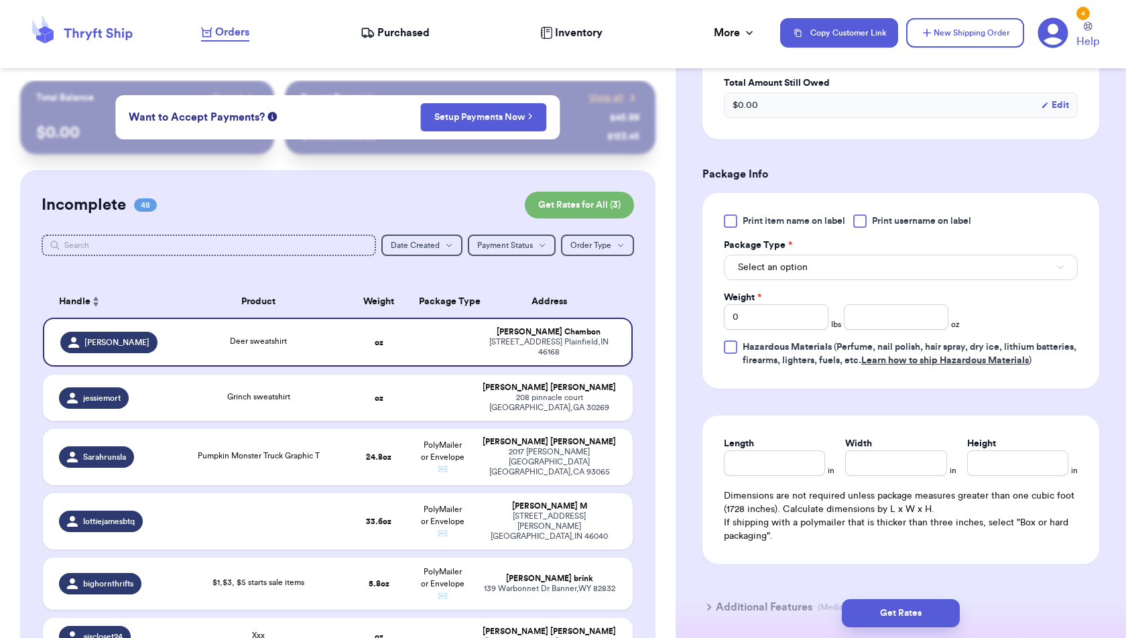
scroll to position [578, 0]
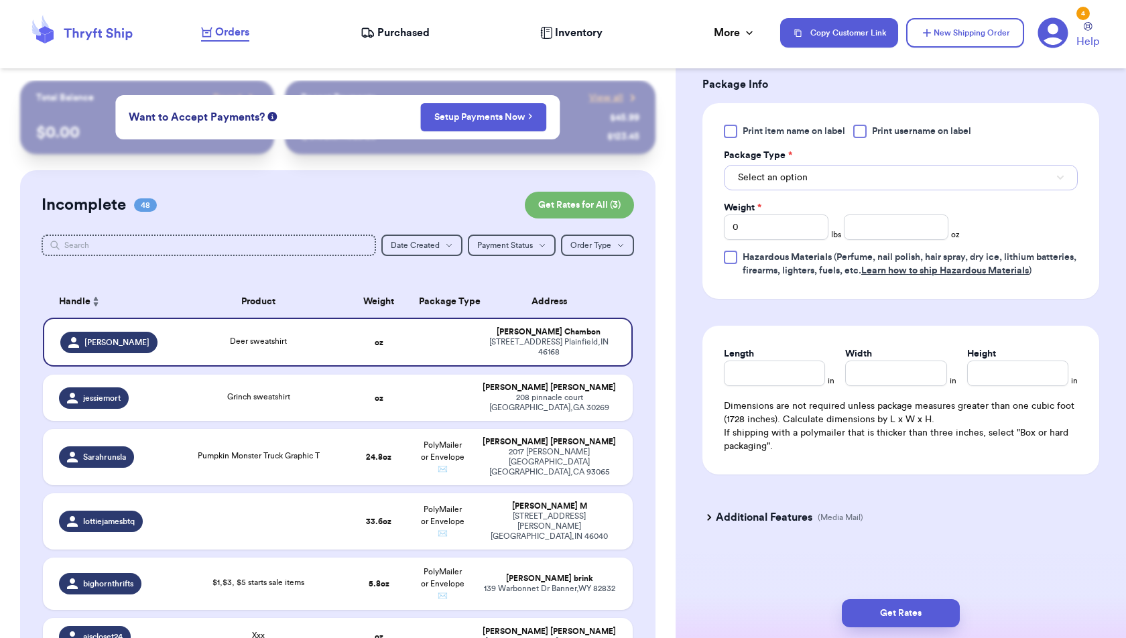
click at [982, 170] on button "Select an option" at bounding box center [901, 177] width 354 height 25
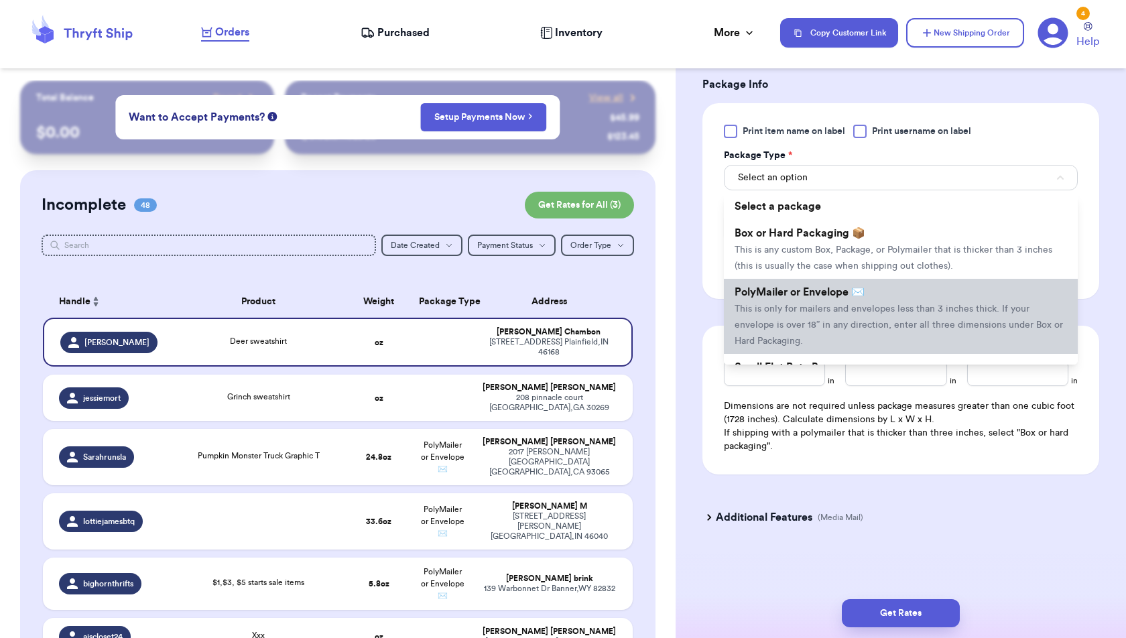
click at [956, 288] on li "PolyMailer or Envelope ✉️ This is only for mailers and envelopes less than 3 in…" at bounding box center [901, 316] width 354 height 75
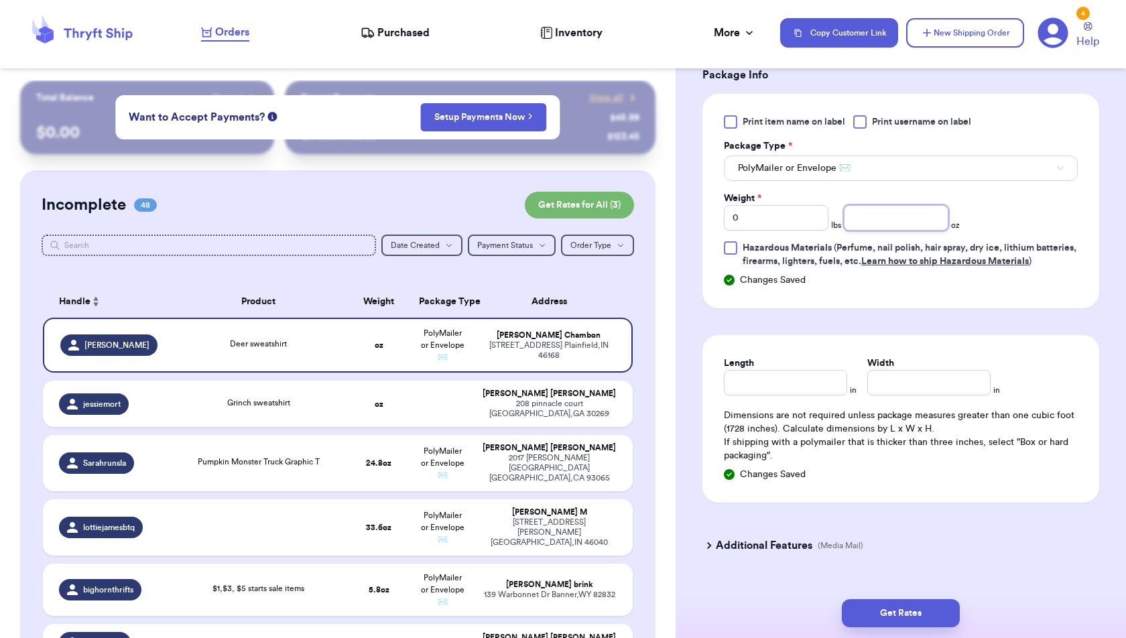
click at [873, 223] on input "number" at bounding box center [896, 217] width 105 height 25
type input "9.5"
click at [902, 608] on button "Get Rates" at bounding box center [901, 613] width 118 height 28
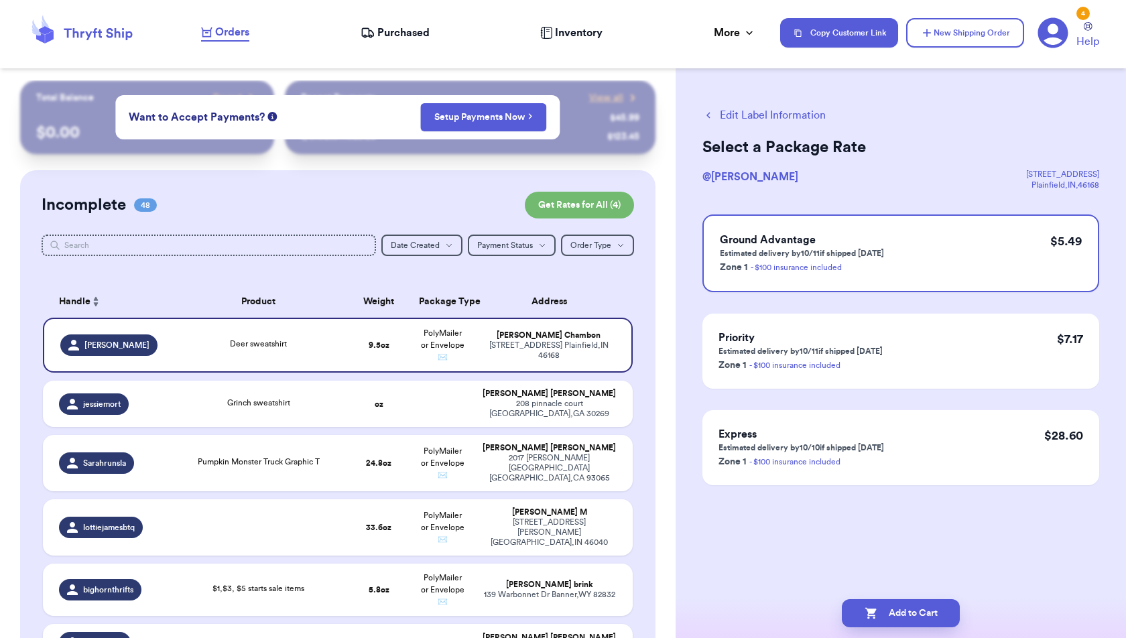
click at [926, 562] on div "Edit Label Information Select a Package Rate @ emily-chambon 4821 Ventura boule…" at bounding box center [901, 329] width 450 height 499
click at [926, 609] on button "Add to Cart" at bounding box center [901, 613] width 118 height 28
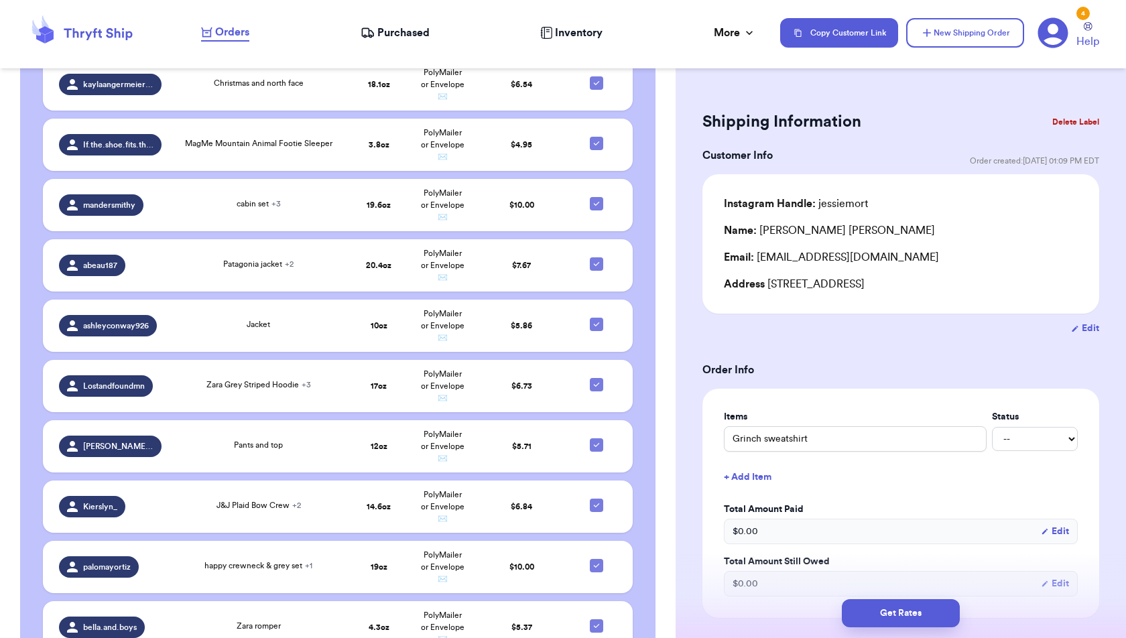
scroll to position [3437, 0]
